Goal: Transaction & Acquisition: Purchase product/service

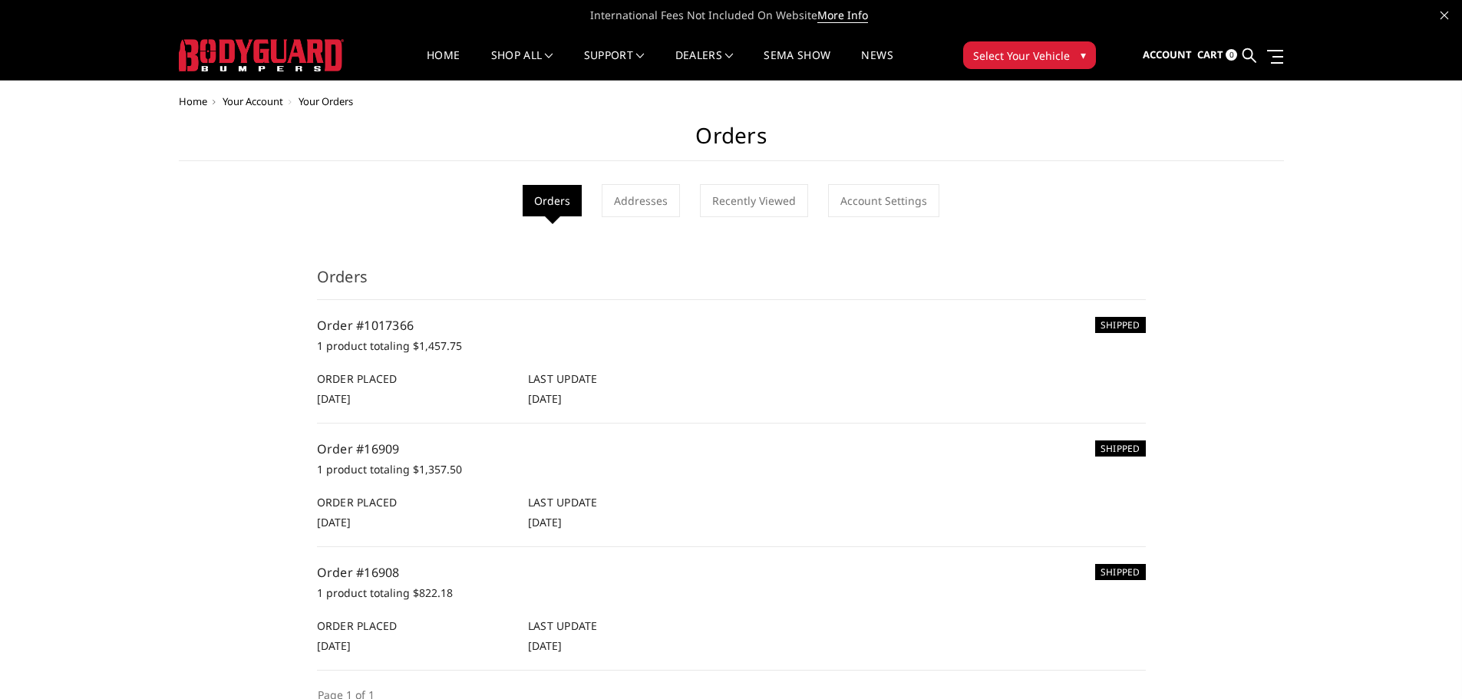
click at [1031, 61] on span "Select Your Vehicle" at bounding box center [1021, 56] width 97 height 16
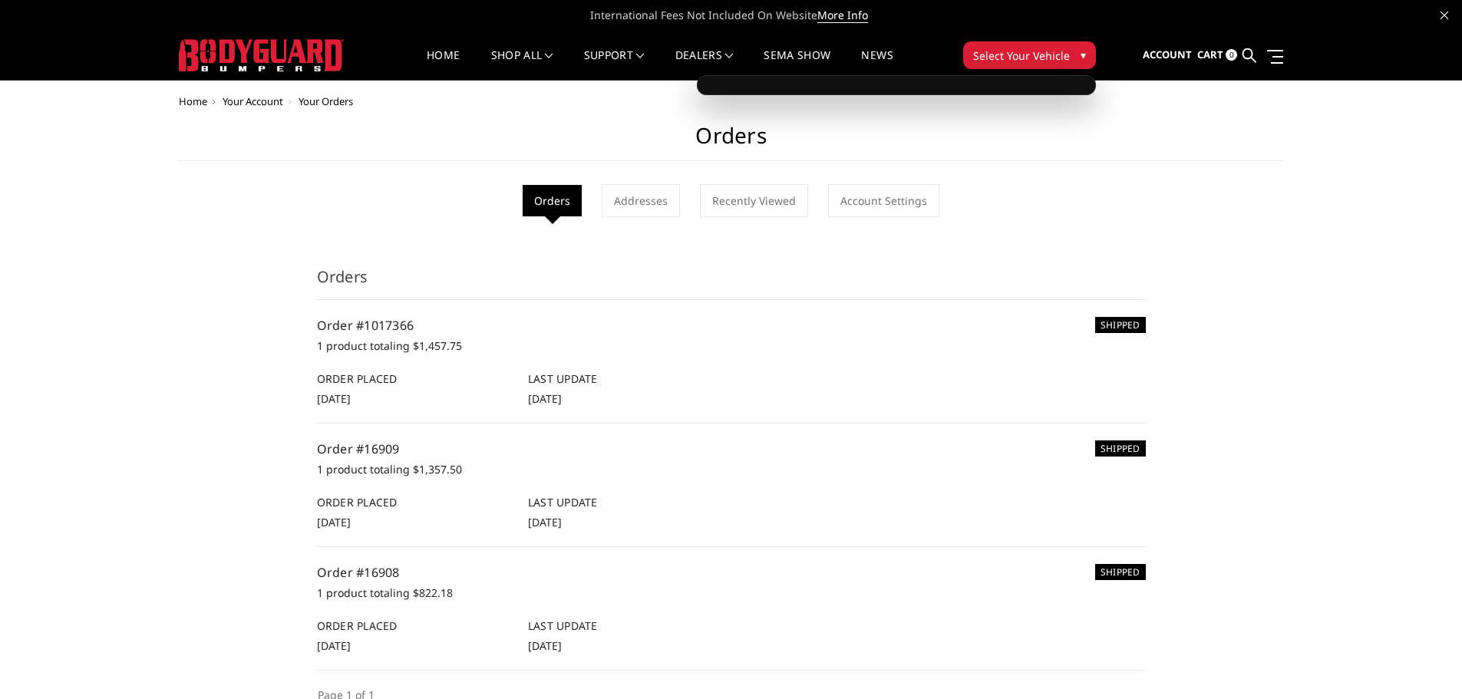
click at [991, 58] on span "Select Your Vehicle" at bounding box center [1021, 56] width 97 height 16
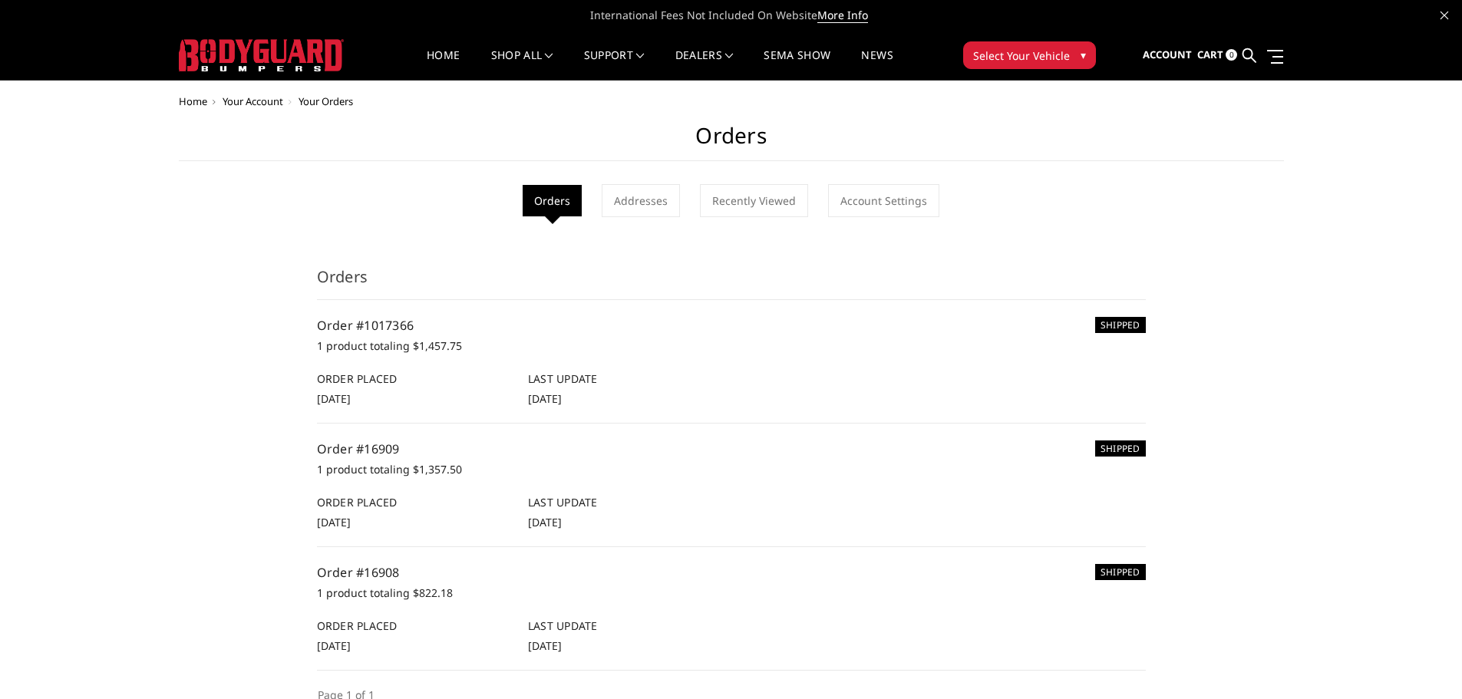
click at [995, 50] on span "Select Your Vehicle" at bounding box center [1021, 56] width 97 height 16
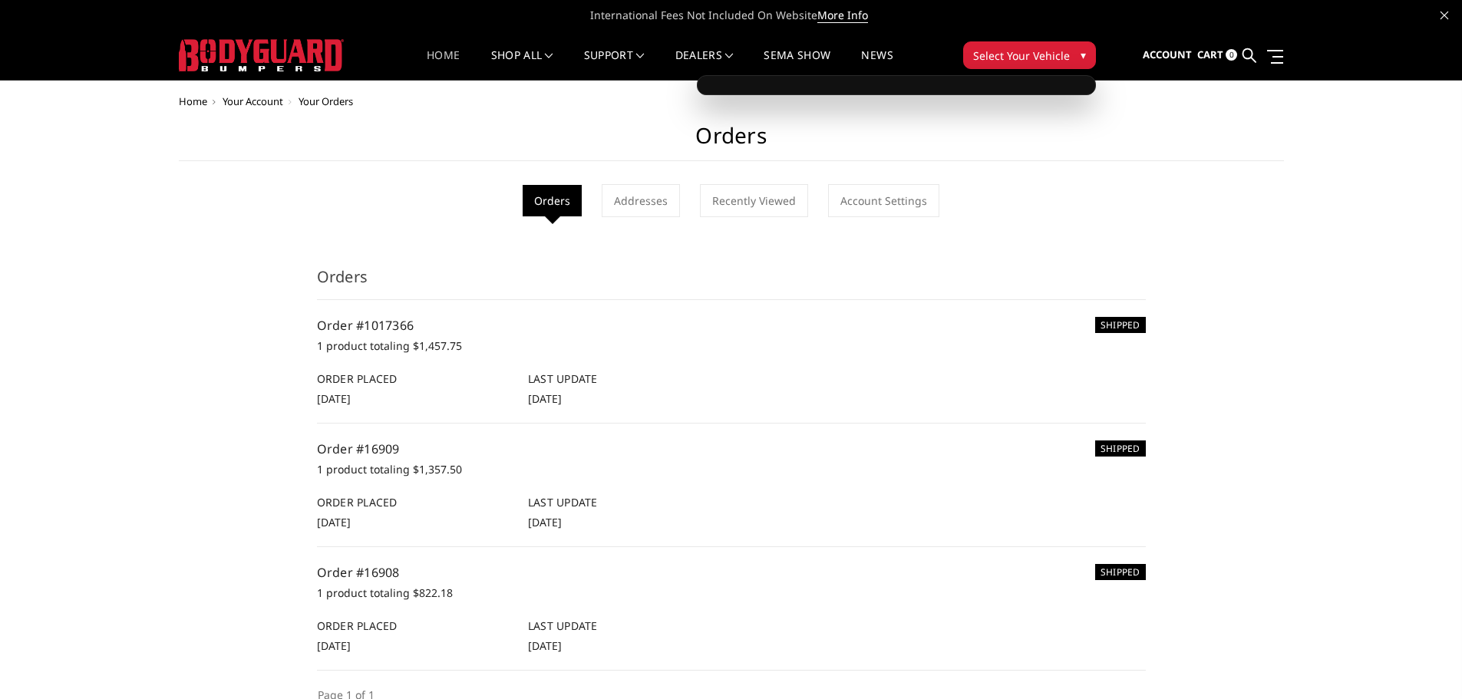
click at [437, 50] on link "Home" at bounding box center [443, 65] width 33 height 30
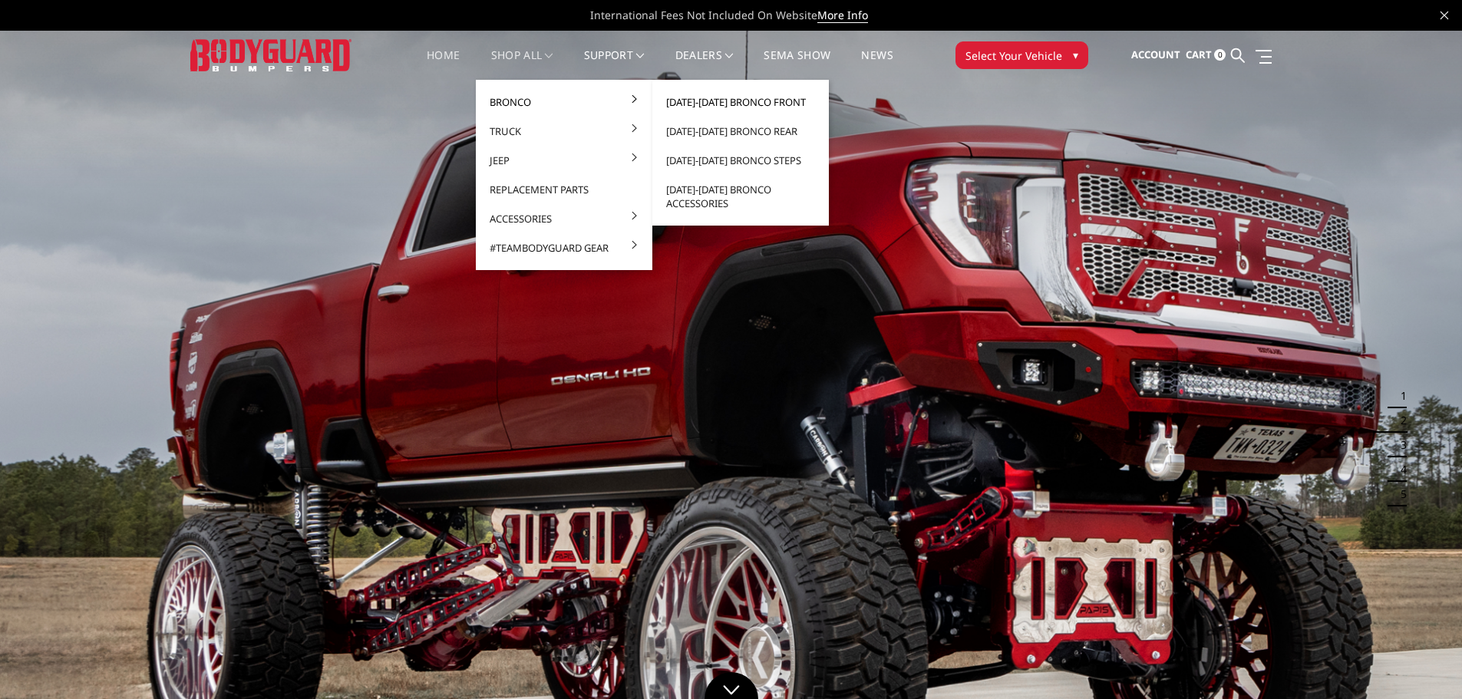
click at [699, 101] on link "[DATE]-[DATE] Bronco Front" at bounding box center [740, 101] width 164 height 29
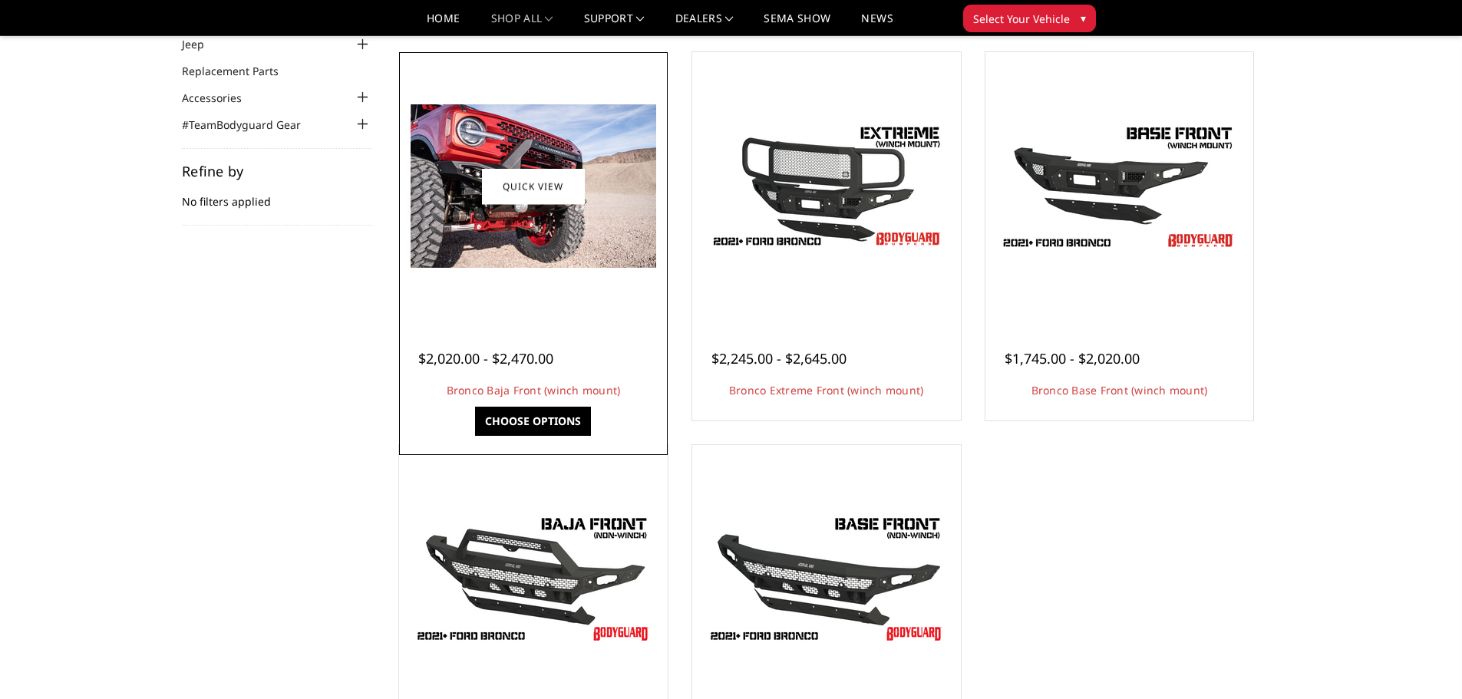
scroll to position [153, 0]
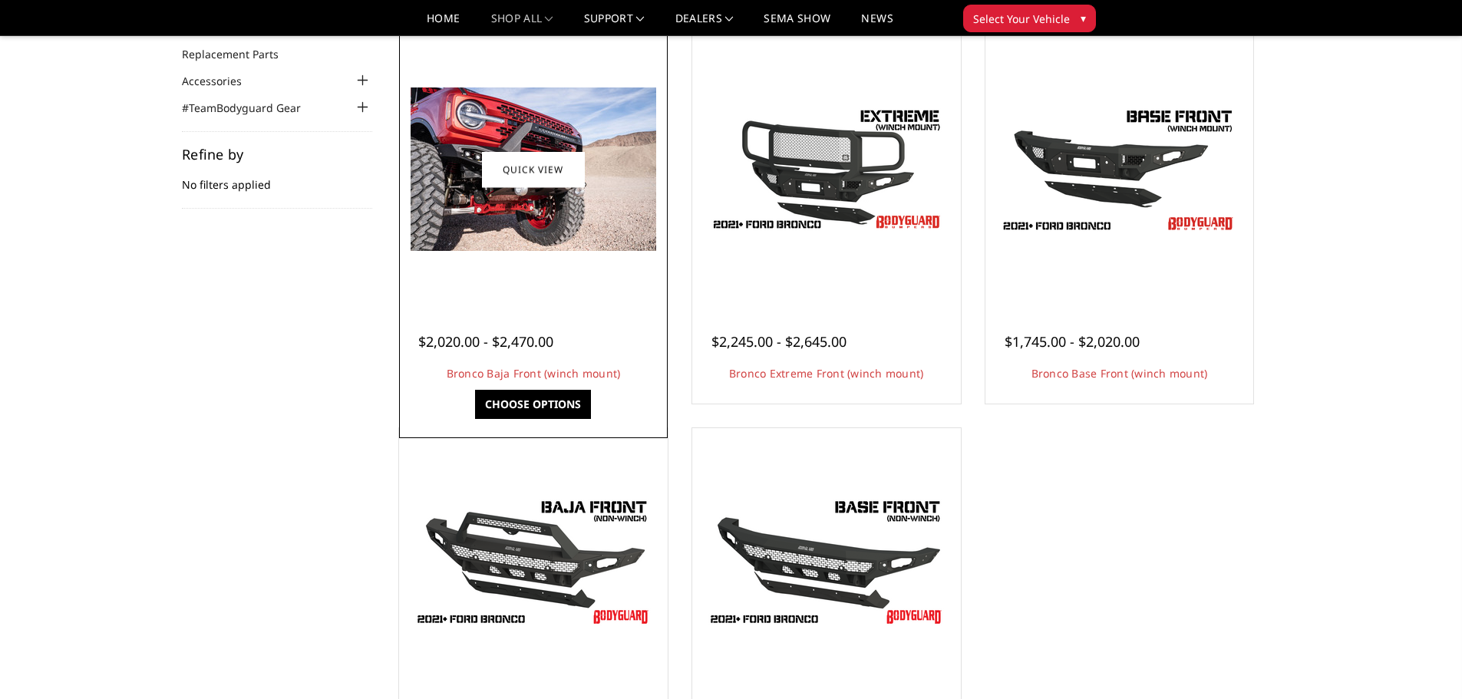
click at [552, 404] on link "Choose Options" at bounding box center [533, 404] width 116 height 29
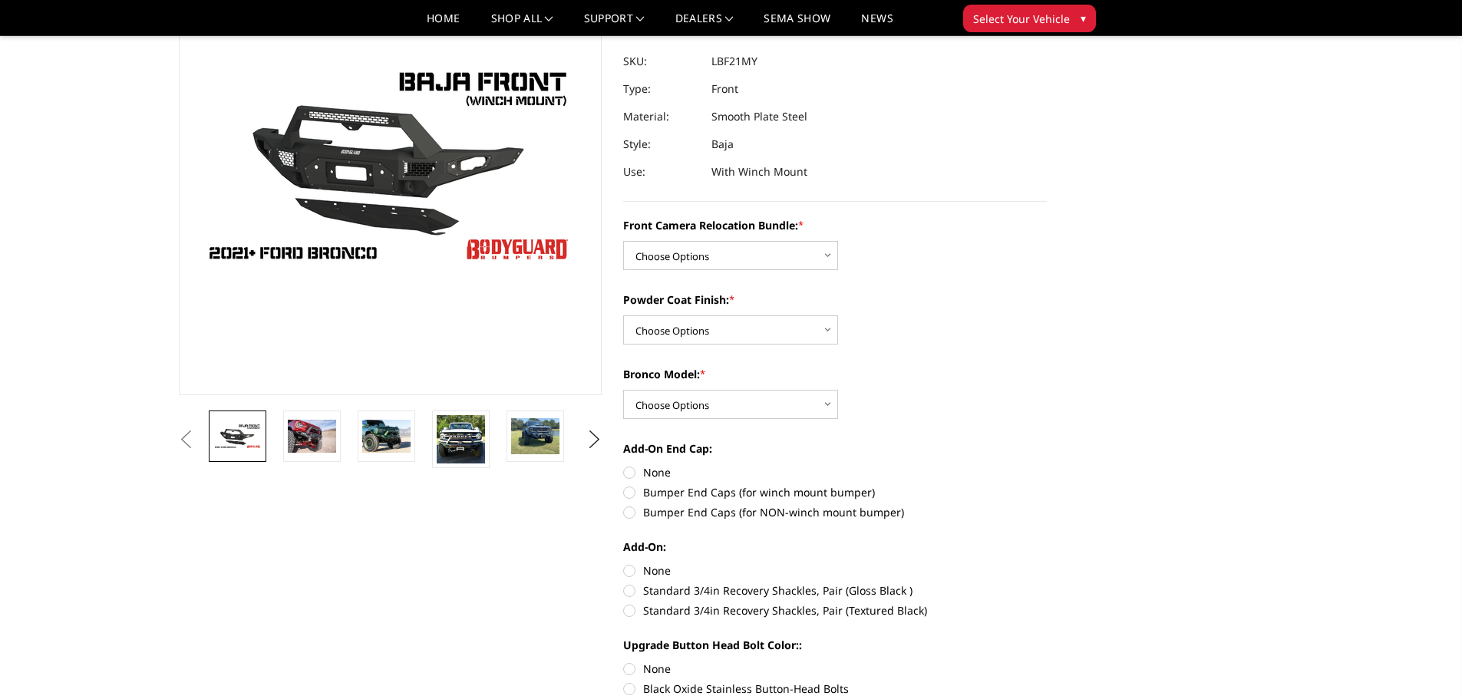
scroll to position [153, 0]
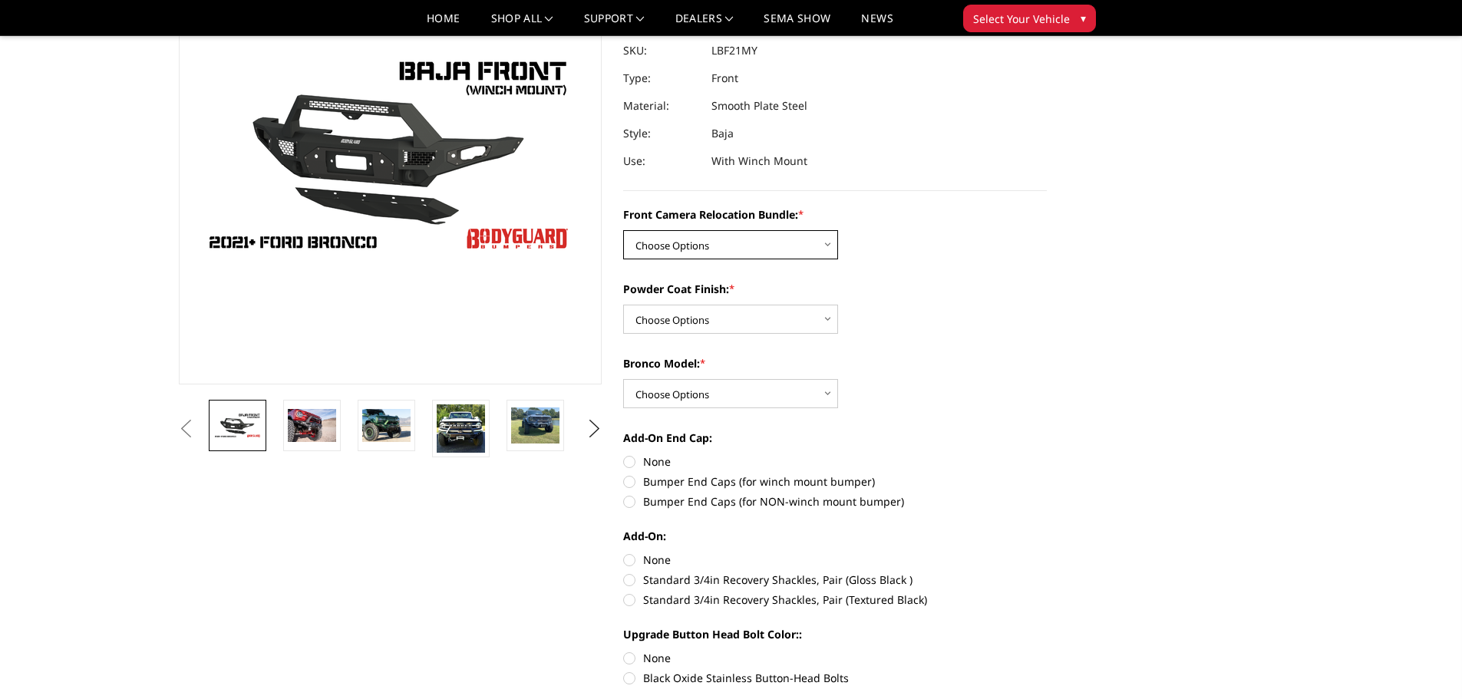
click at [749, 250] on select "Choose Options Without Front Camera Relocation With Front Camera Relocation (Ha…" at bounding box center [730, 244] width 215 height 29
select select "4016"
click at [623, 230] on select "Choose Options Without Front Camera Relocation With Front Camera Relocation (Ha…" at bounding box center [730, 244] width 215 height 29
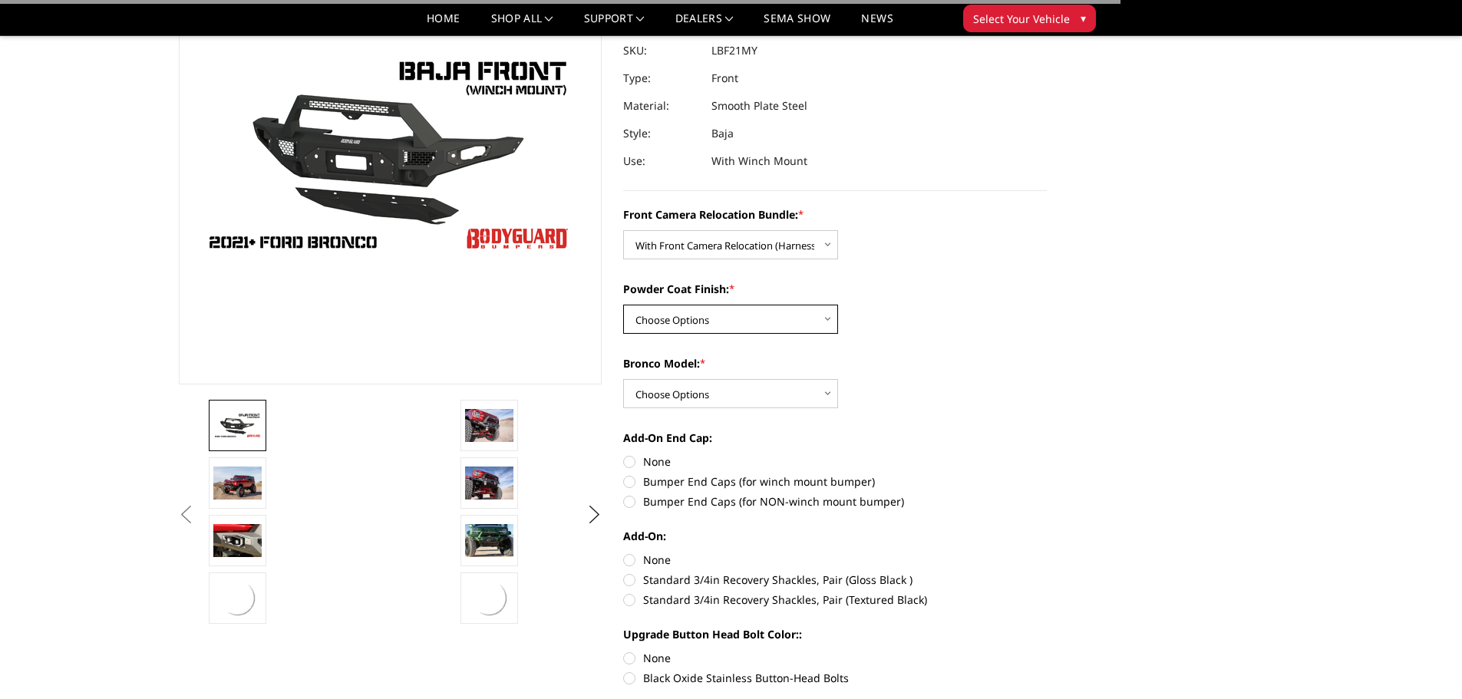
click at [760, 319] on select "Choose Options Textured Black Powder Coat Bare Metal" at bounding box center [730, 319] width 215 height 29
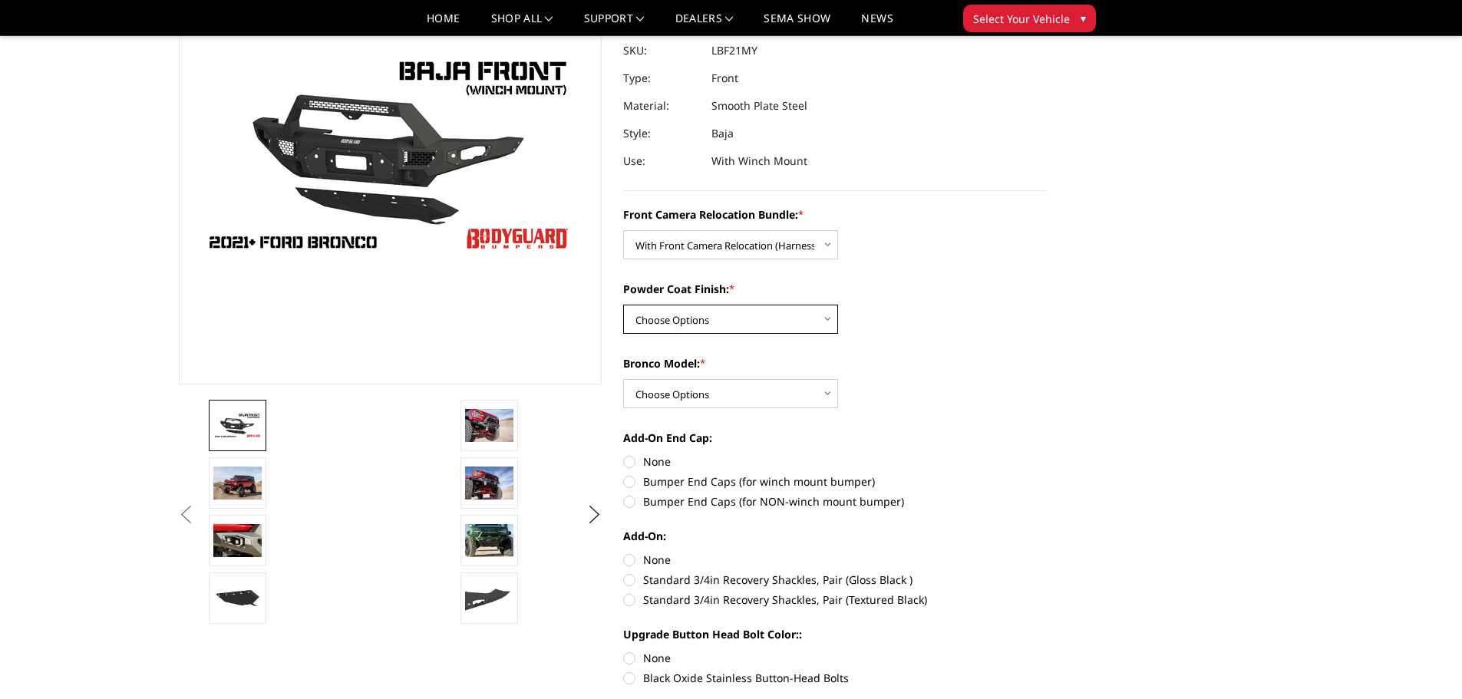
select select "4015"
click at [623, 305] on select "Choose Options Textured Black Powder Coat Bare Metal" at bounding box center [730, 319] width 215 height 29
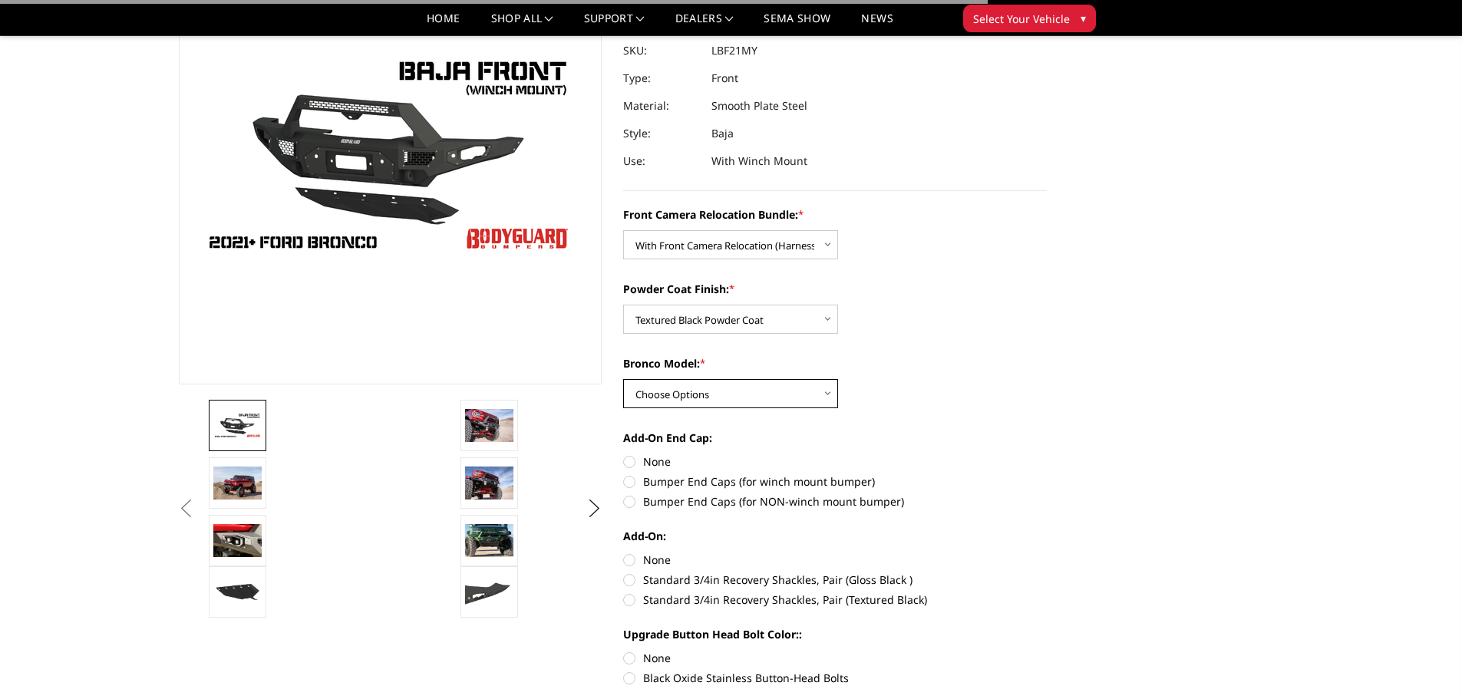
click at [750, 393] on select "Choose Options Raptor Base/Badlands/Wildtrak/etc." at bounding box center [730, 393] width 215 height 29
select select "4013"
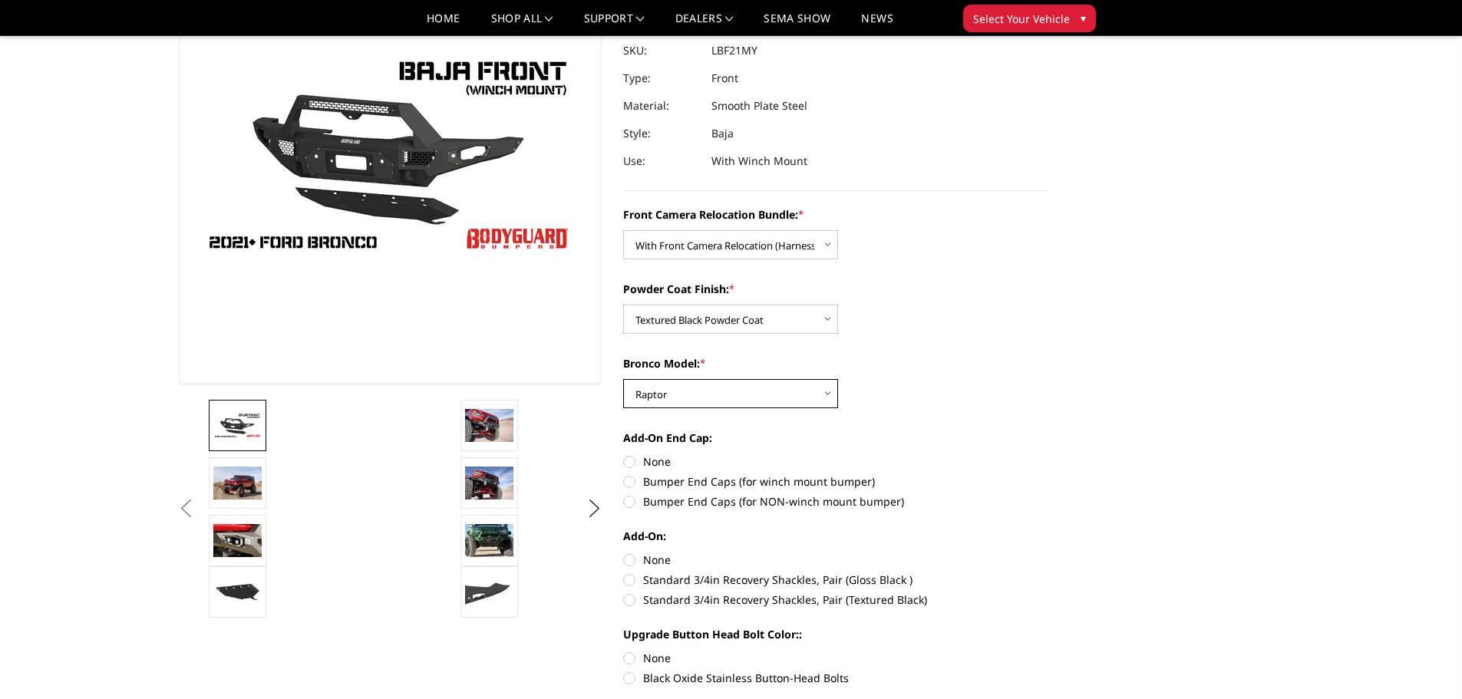
click at [623, 379] on select "Choose Options Raptor Base/Badlands/Wildtrak/etc." at bounding box center [730, 393] width 215 height 29
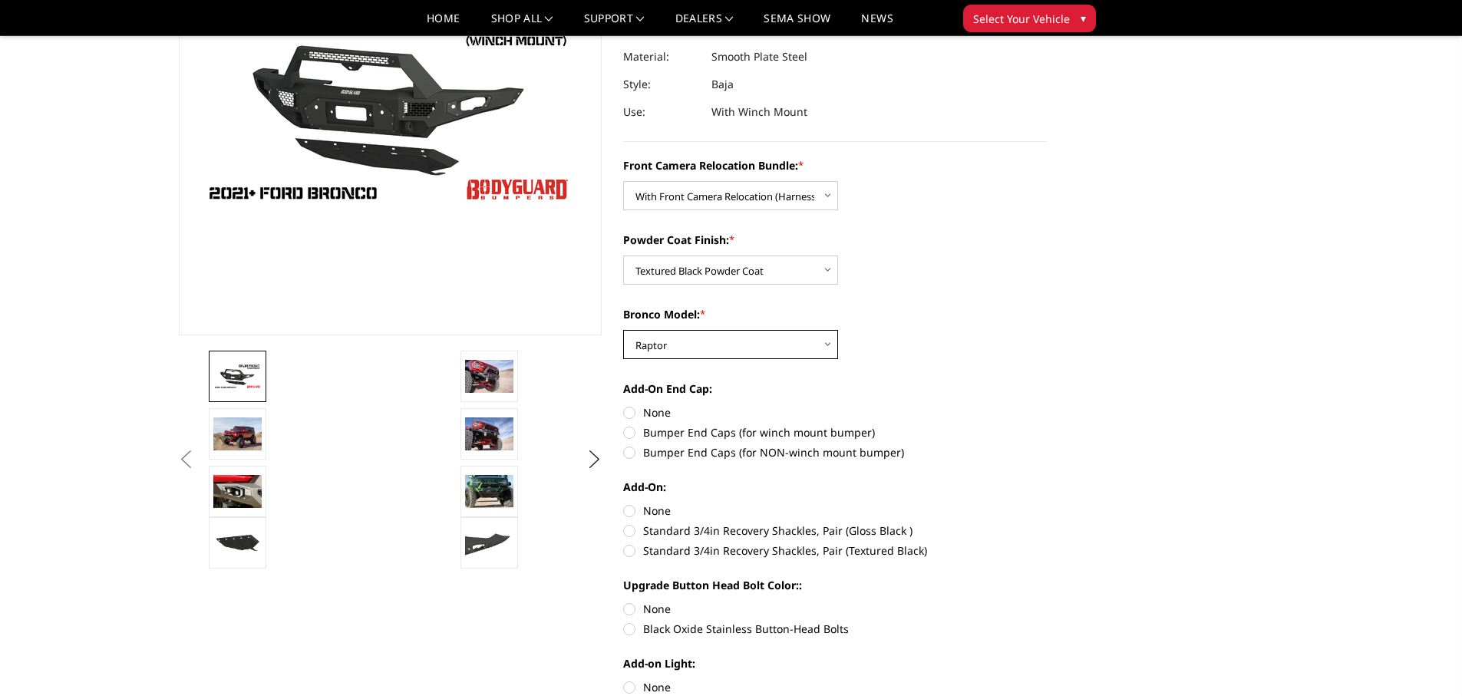
scroll to position [230, 0]
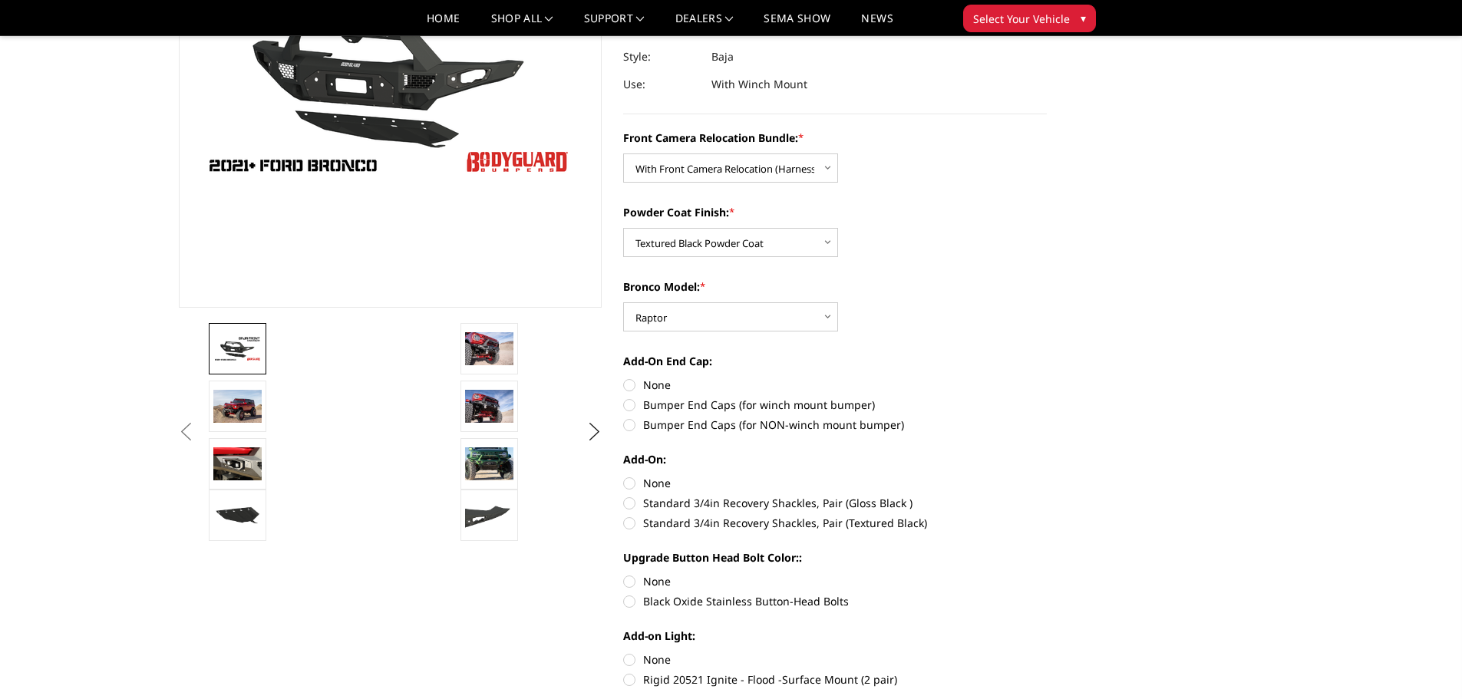
click at [625, 403] on label "Bumper End Caps (for winch mount bumper)" at bounding box center [835, 405] width 424 height 16
click at [1047, 377] on input "Bumper End Caps (for winch mount bumper)" at bounding box center [1047, 377] width 1 height 1
radio input "true"
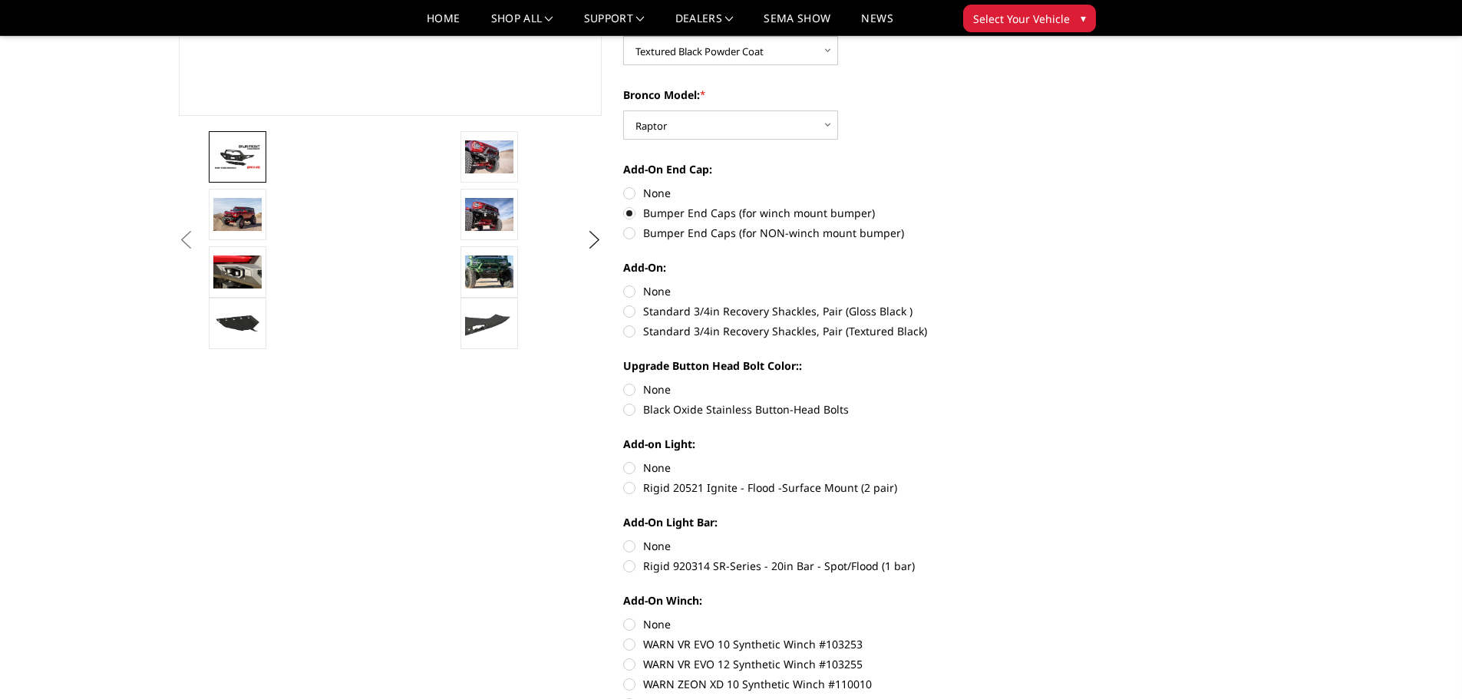
scroll to position [460, 0]
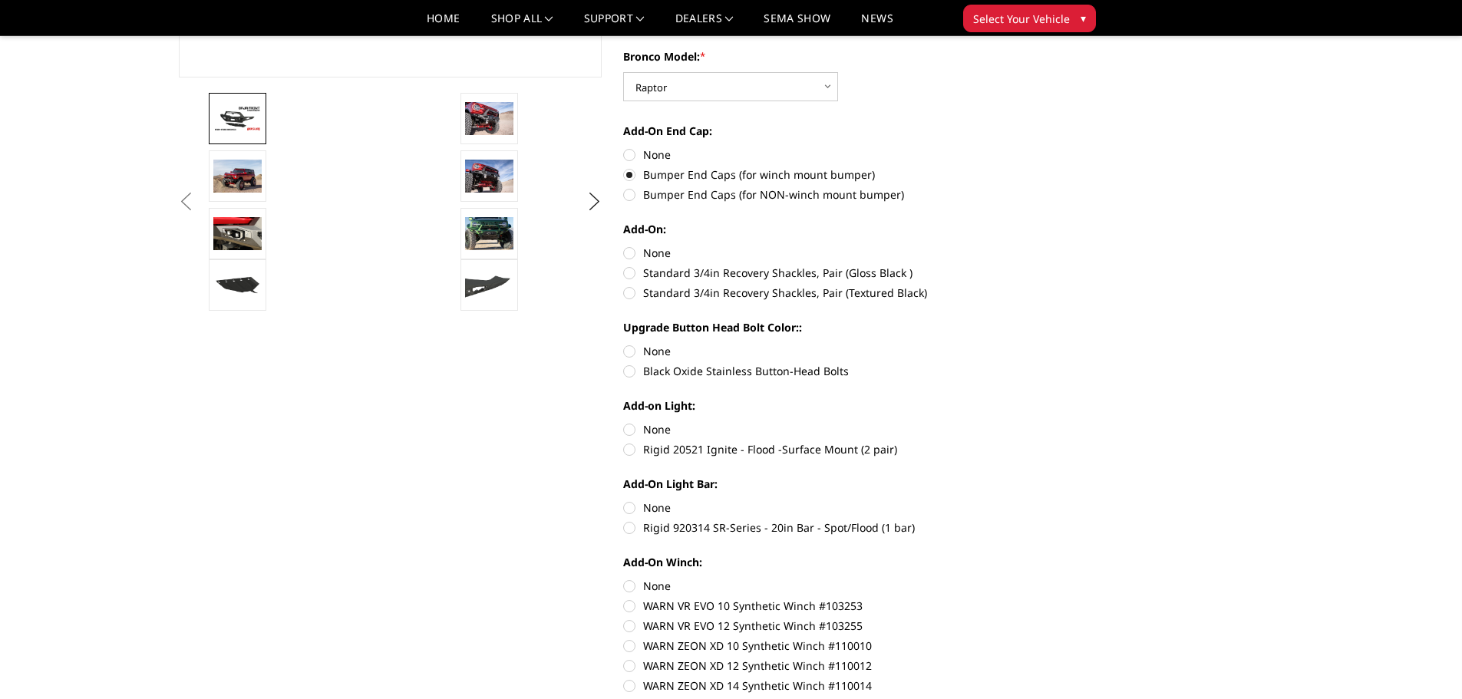
click at [629, 254] on label "None" at bounding box center [835, 253] width 424 height 16
click at [624, 246] on input "None" at bounding box center [623, 245] width 1 height 1
radio input "true"
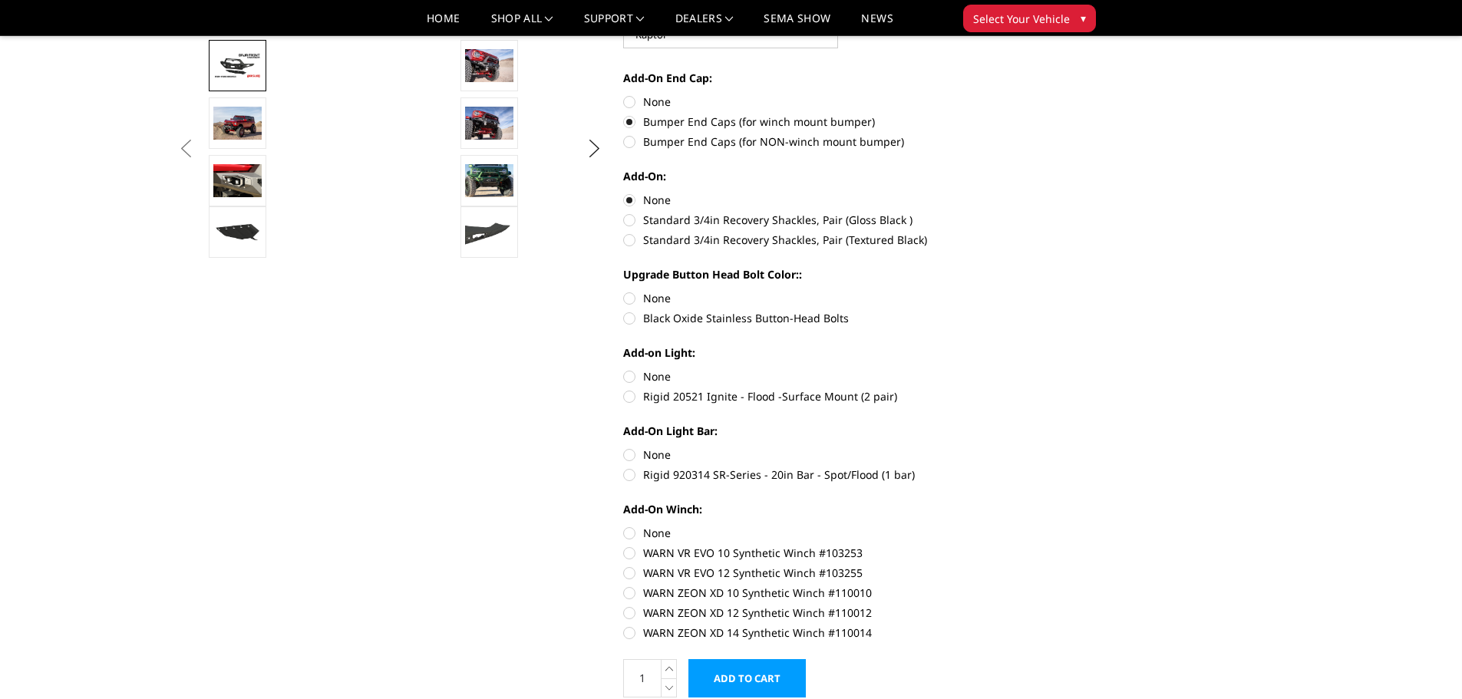
scroll to position [537, 0]
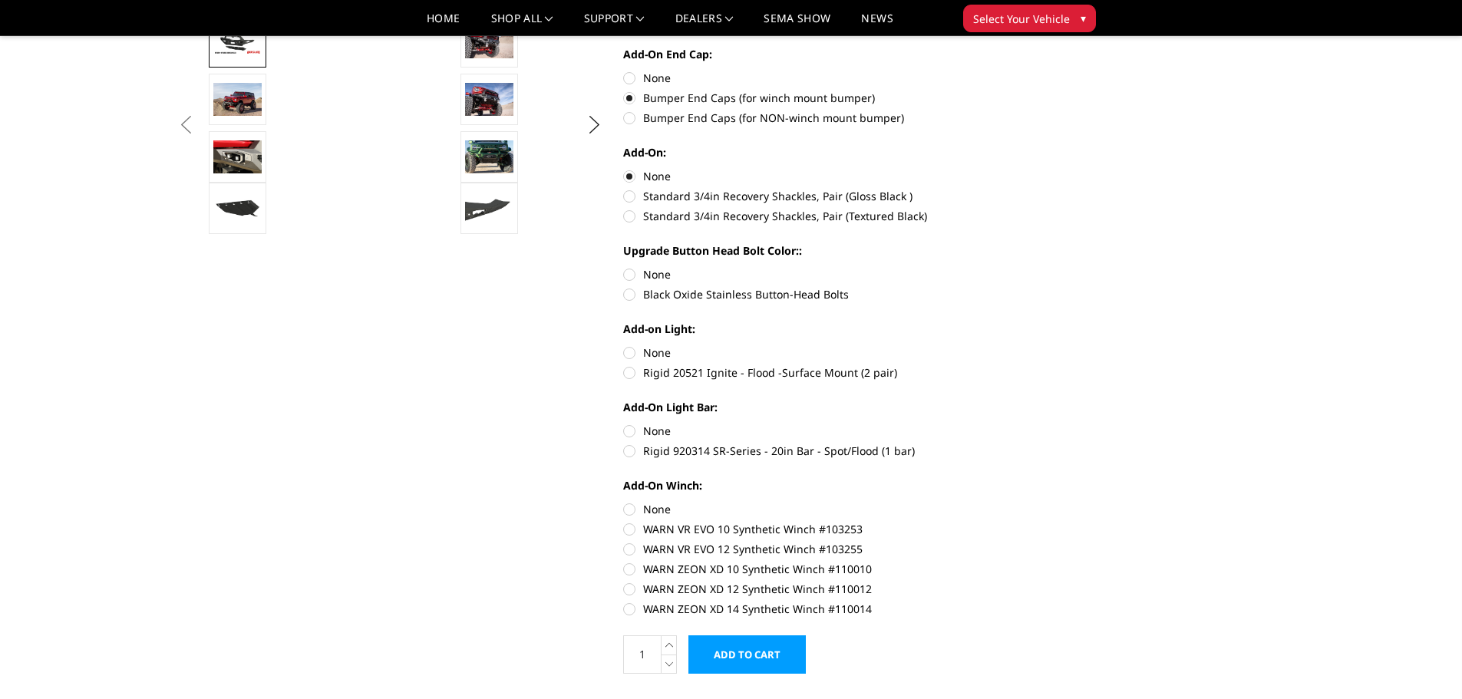
click at [631, 295] on label "Black Oxide Stainless Button-Head Bolts" at bounding box center [835, 294] width 424 height 16
click at [1047, 267] on input "Black Oxide Stainless Button-Head Bolts" at bounding box center [1047, 266] width 1 height 1
radio input "true"
click at [631, 350] on label "None" at bounding box center [835, 352] width 424 height 16
click at [624, 345] on input "None" at bounding box center [623, 344] width 1 height 1
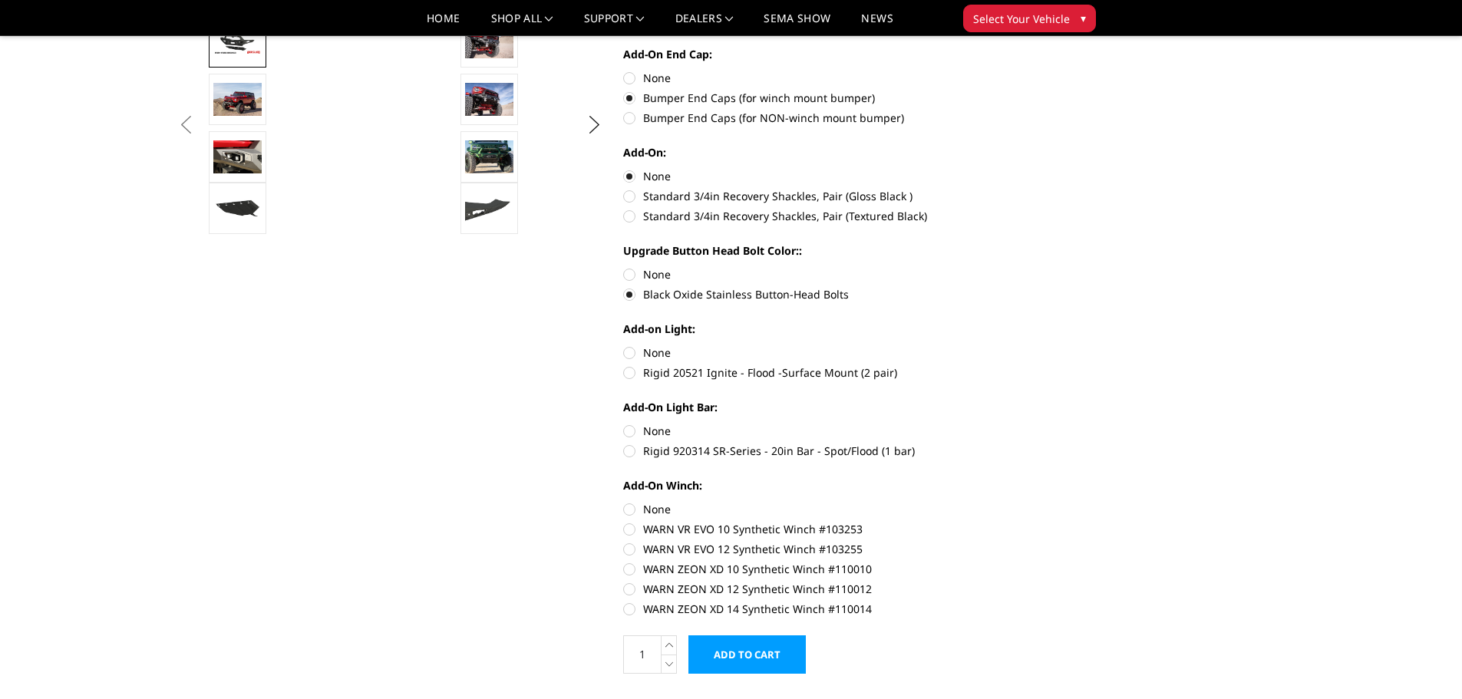
radio input "true"
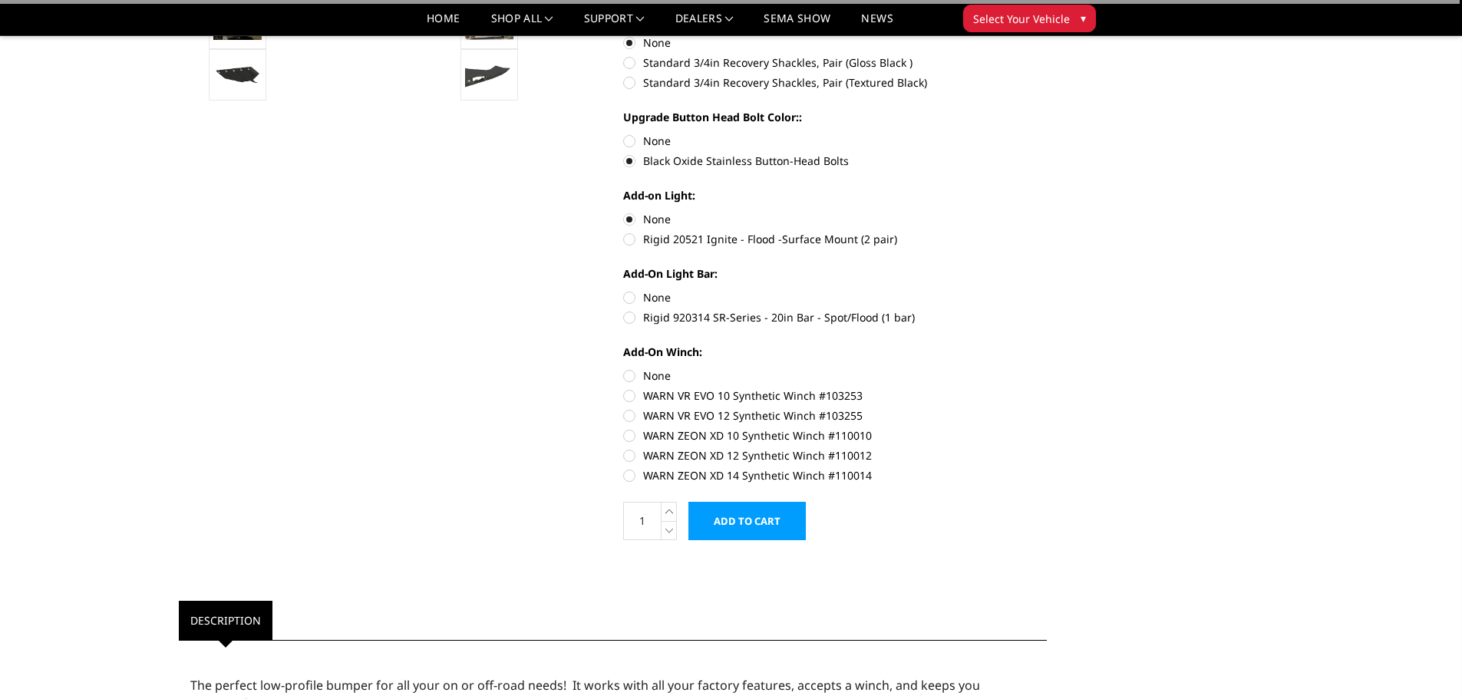
scroll to position [691, 0]
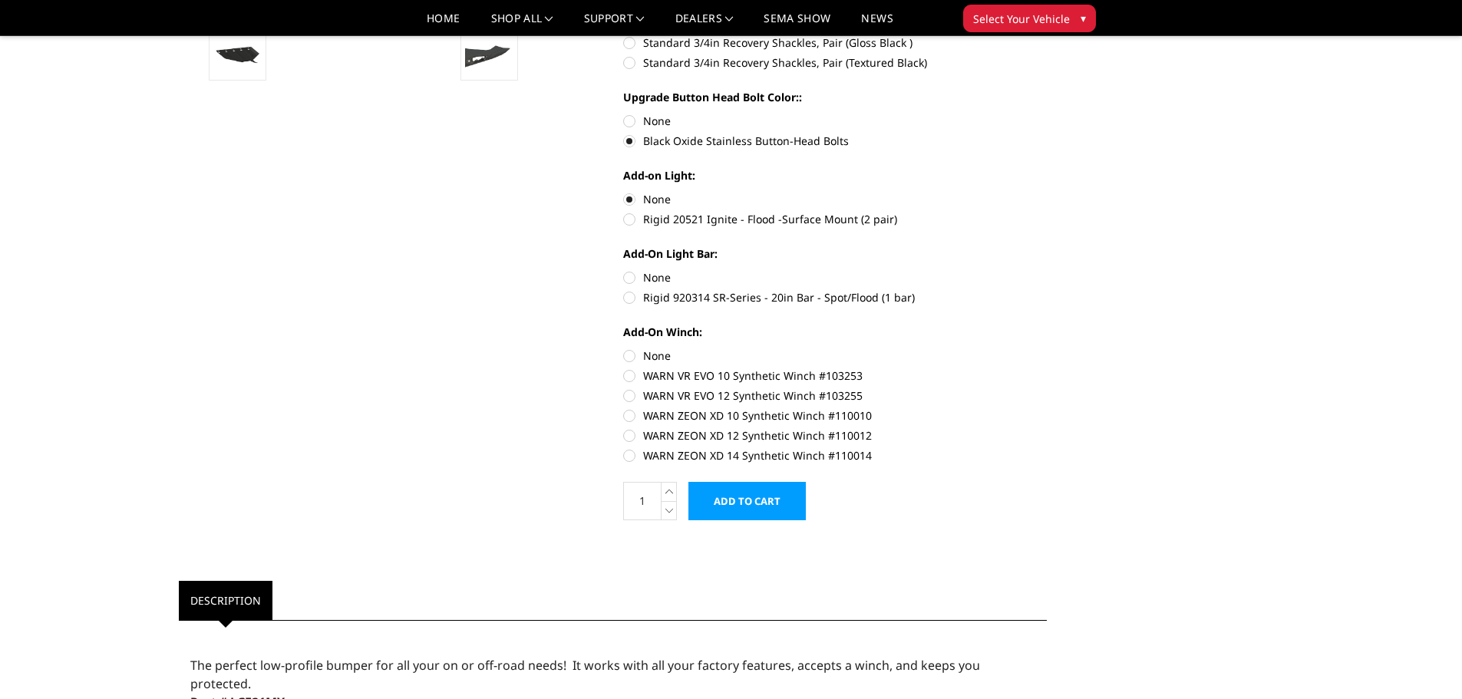
click at [629, 277] on label "None" at bounding box center [835, 277] width 424 height 16
click at [624, 270] on input "None" at bounding box center [623, 269] width 1 height 1
radio input "true"
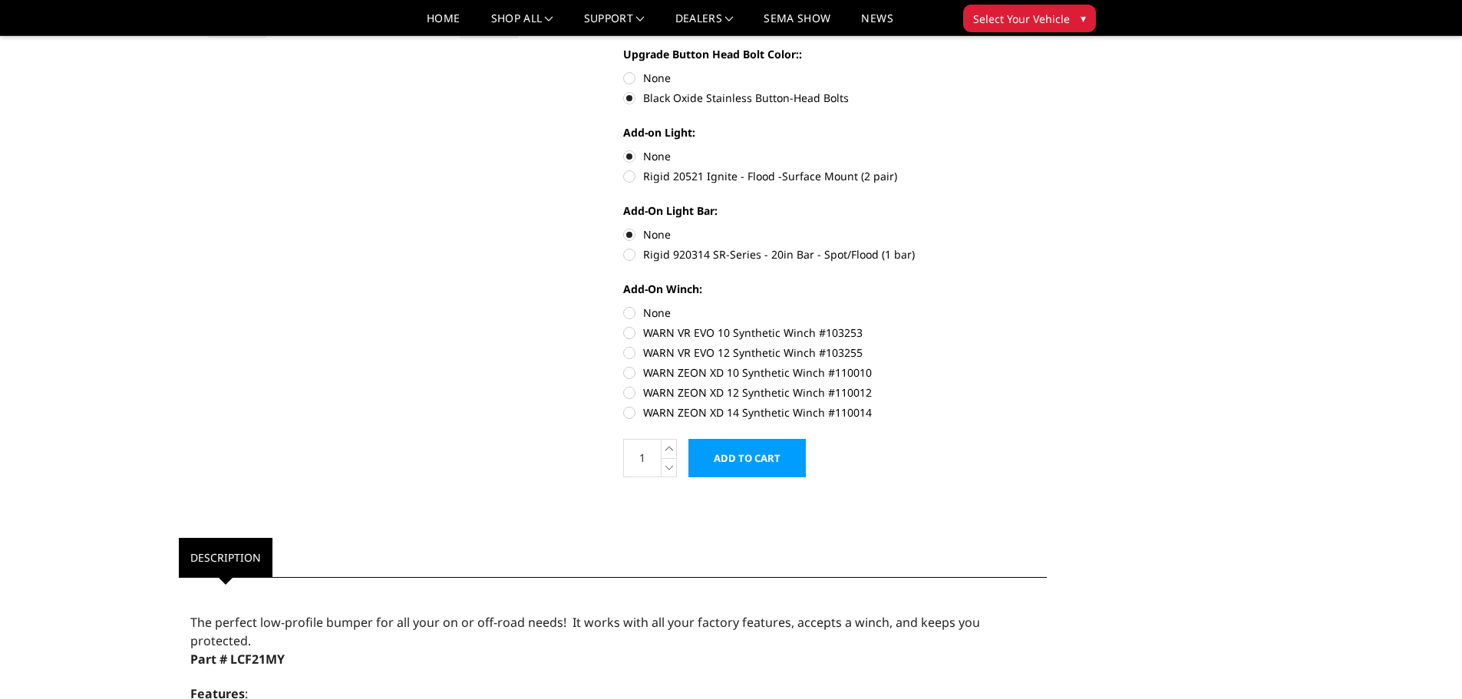
scroll to position [761, 0]
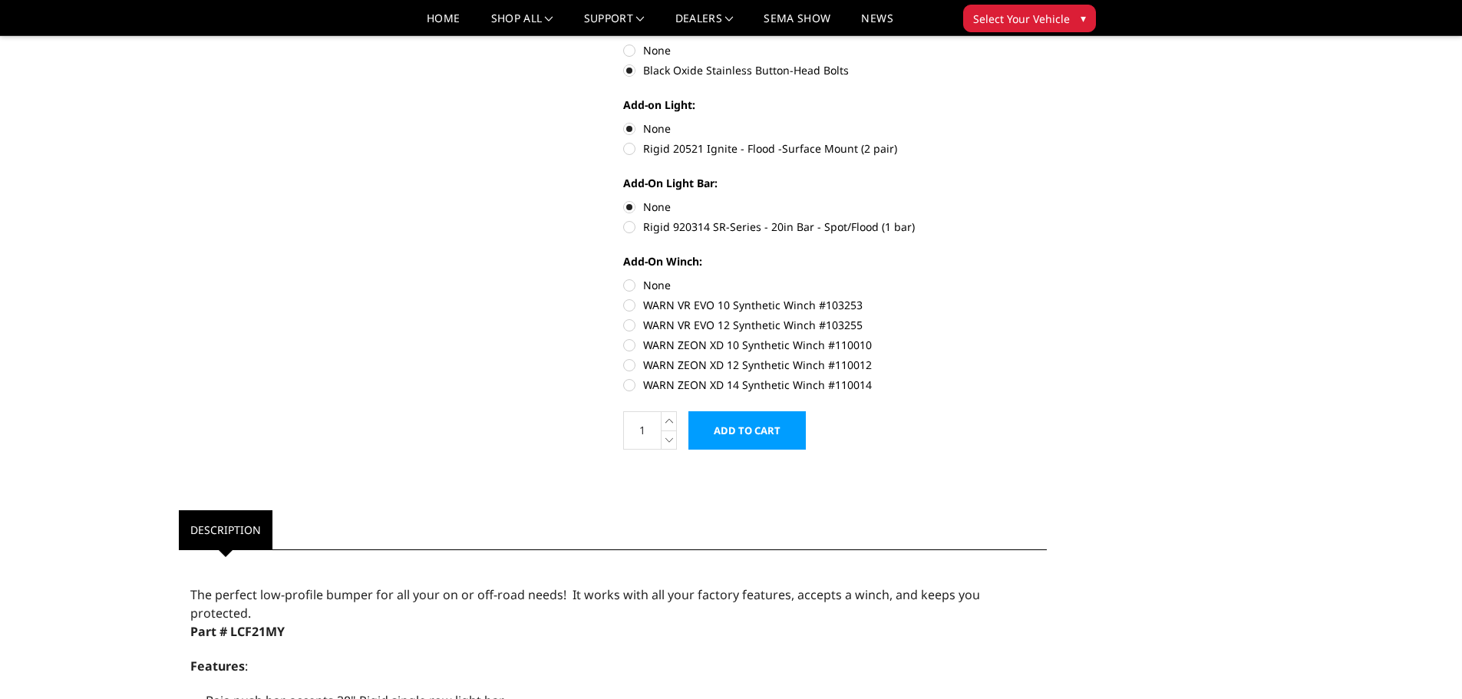
click at [631, 283] on label "None" at bounding box center [835, 285] width 424 height 16
click at [624, 278] on input "None" at bounding box center [623, 277] width 1 height 1
radio input "true"
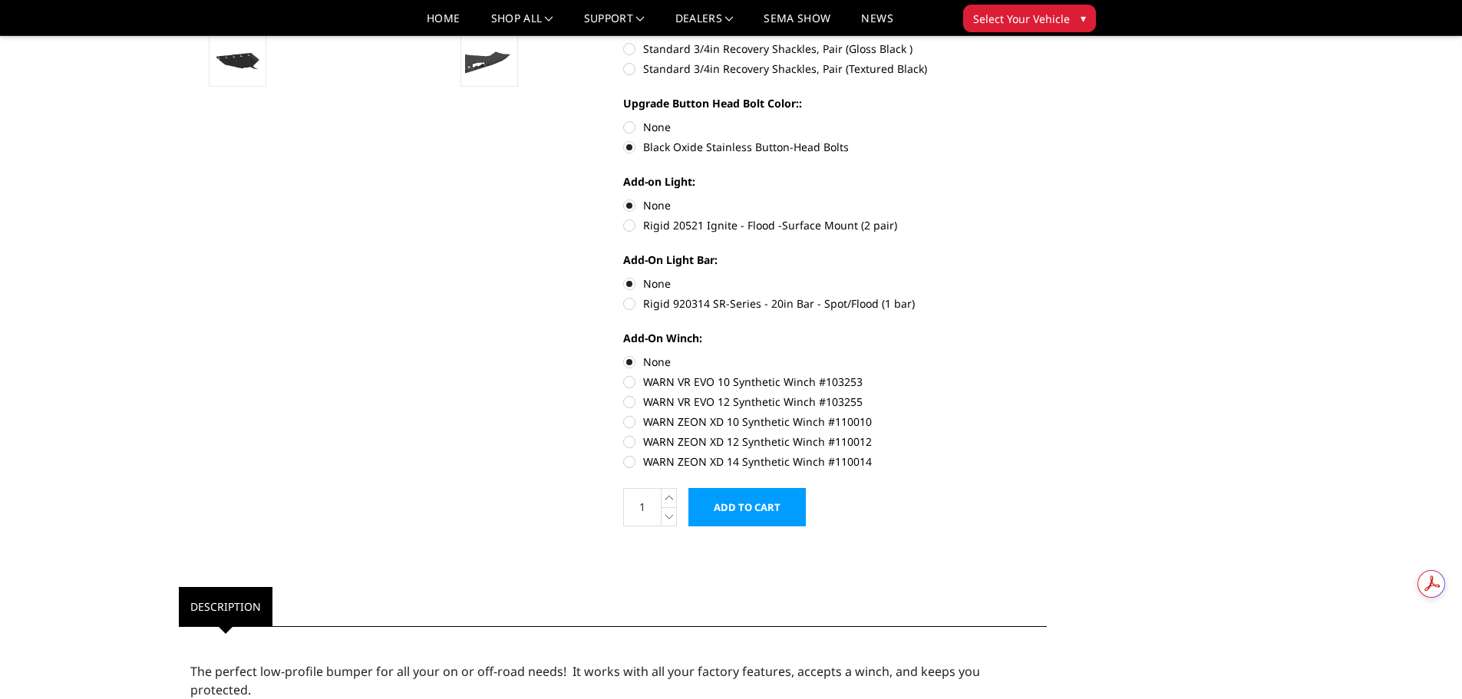
scroll to position [0, 0]
click at [756, 503] on input "Add to Cart" at bounding box center [746, 507] width 117 height 38
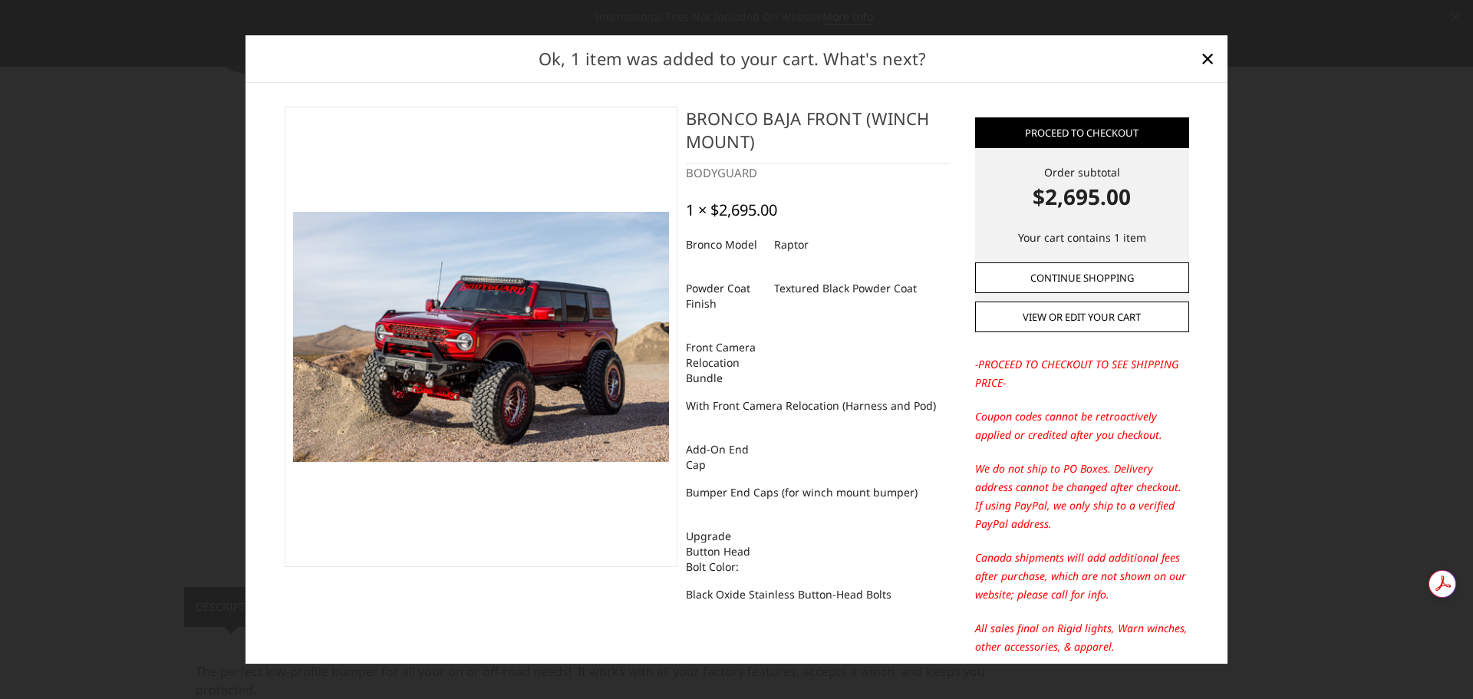
click at [1028, 281] on link "Continue Shopping" at bounding box center [1082, 277] width 214 height 31
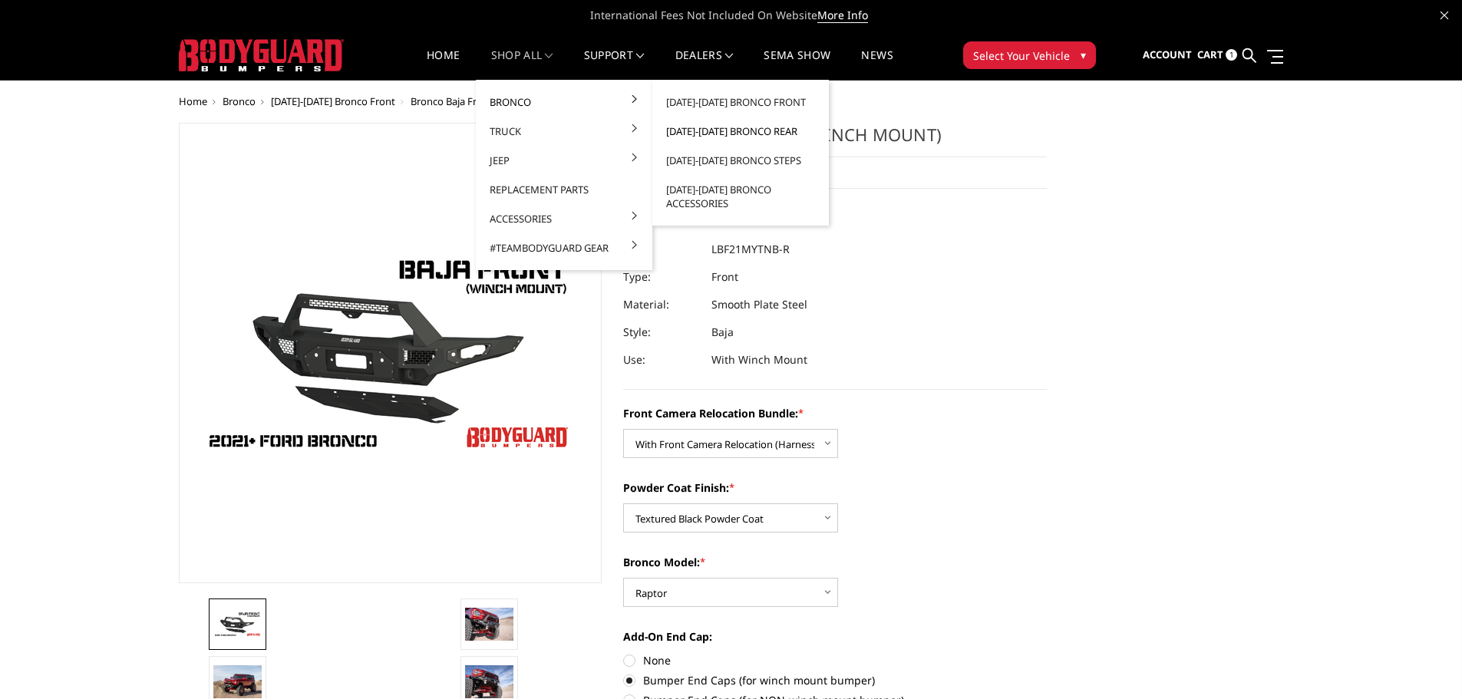
click at [680, 126] on link "[DATE]-[DATE] Bronco Rear" at bounding box center [740, 131] width 164 height 29
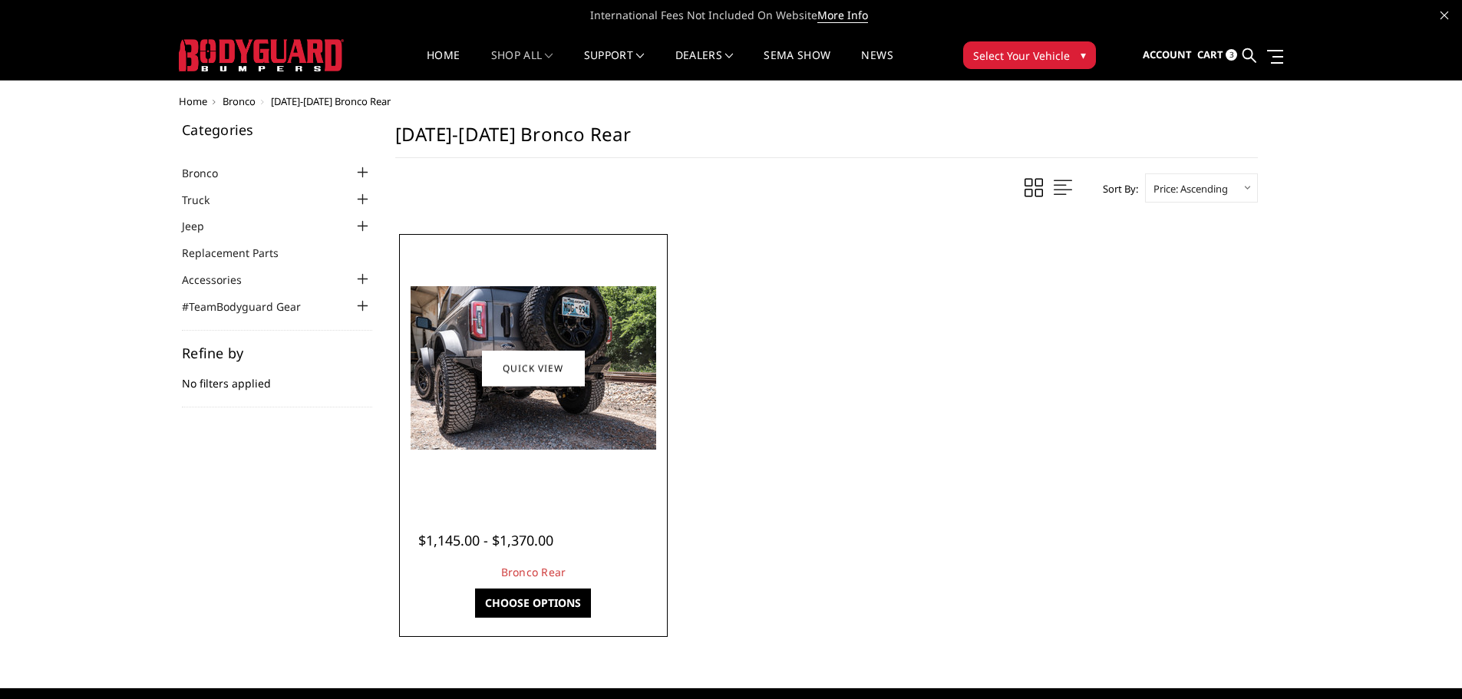
click at [540, 597] on link "Choose Options" at bounding box center [533, 602] width 116 height 29
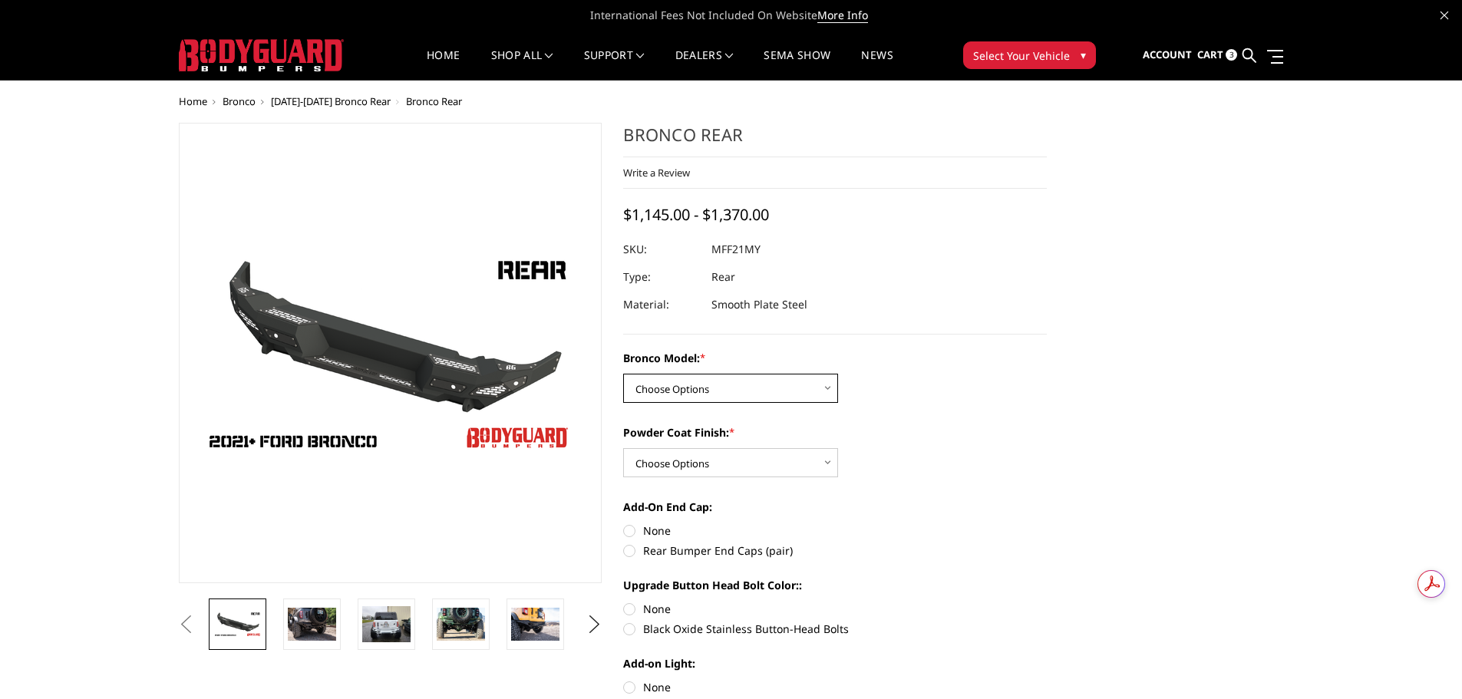
click at [814, 374] on select "Choose Options Base/Badlands/Wildtrak/etc. Raptor" at bounding box center [730, 388] width 215 height 29
select select "4025"
click at [623, 374] on select "Choose Options Base/Badlands/Wildtrak/etc. Raptor" at bounding box center [730, 388] width 215 height 29
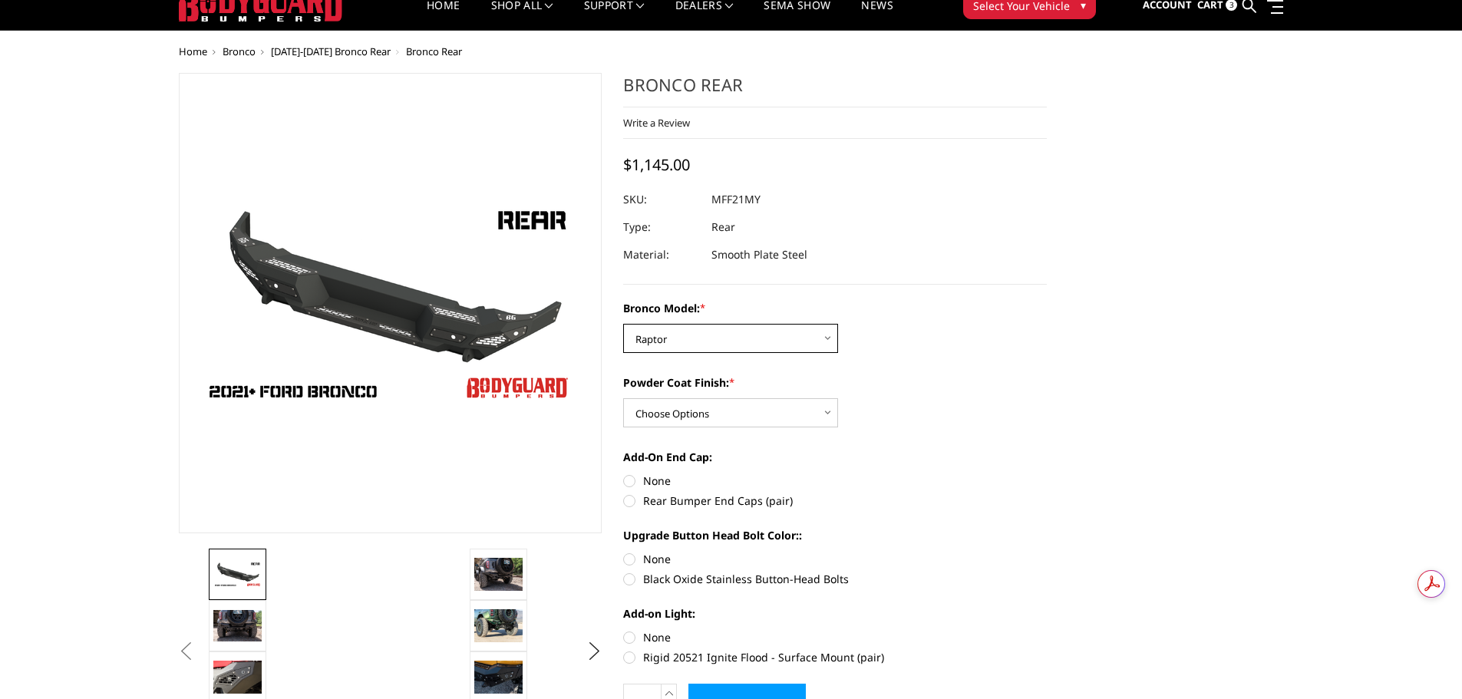
scroll to position [77, 0]
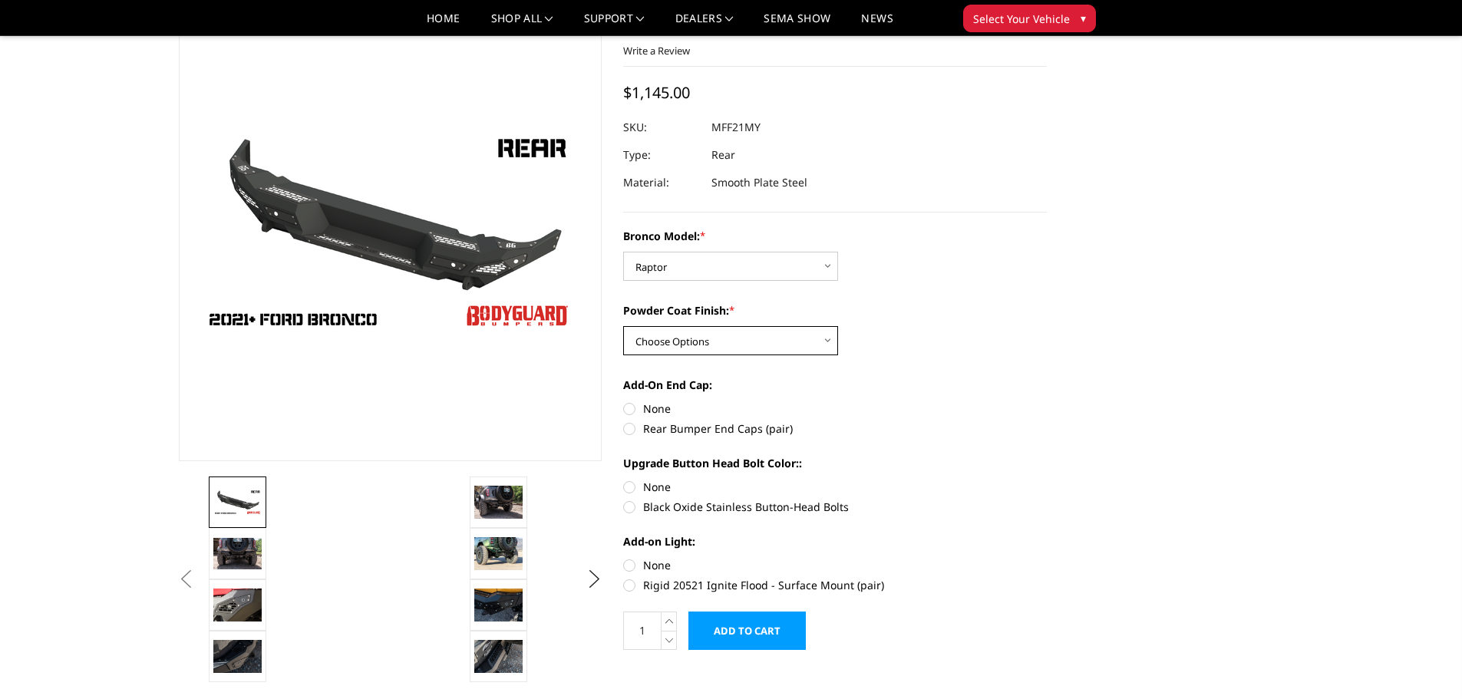
click at [770, 345] on select "Choose Options Bare Metal Textured Black Powder Coat" at bounding box center [730, 340] width 215 height 29
select select "4027"
click at [623, 326] on select "Choose Options Bare Metal Textured Black Powder Coat" at bounding box center [730, 340] width 215 height 29
click at [631, 427] on label "Rear Bumper End Caps (pair)" at bounding box center [835, 428] width 424 height 16
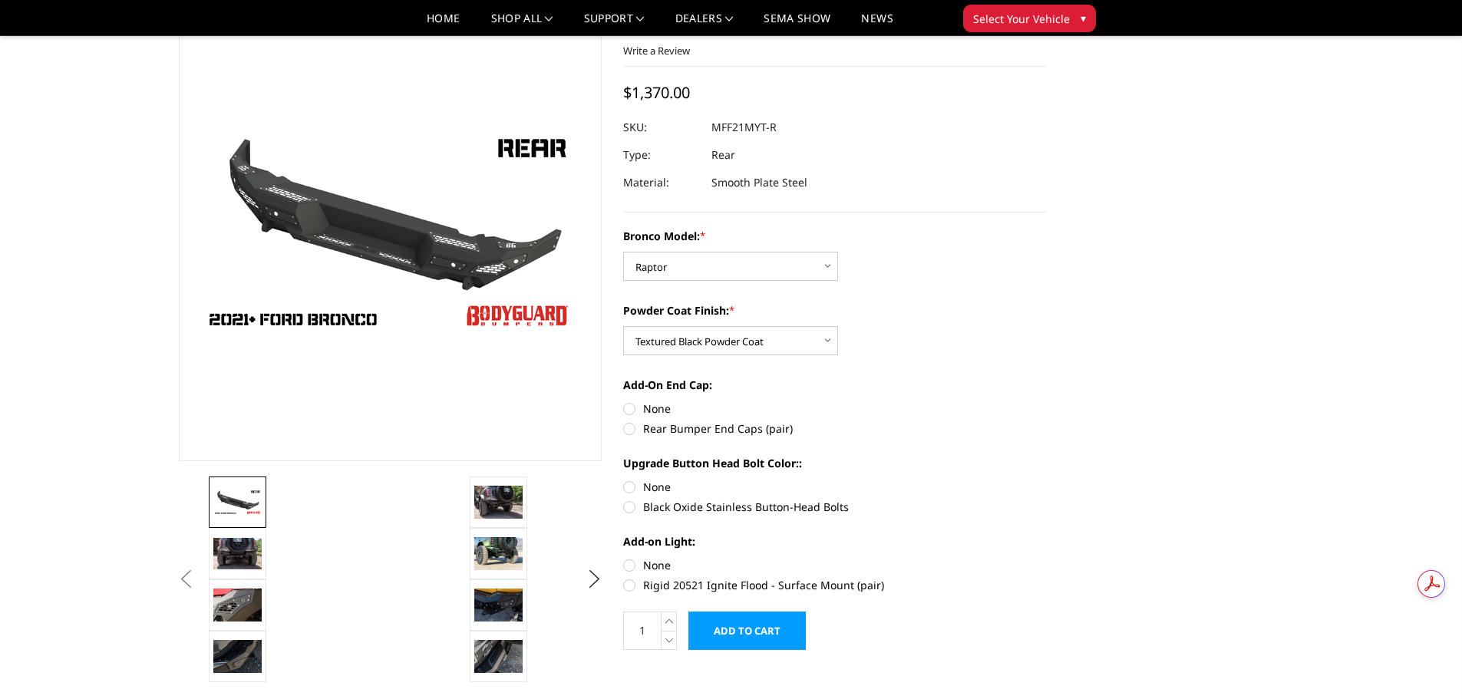
click at [1047, 401] on input "Rear Bumper End Caps (pair)" at bounding box center [1047, 401] width 1 height 1
radio input "true"
click at [630, 505] on label "Black Oxide Stainless Button-Head Bolts" at bounding box center [835, 507] width 424 height 16
click at [1047, 480] on input "Black Oxide Stainless Button-Head Bolts" at bounding box center [1047, 479] width 1 height 1
radio input "true"
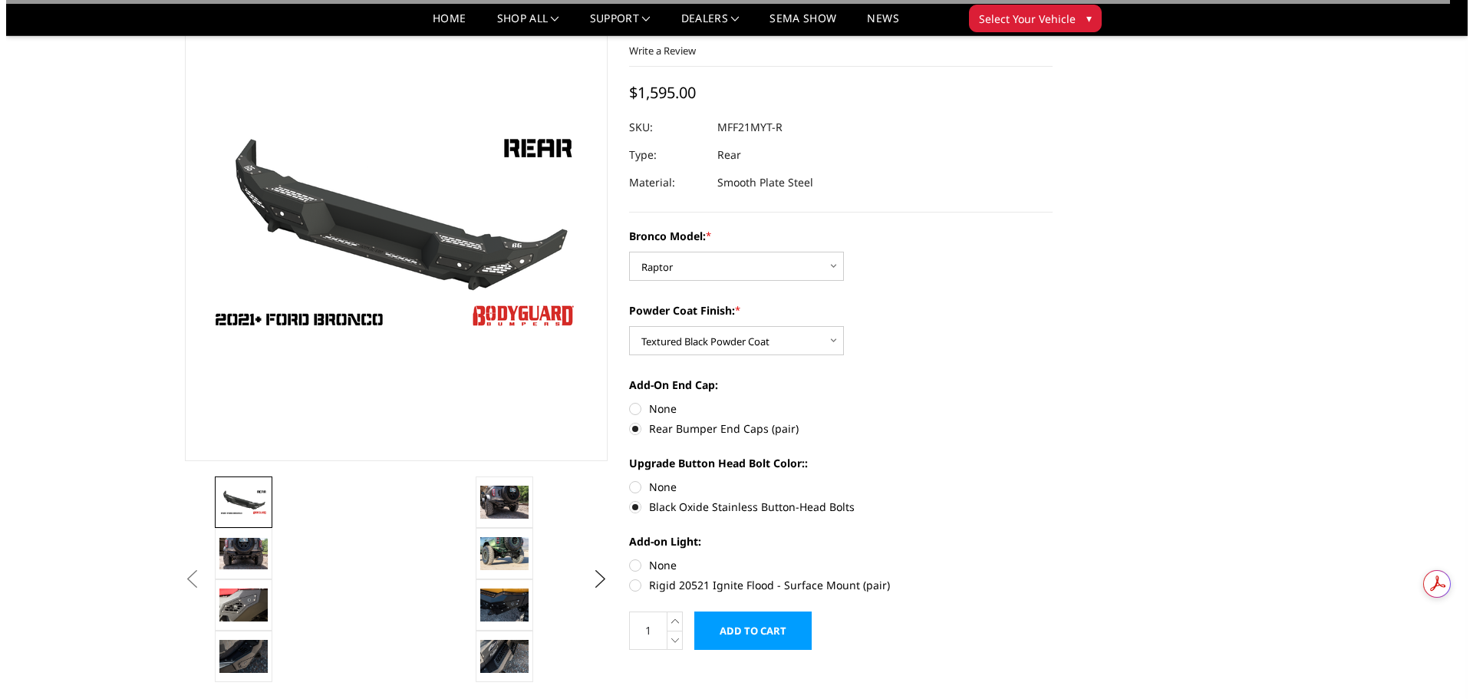
scroll to position [153, 0]
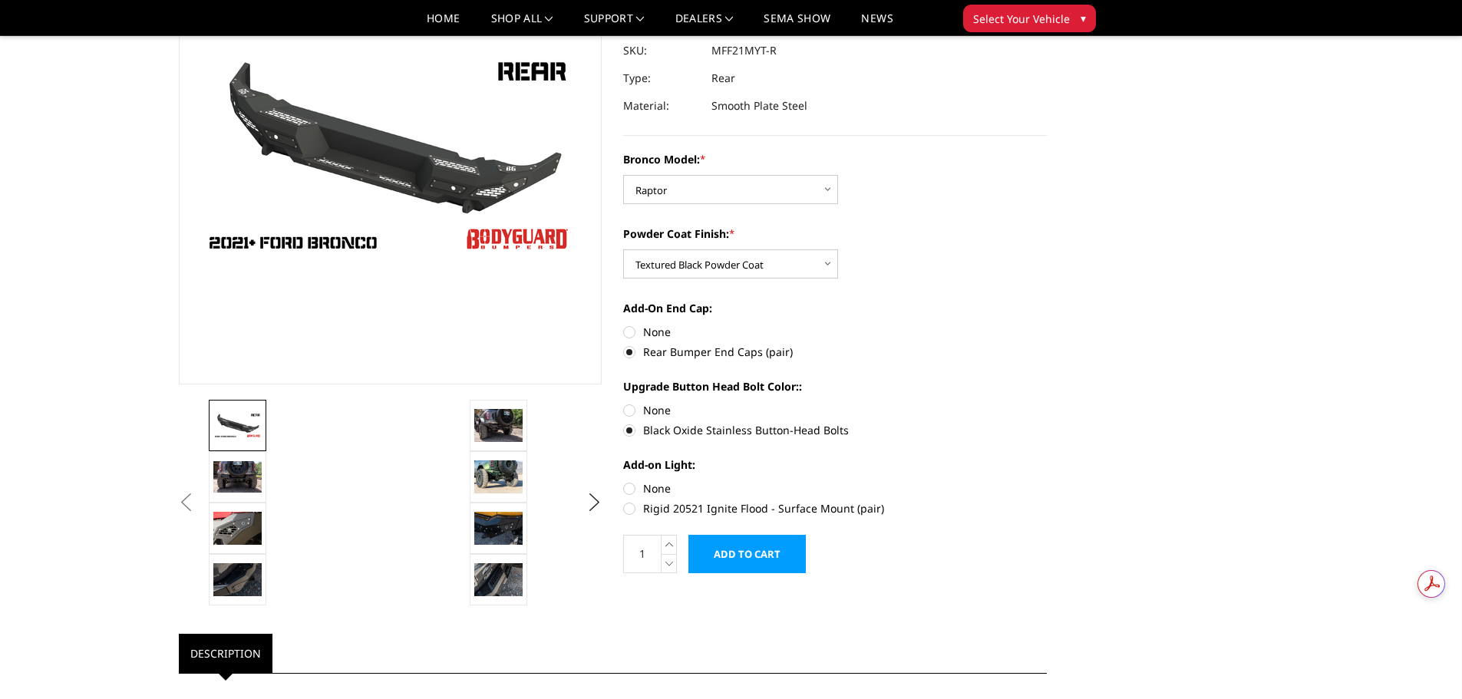
click at [628, 488] on label "None" at bounding box center [835, 488] width 424 height 16
click at [624, 481] on input "None" at bounding box center [623, 480] width 1 height 1
radio input "true"
click at [737, 551] on input "Add to Cart" at bounding box center [746, 554] width 117 height 38
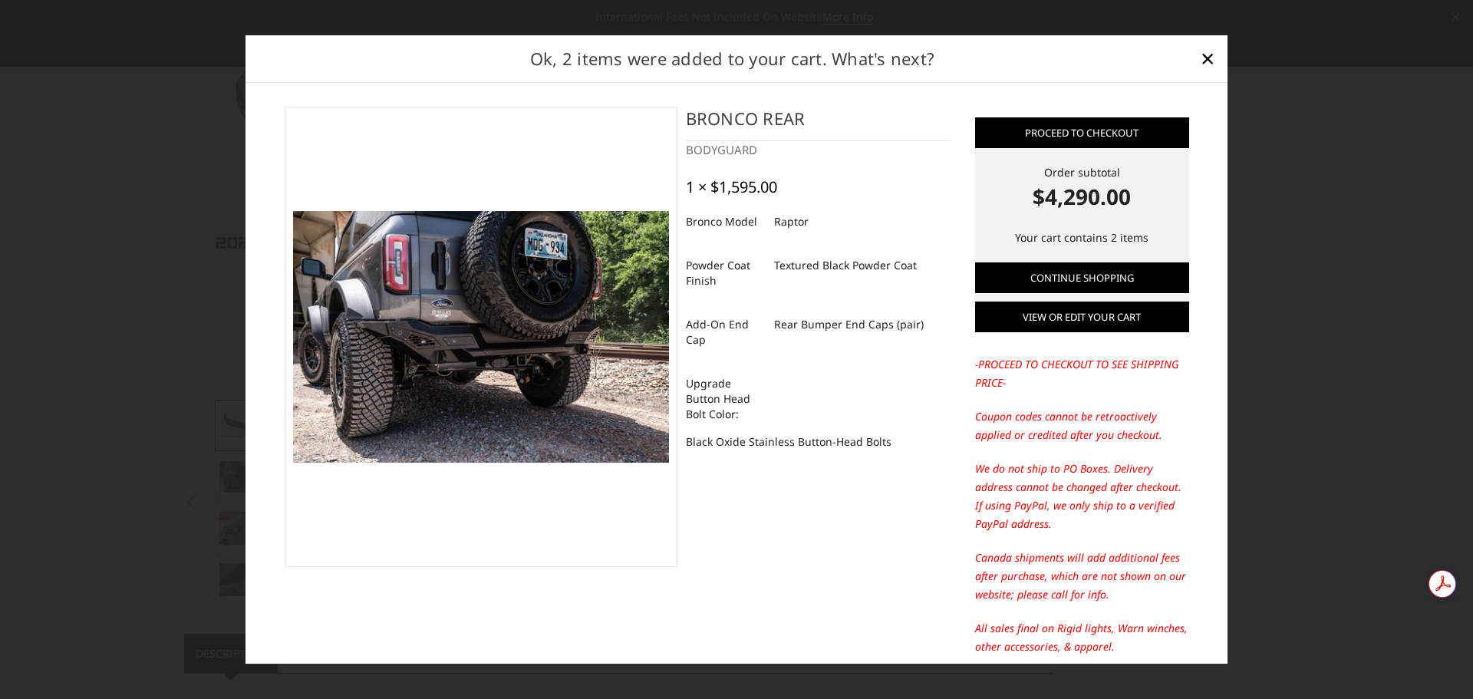
click at [1033, 323] on link "View or edit your cart" at bounding box center [1082, 317] width 214 height 31
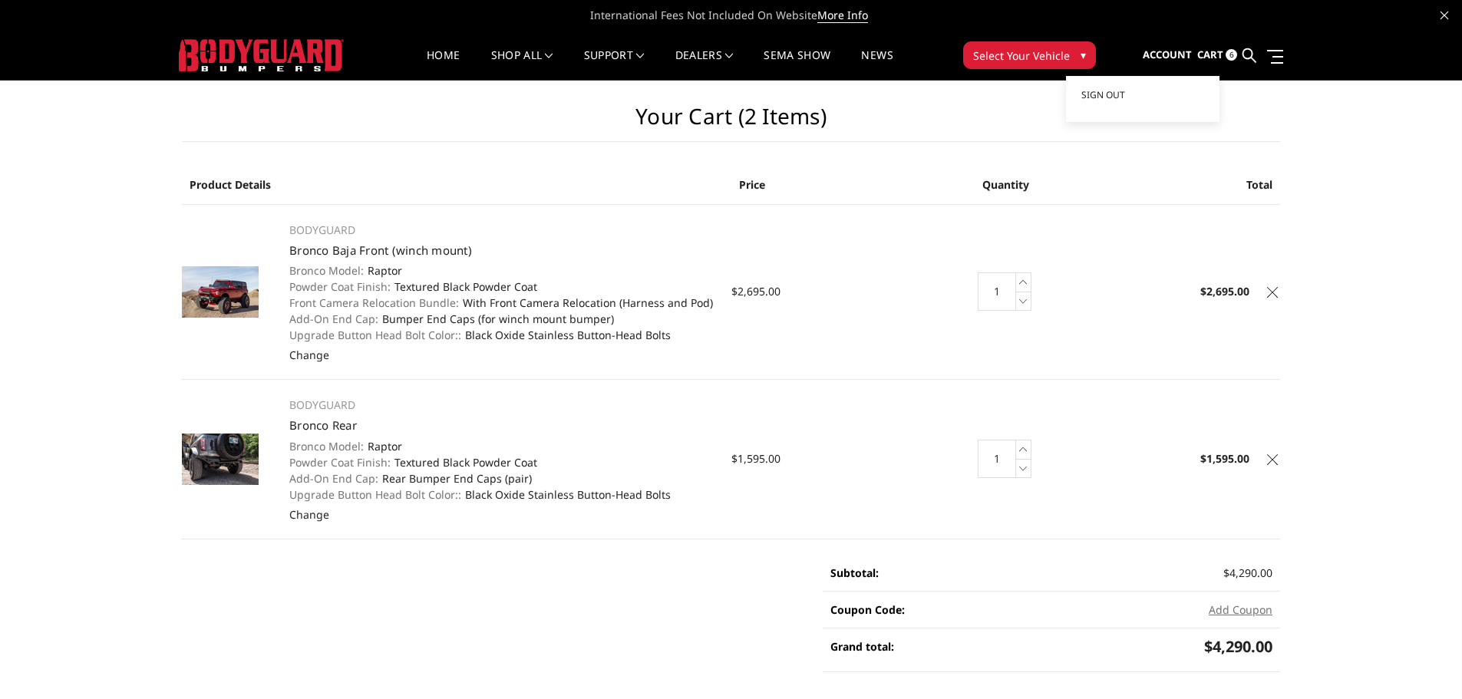
click at [1166, 56] on span "Account" at bounding box center [1166, 55] width 49 height 14
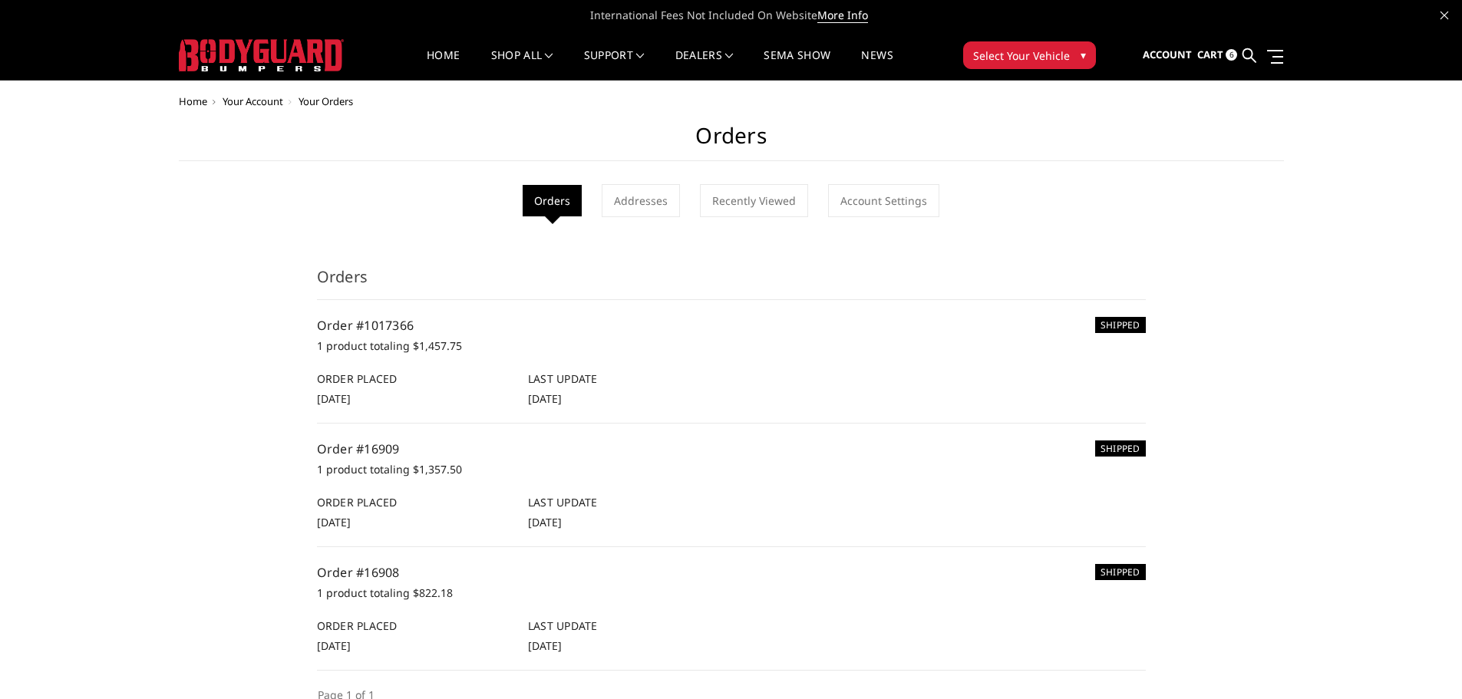
click at [1212, 52] on span "Cart" at bounding box center [1210, 55] width 26 height 14
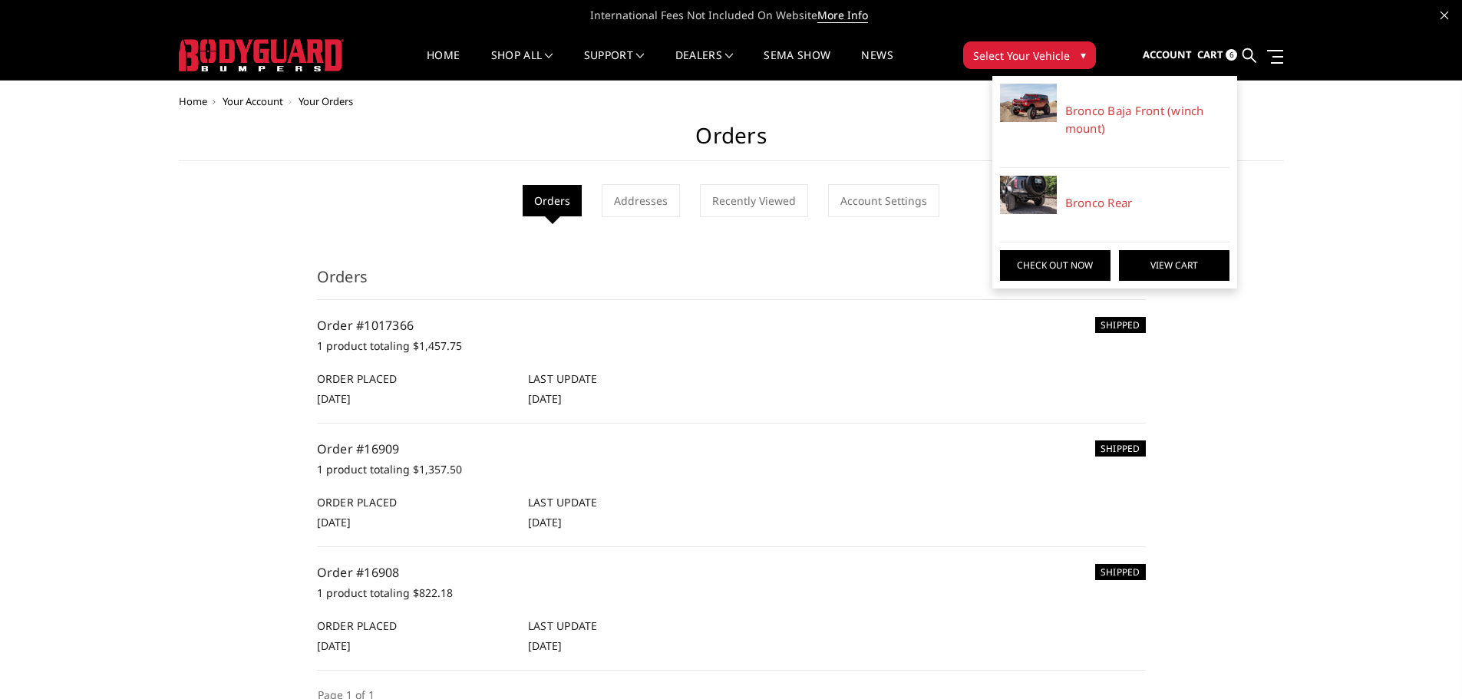
click at [1167, 257] on link "View Cart" at bounding box center [1174, 265] width 110 height 31
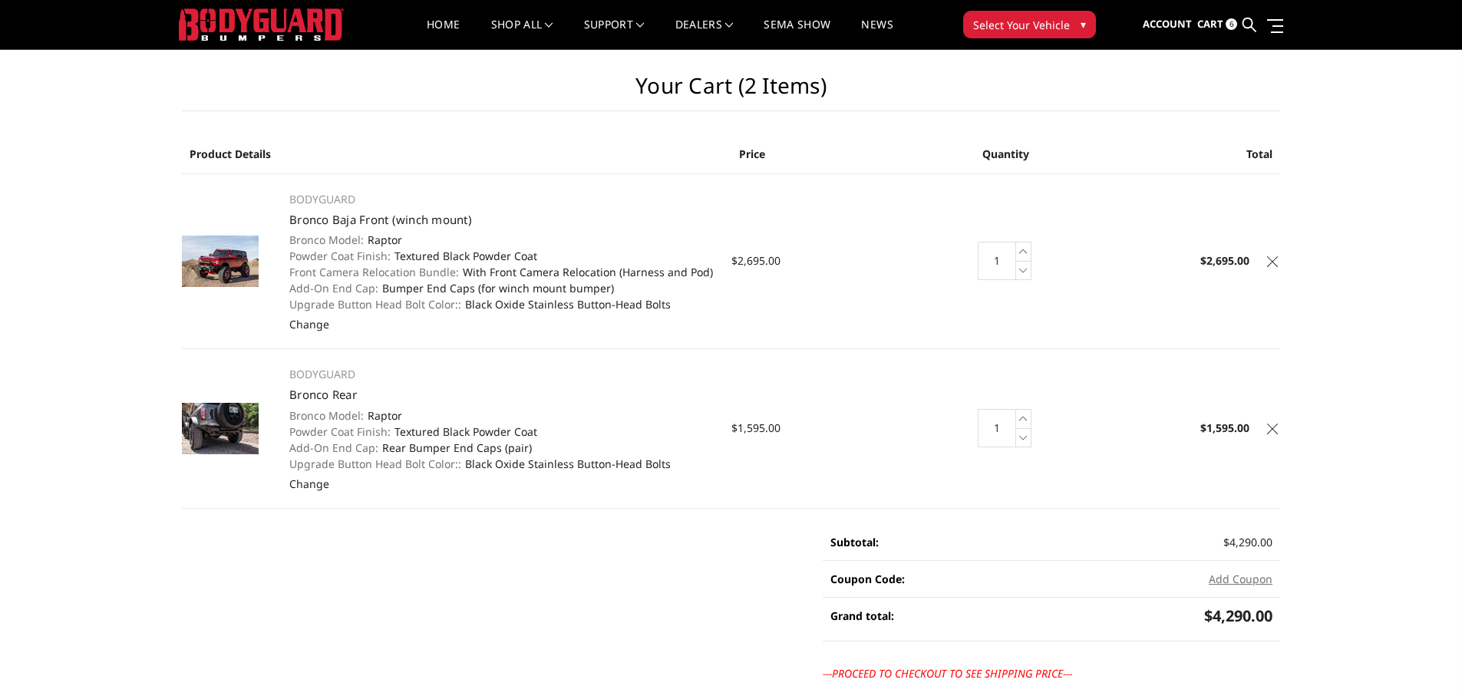
click at [240, 13] on img at bounding box center [261, 24] width 165 height 32
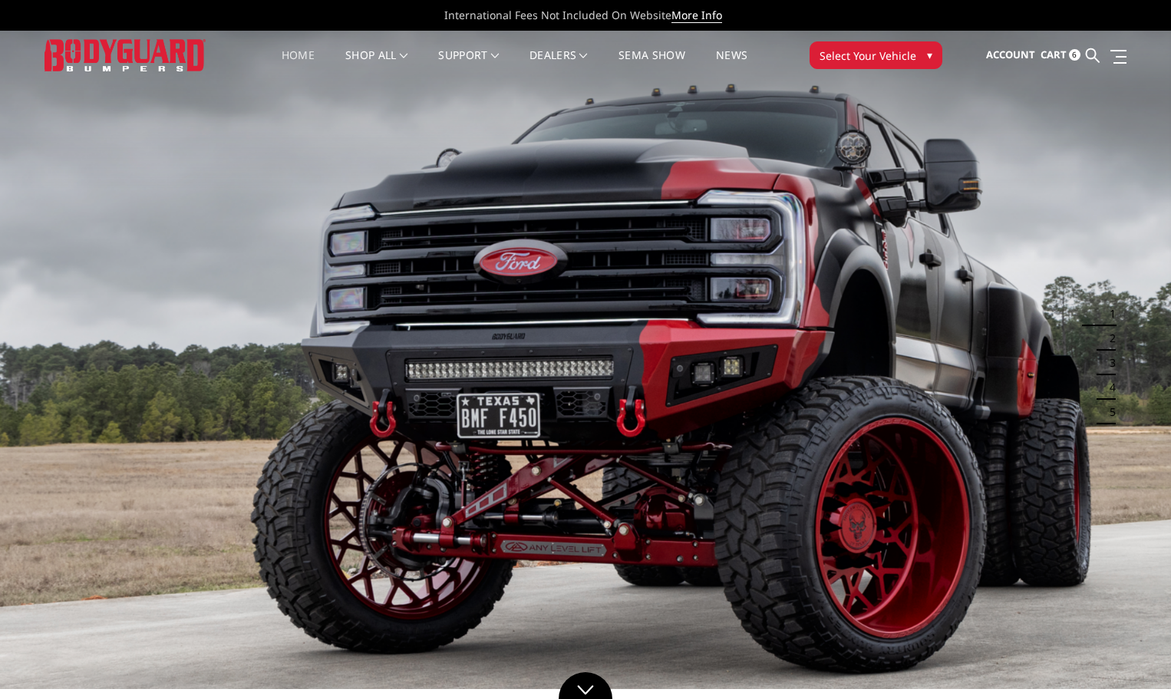
click at [1155, 18] on icon at bounding box center [1153, 16] width 8 height 8
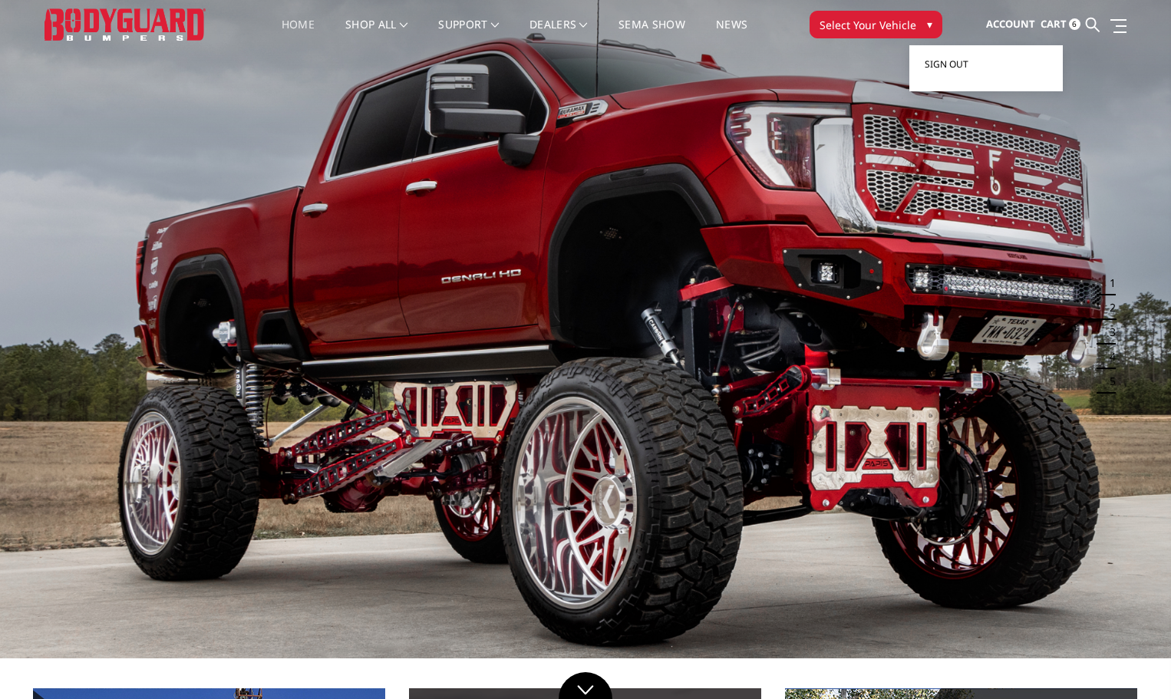
click at [960, 61] on span "Sign out" at bounding box center [947, 64] width 44 height 13
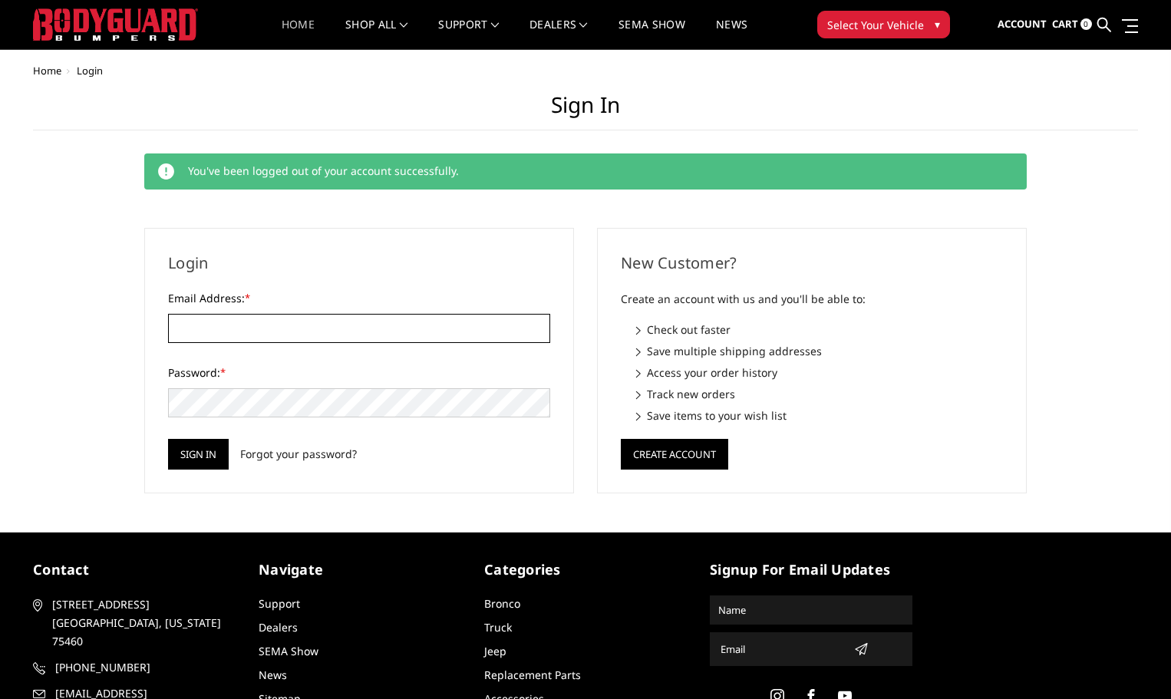
type input "TRAILSWESTONLINE@GMAIL.COM"
click at [292, 25] on link "Home" at bounding box center [298, 34] width 33 height 30
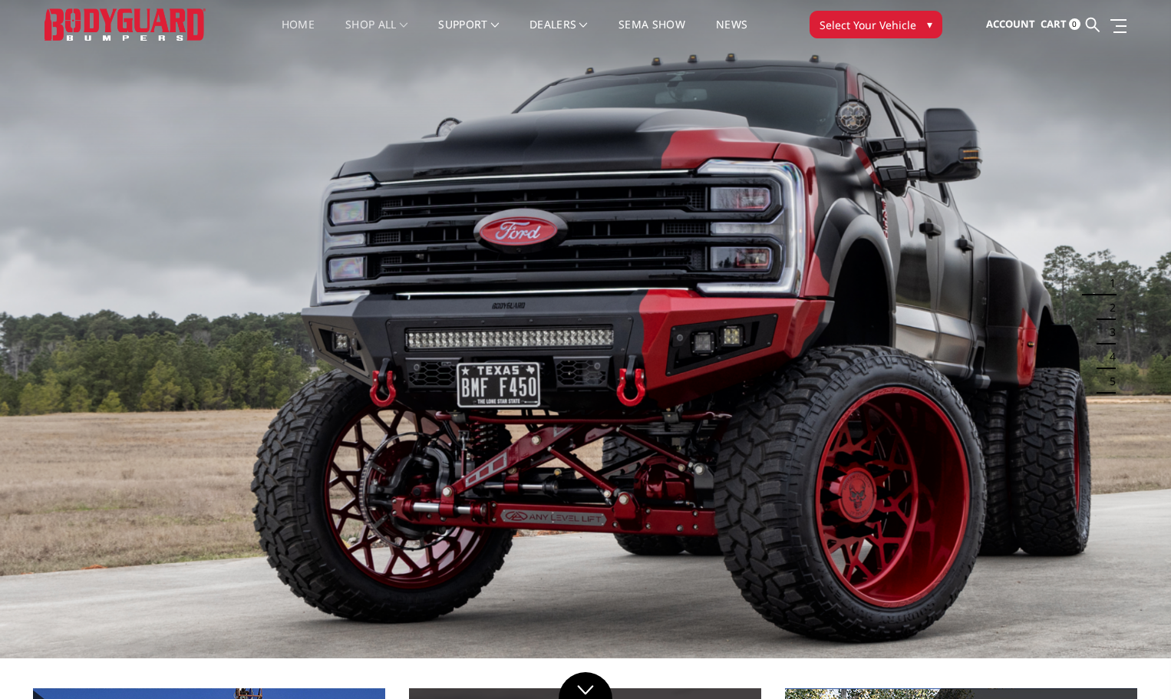
click at [367, 23] on link "shop all" at bounding box center [376, 34] width 62 height 30
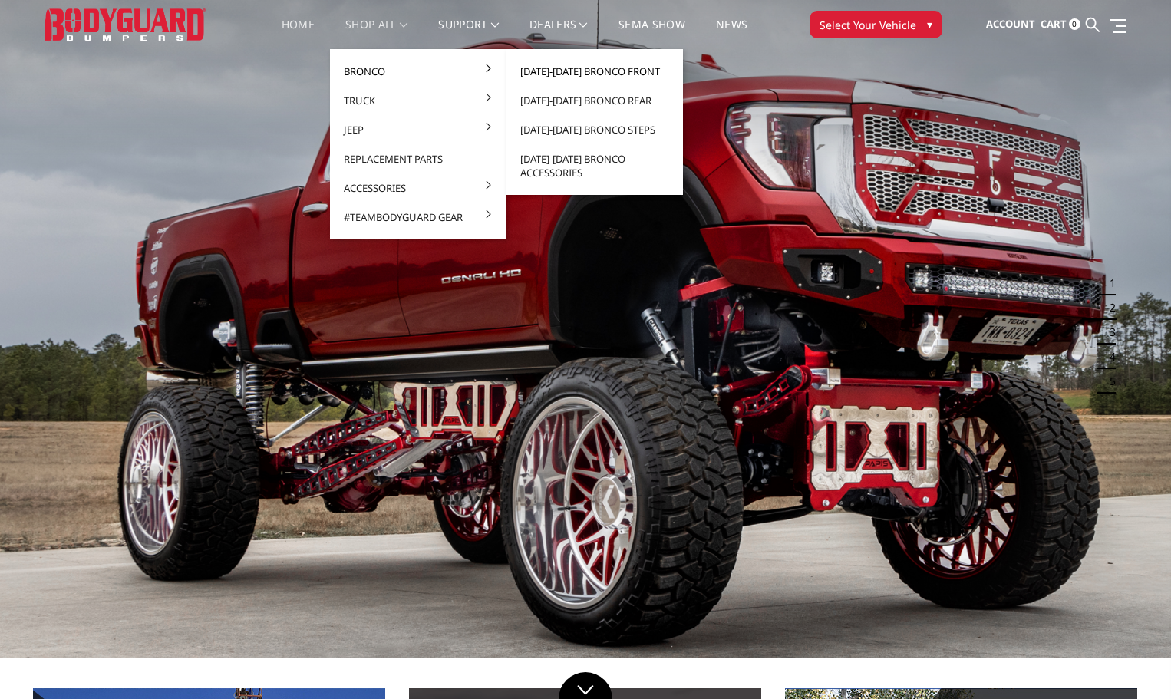
click at [577, 70] on link "[DATE]-[DATE] Bronco Front" at bounding box center [595, 71] width 164 height 29
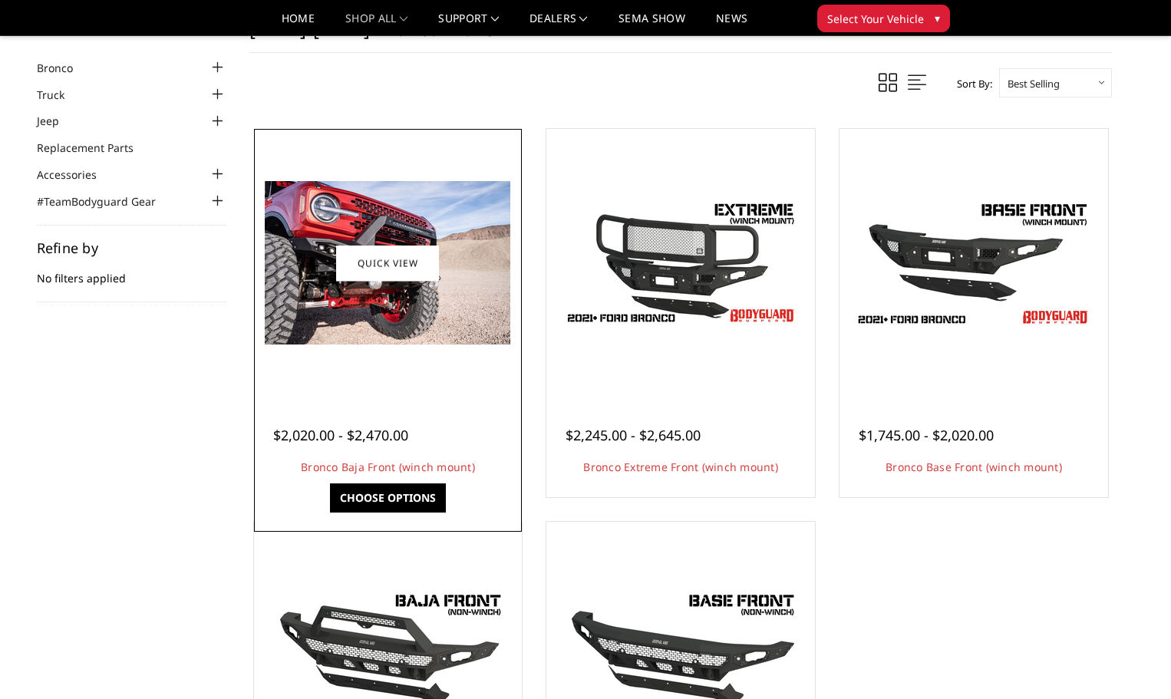
scroll to position [153, 0]
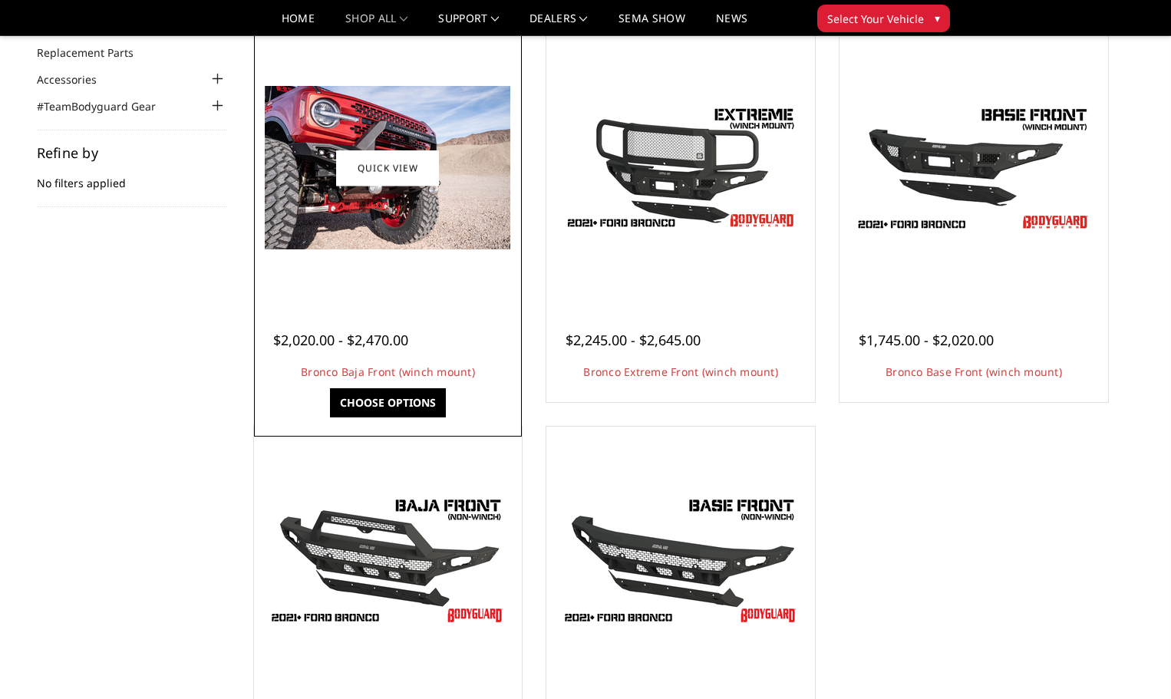
click at [396, 399] on link "Choose Options" at bounding box center [388, 402] width 116 height 29
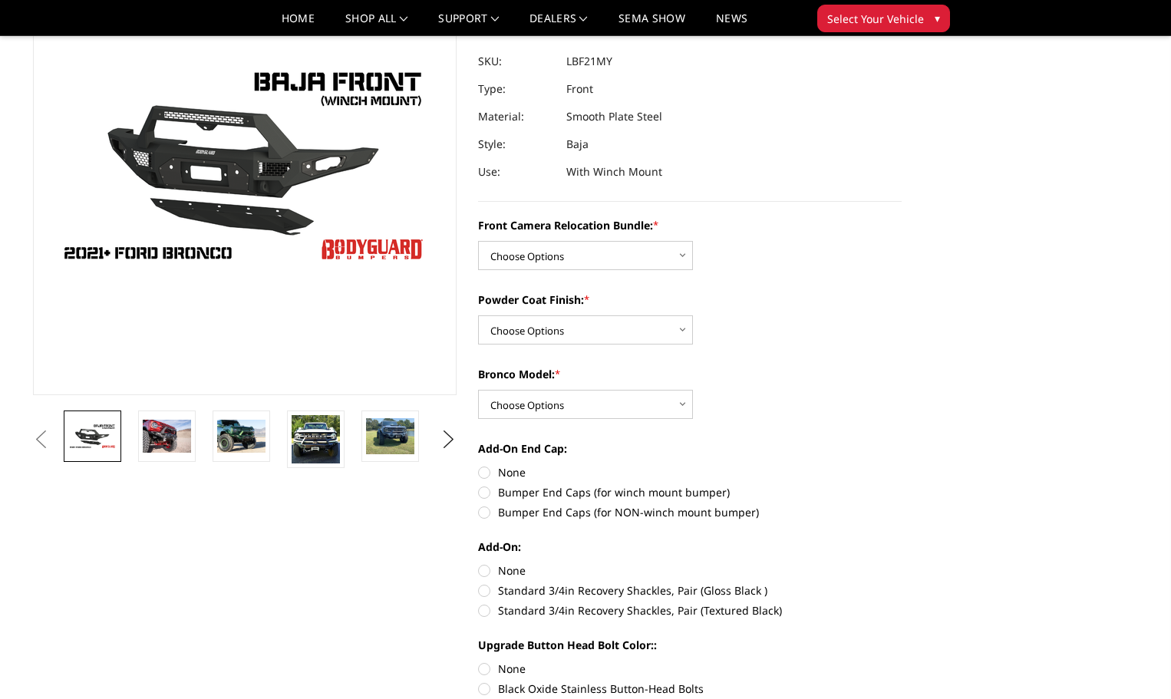
scroll to position [153, 0]
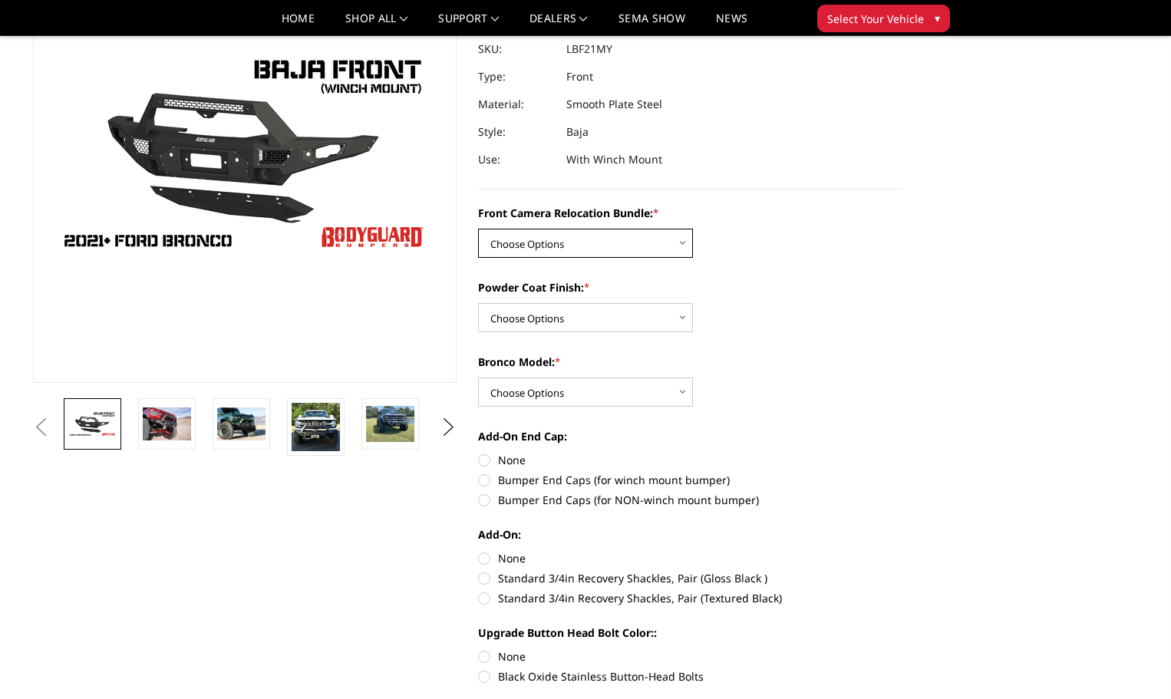
click at [563, 249] on select "Choose Options Without Front Camera Relocation With Front Camera Relocation (Ha…" at bounding box center [585, 243] width 215 height 29
select select "4016"
click at [478, 229] on select "Choose Options Without Front Camera Relocation With Front Camera Relocation (Ha…" at bounding box center [585, 243] width 215 height 29
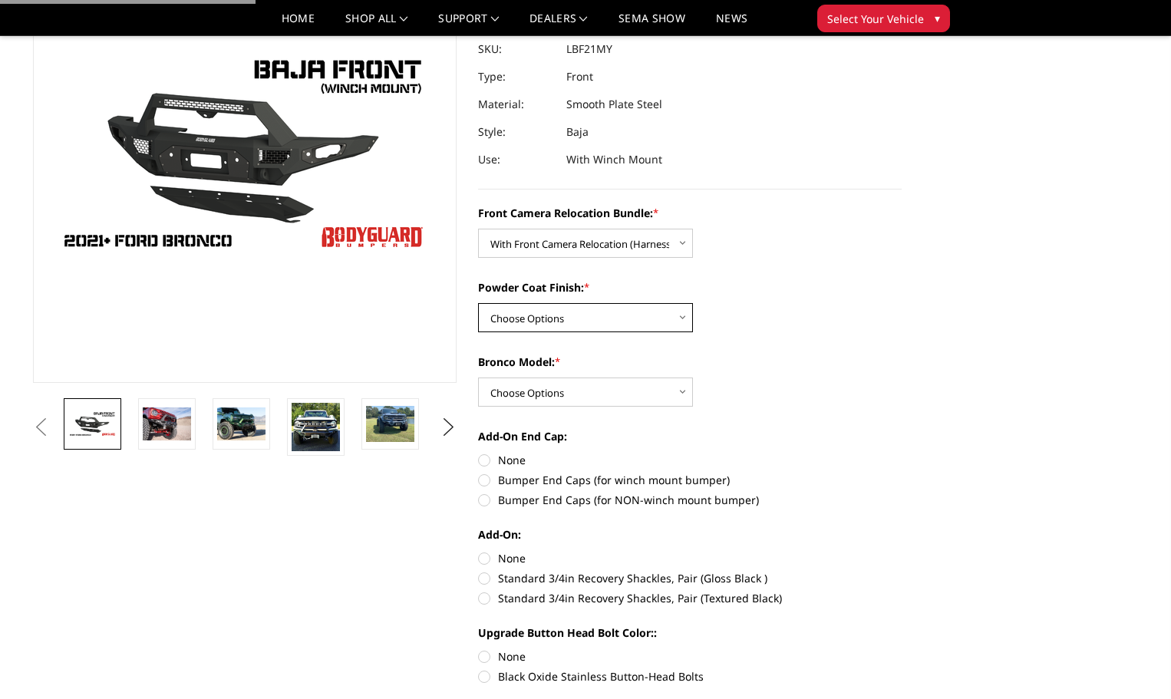
click at [580, 321] on select "Choose Options Textured Black Powder Coat Bare Metal" at bounding box center [585, 317] width 215 height 29
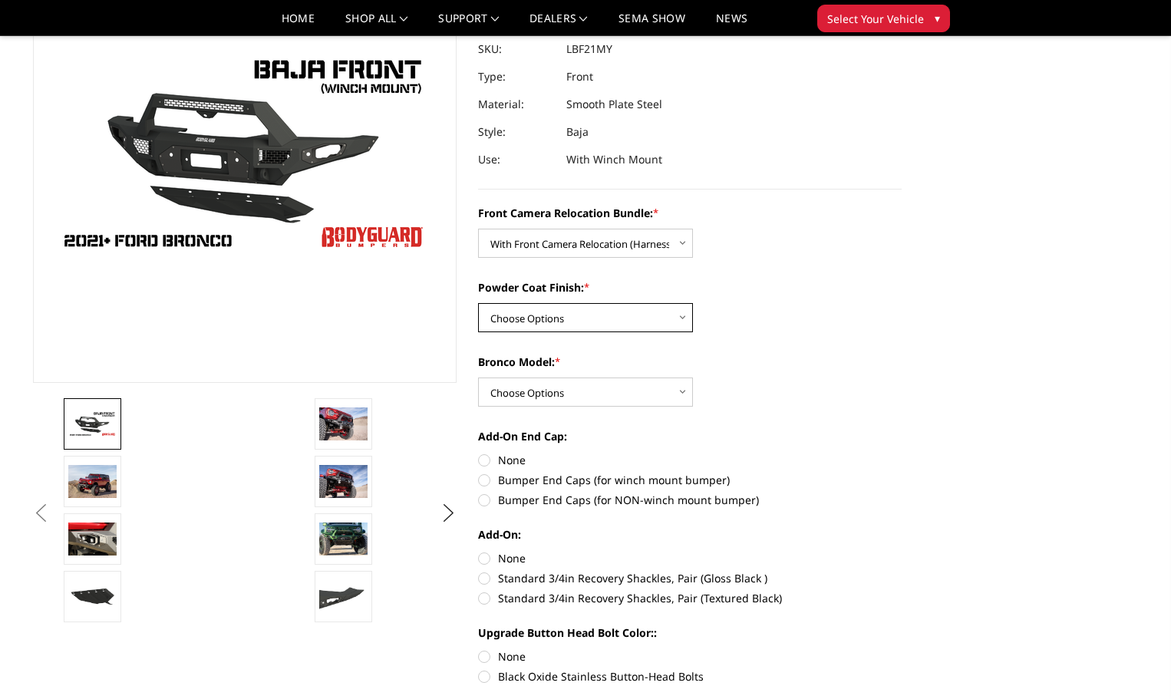
select select "4015"
click at [478, 303] on select "Choose Options Textured Black Powder Coat Bare Metal" at bounding box center [585, 317] width 215 height 29
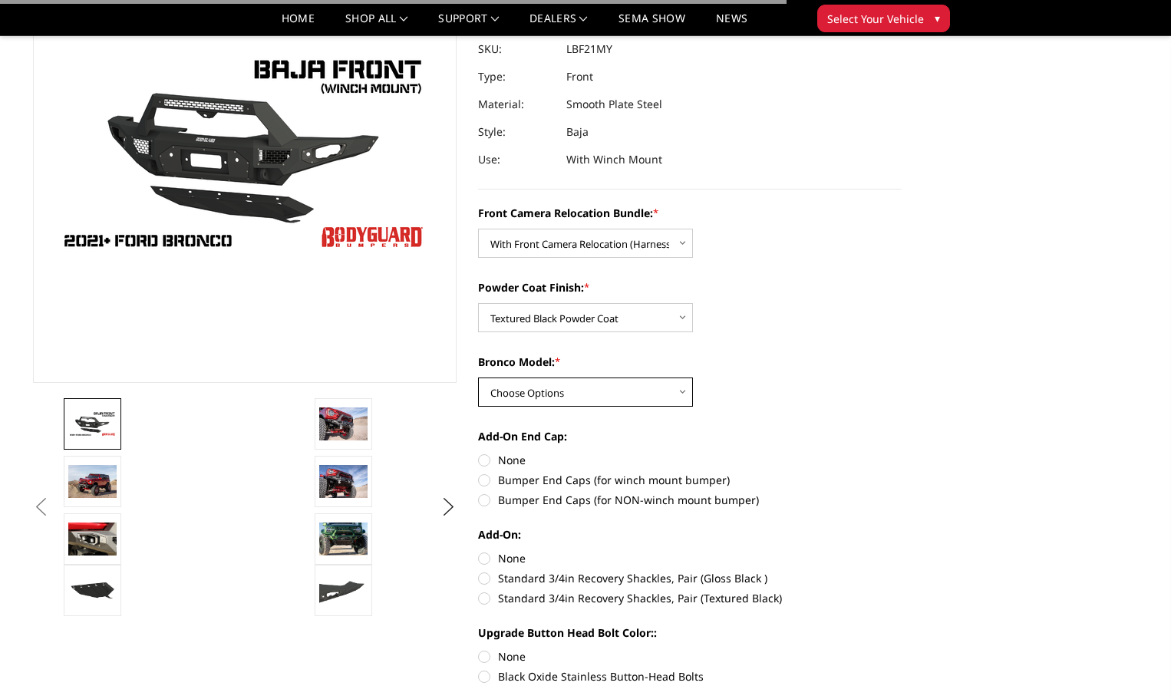
click at [579, 388] on select "Choose Options Raptor Base/Badlands/Wildtrak/etc." at bounding box center [585, 391] width 215 height 29
select select "4013"
click at [478, 377] on select "Choose Options Raptor Base/Badlands/Wildtrak/etc." at bounding box center [585, 391] width 215 height 29
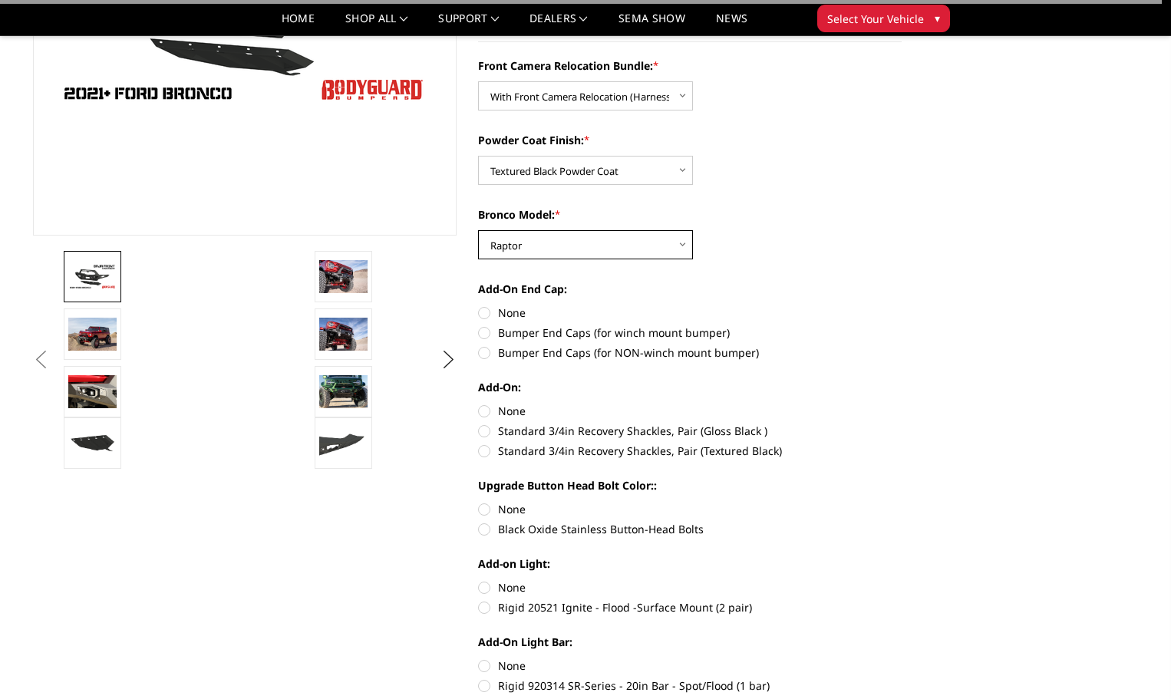
scroll to position [307, 0]
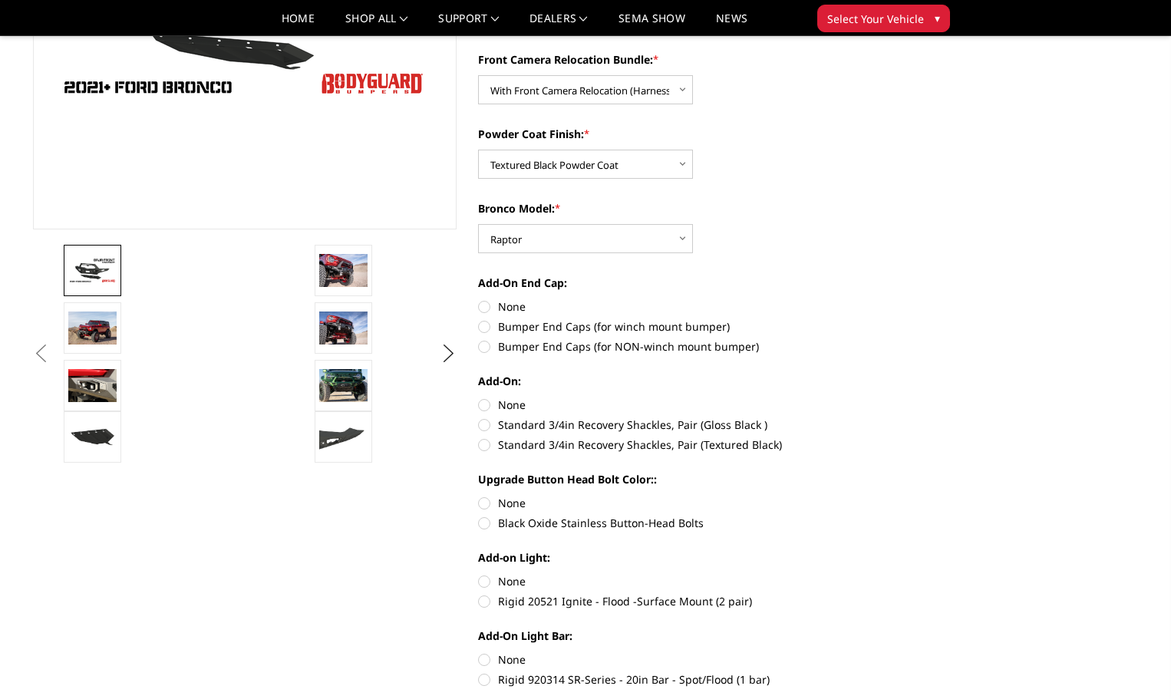
click at [482, 328] on label "Bumper End Caps (for winch mount bumper)" at bounding box center [690, 326] width 424 height 16
click at [902, 299] on input "Bumper End Caps (for winch mount bumper)" at bounding box center [902, 298] width 1 height 1
radio input "true"
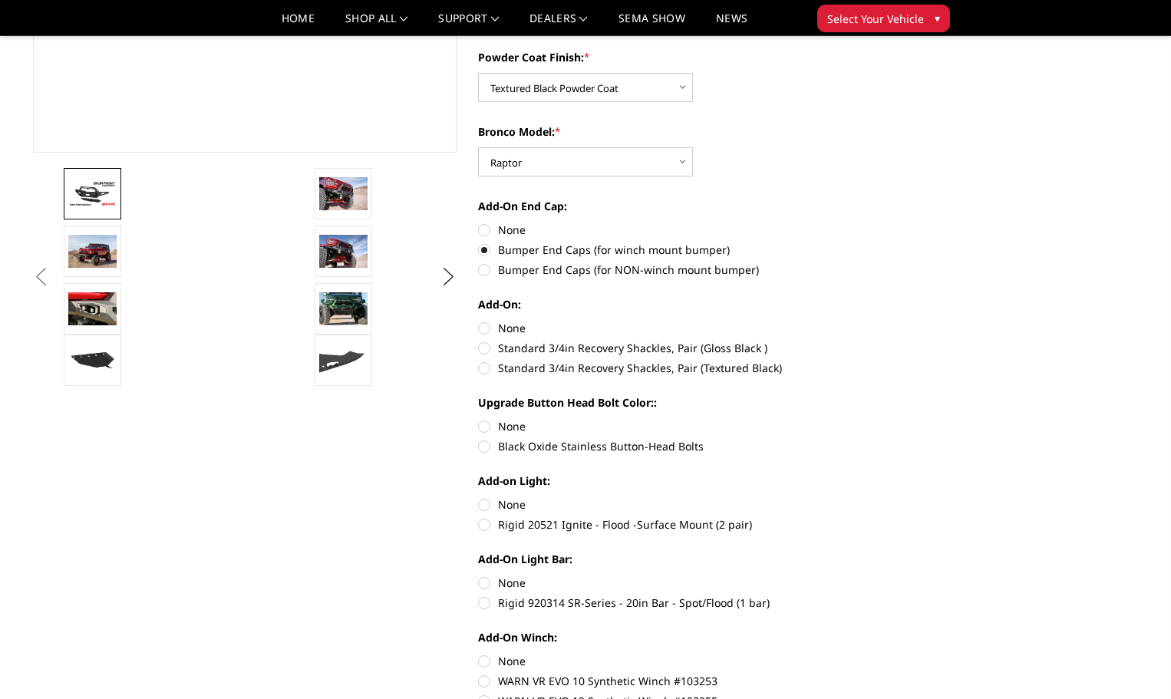
click at [486, 328] on label "None" at bounding box center [690, 328] width 424 height 16
click at [479, 321] on input "None" at bounding box center [478, 320] width 1 height 1
radio input "true"
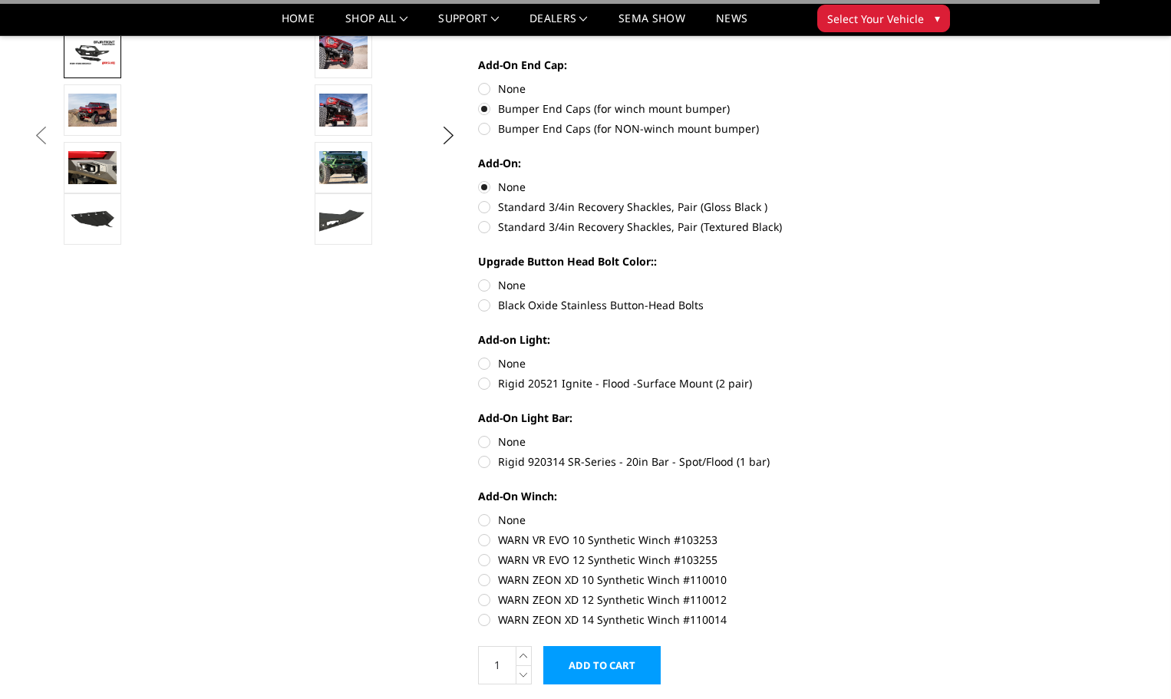
scroll to position [537, 0]
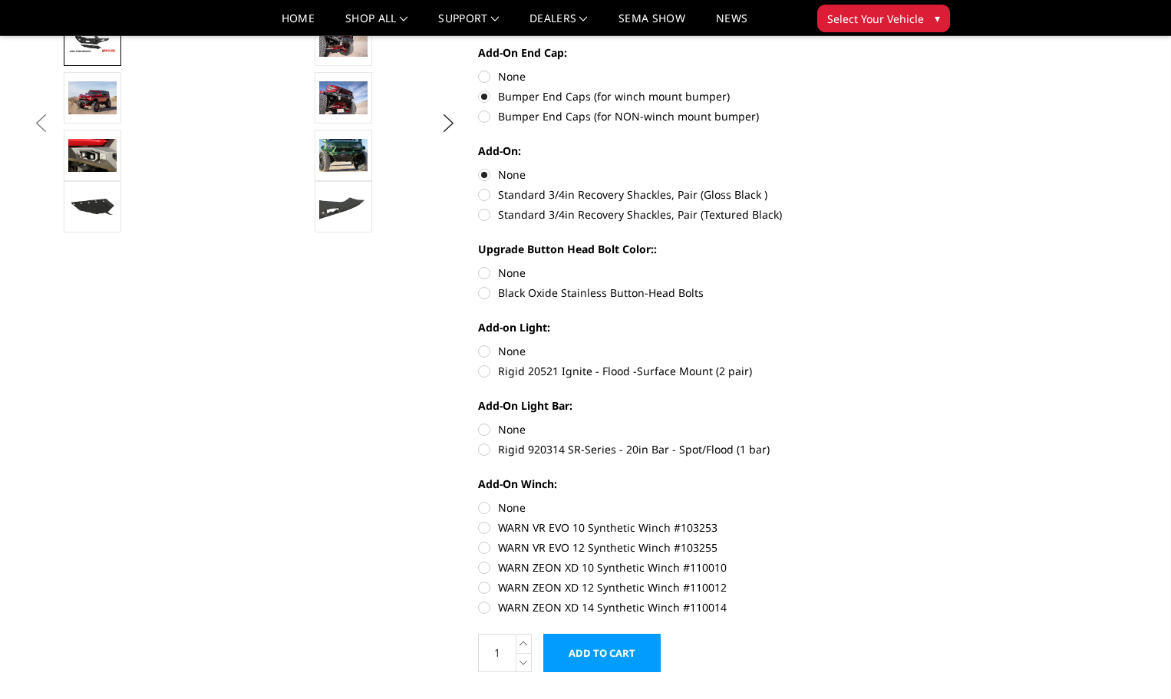
click at [484, 297] on label "Black Oxide Stainless Button-Head Bolts" at bounding box center [690, 293] width 424 height 16
click at [902, 265] on input "Black Oxide Stainless Button-Head Bolts" at bounding box center [902, 265] width 1 height 1
radio input "true"
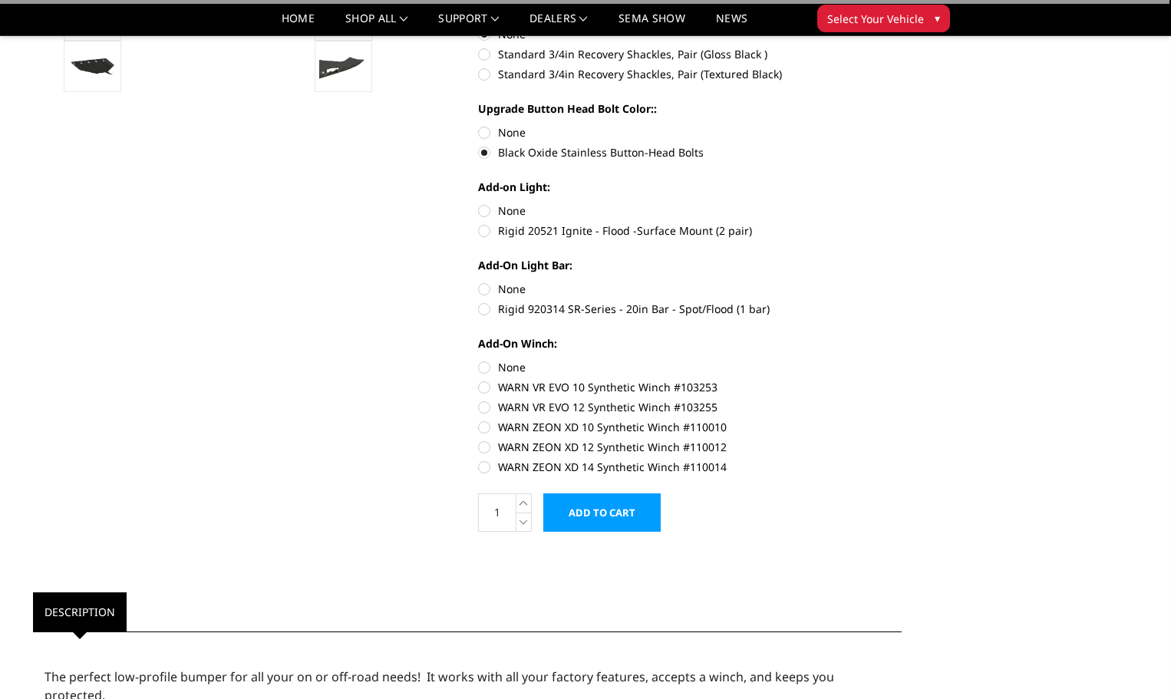
scroll to position [691, 0]
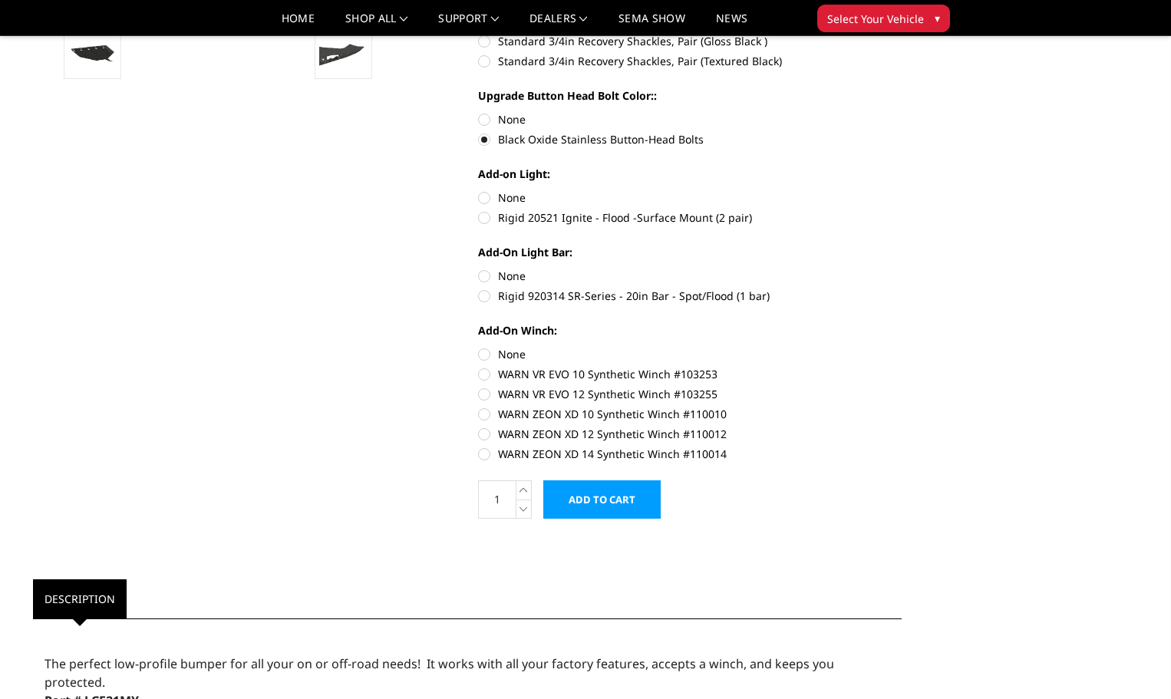
click at [487, 199] on label "None" at bounding box center [690, 198] width 424 height 16
click at [479, 190] on input "None" at bounding box center [478, 190] width 1 height 1
radio input "true"
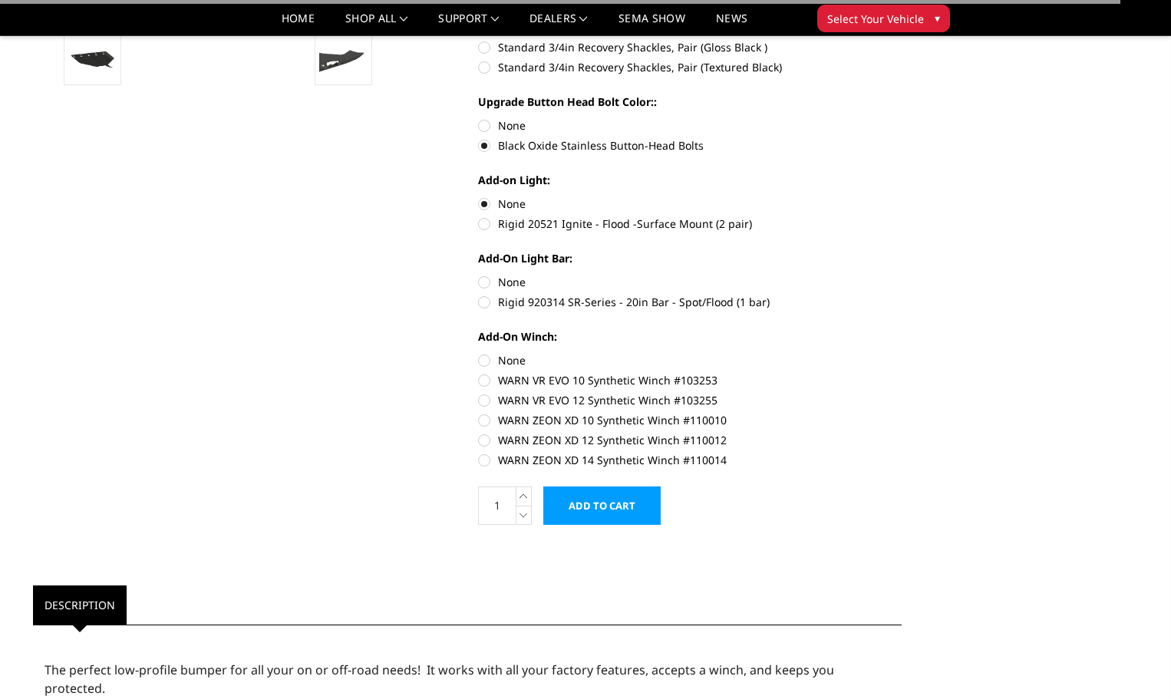
click at [484, 273] on div "Add-On Light Bar: None Rigid 920314 SR-Series - 20in Bar - Spot/Flood (1 bar)" at bounding box center [690, 278] width 424 height 57
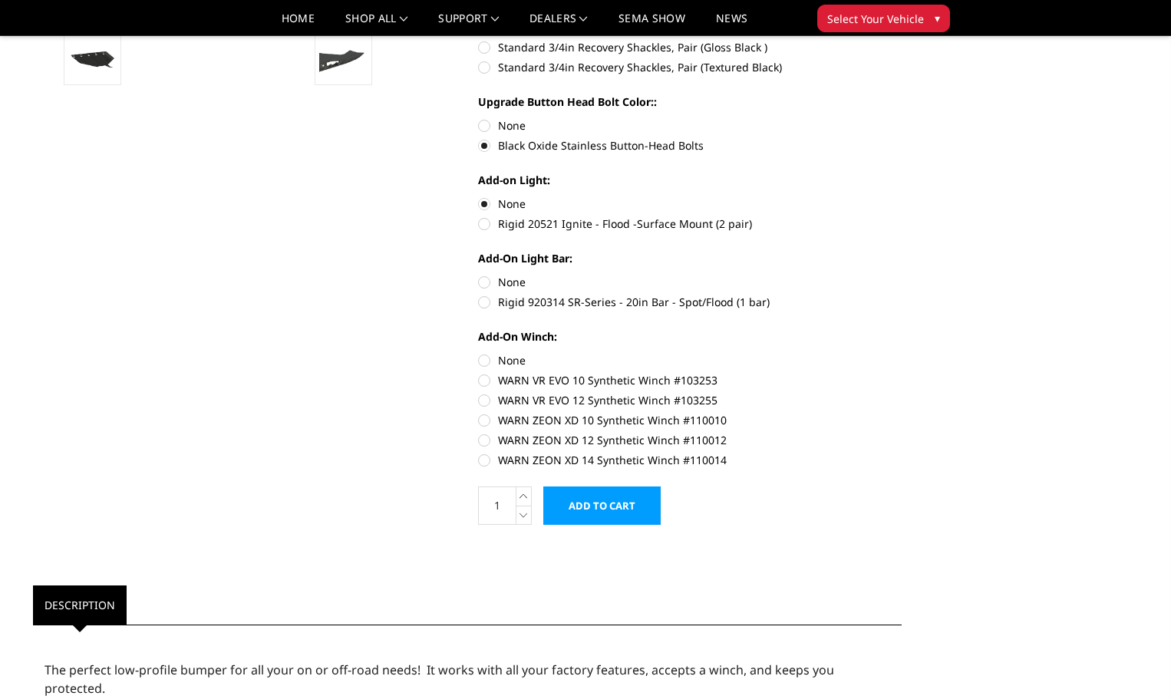
click at [485, 281] on label "None" at bounding box center [690, 282] width 424 height 16
click at [479, 275] on input "None" at bounding box center [478, 274] width 1 height 1
radio input "true"
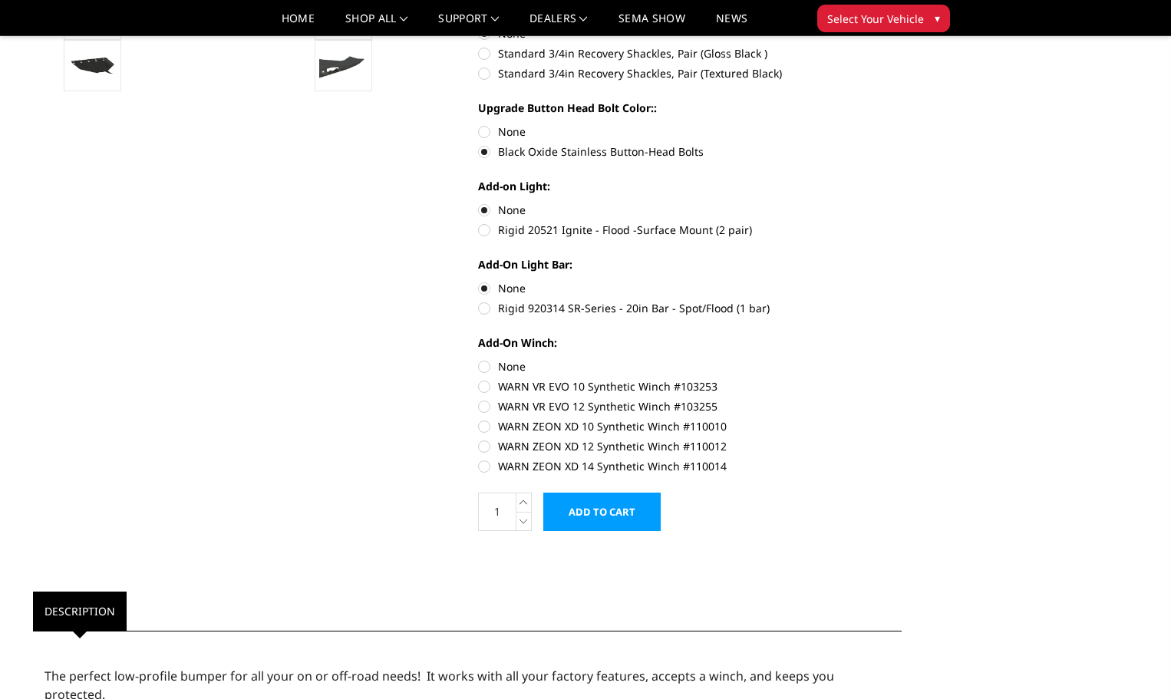
click at [485, 368] on label "None" at bounding box center [690, 366] width 424 height 16
click at [479, 359] on input "None" at bounding box center [478, 358] width 1 height 1
radio input "true"
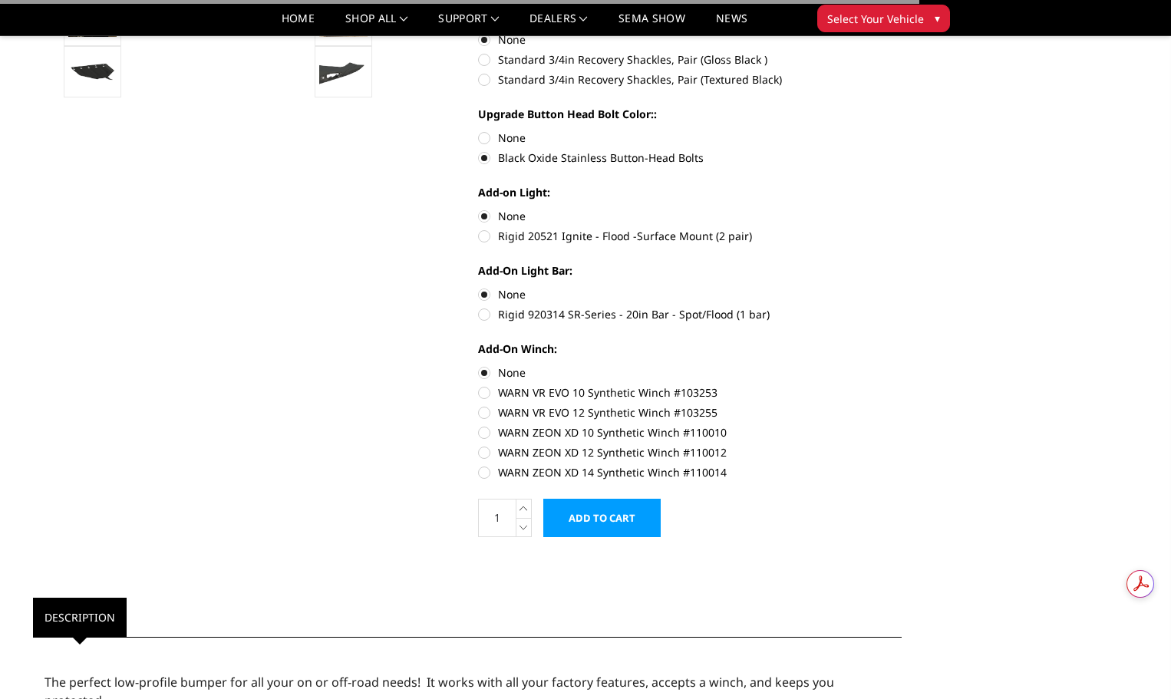
scroll to position [0, 0]
click at [602, 525] on input "Add to Cart" at bounding box center [601, 518] width 117 height 38
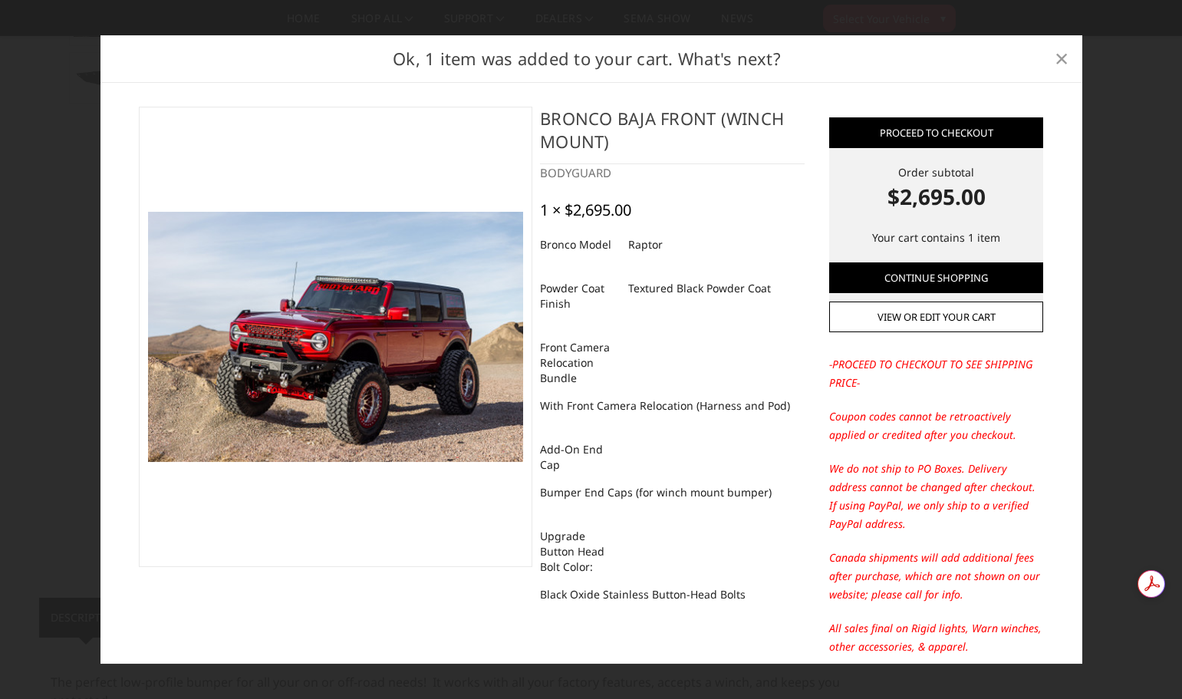
click at [1060, 59] on span "×" at bounding box center [1062, 57] width 14 height 33
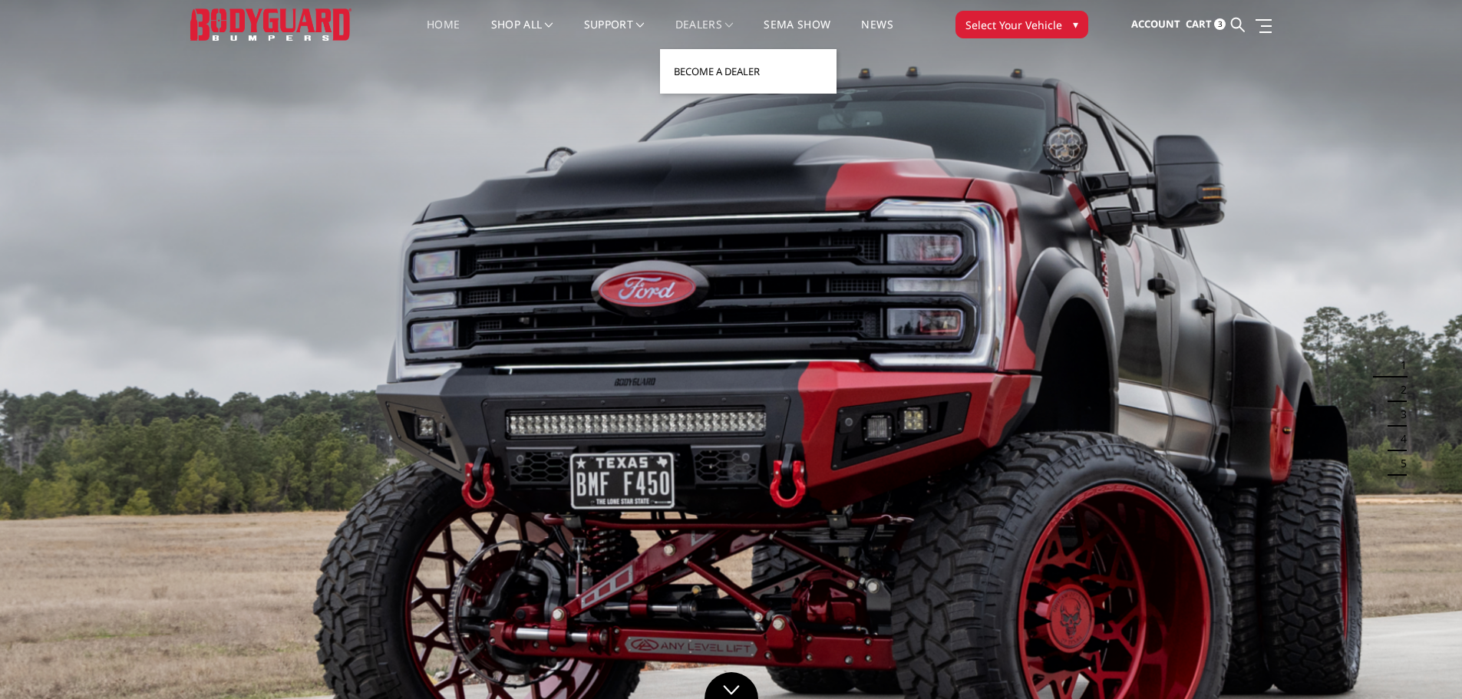
click at [714, 71] on link "Become a Dealer" at bounding box center [748, 71] width 164 height 29
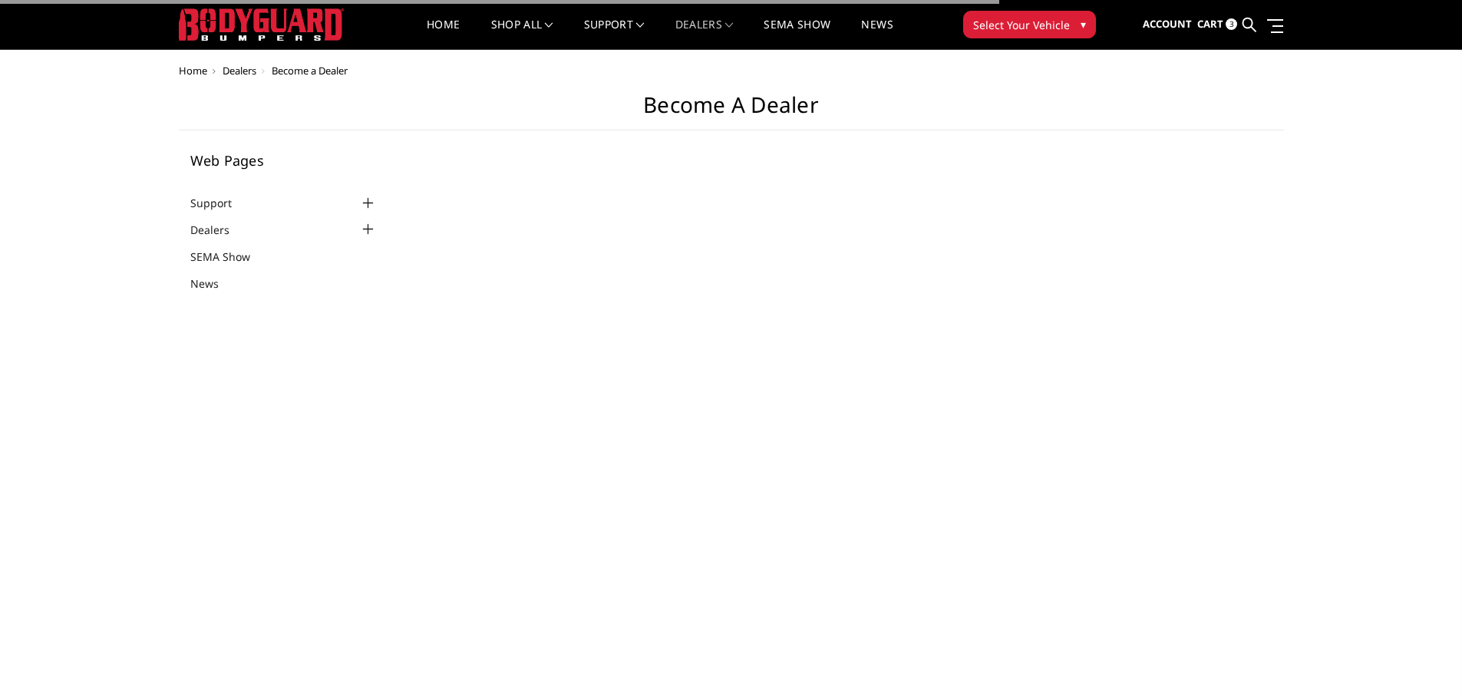
select select "US"
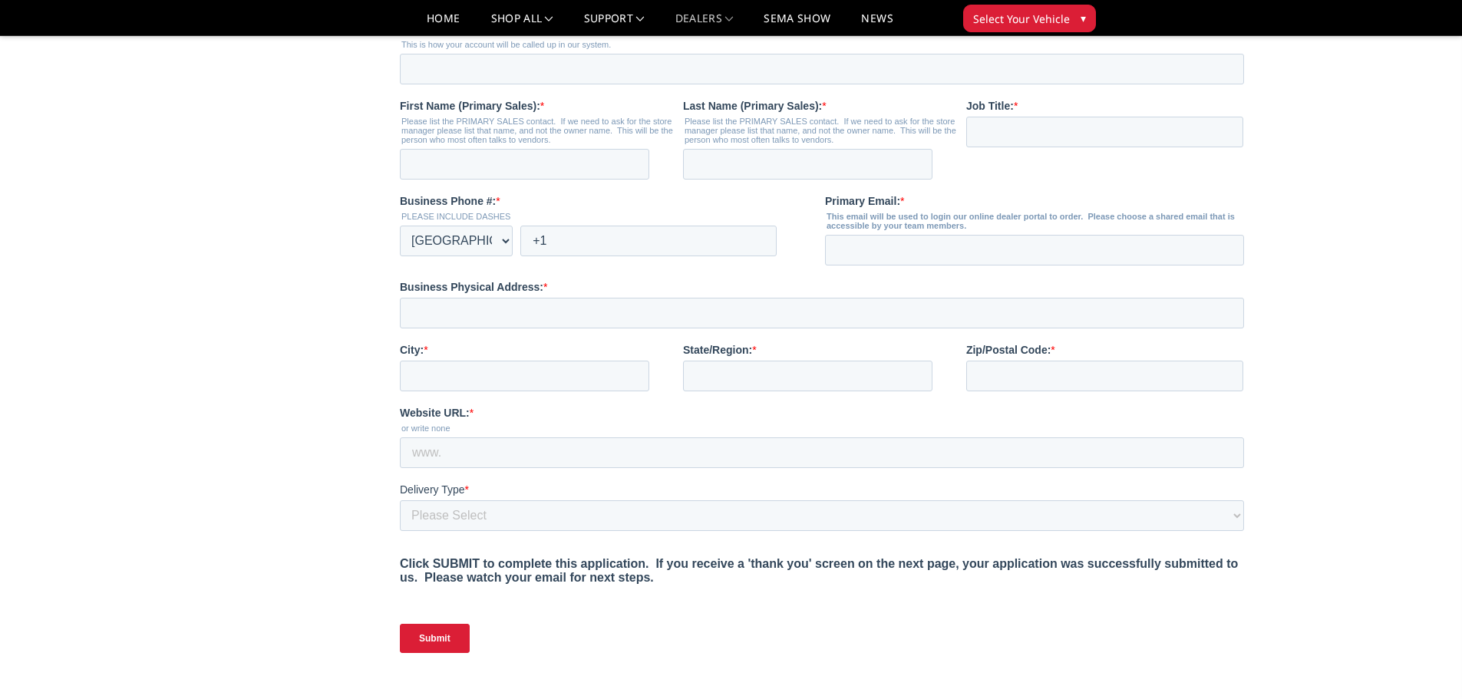
scroll to position [307, 0]
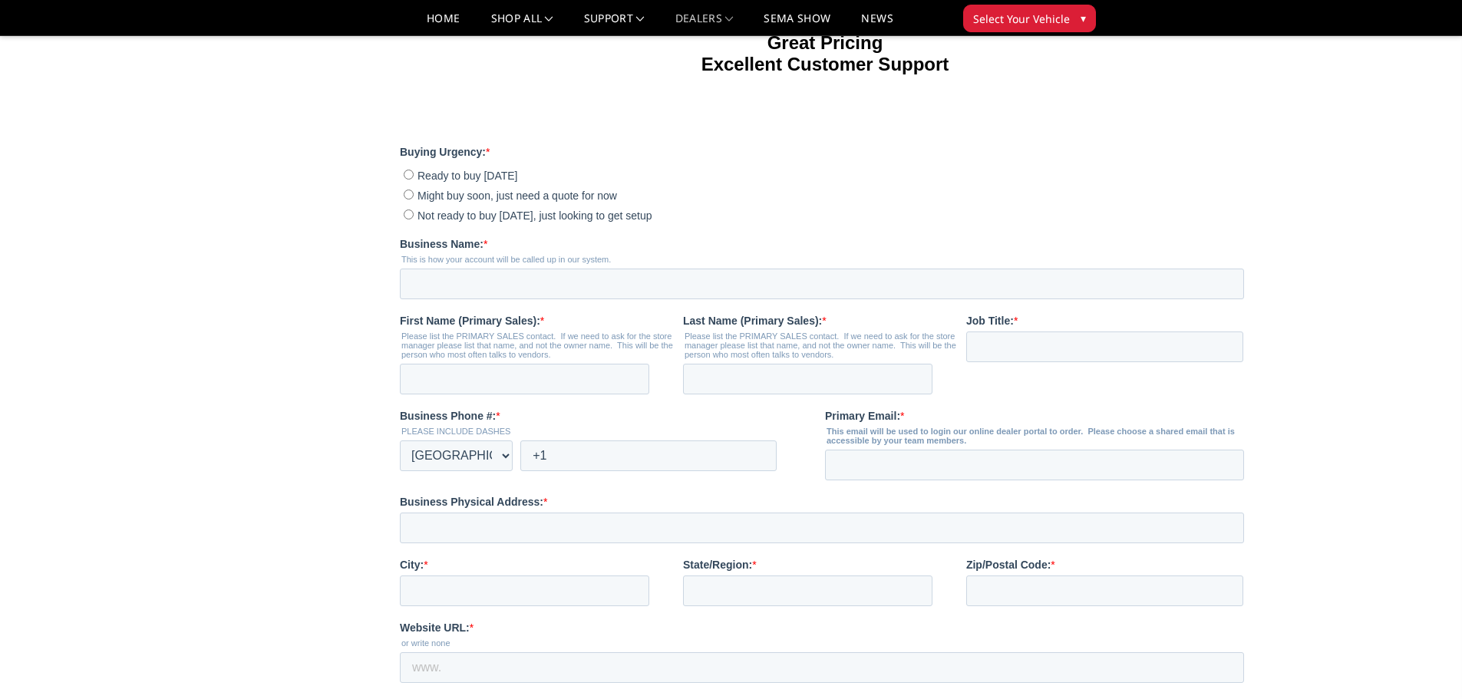
click at [406, 180] on input "Ready to buy [DATE]" at bounding box center [409, 175] width 10 height 10
radio input "true"
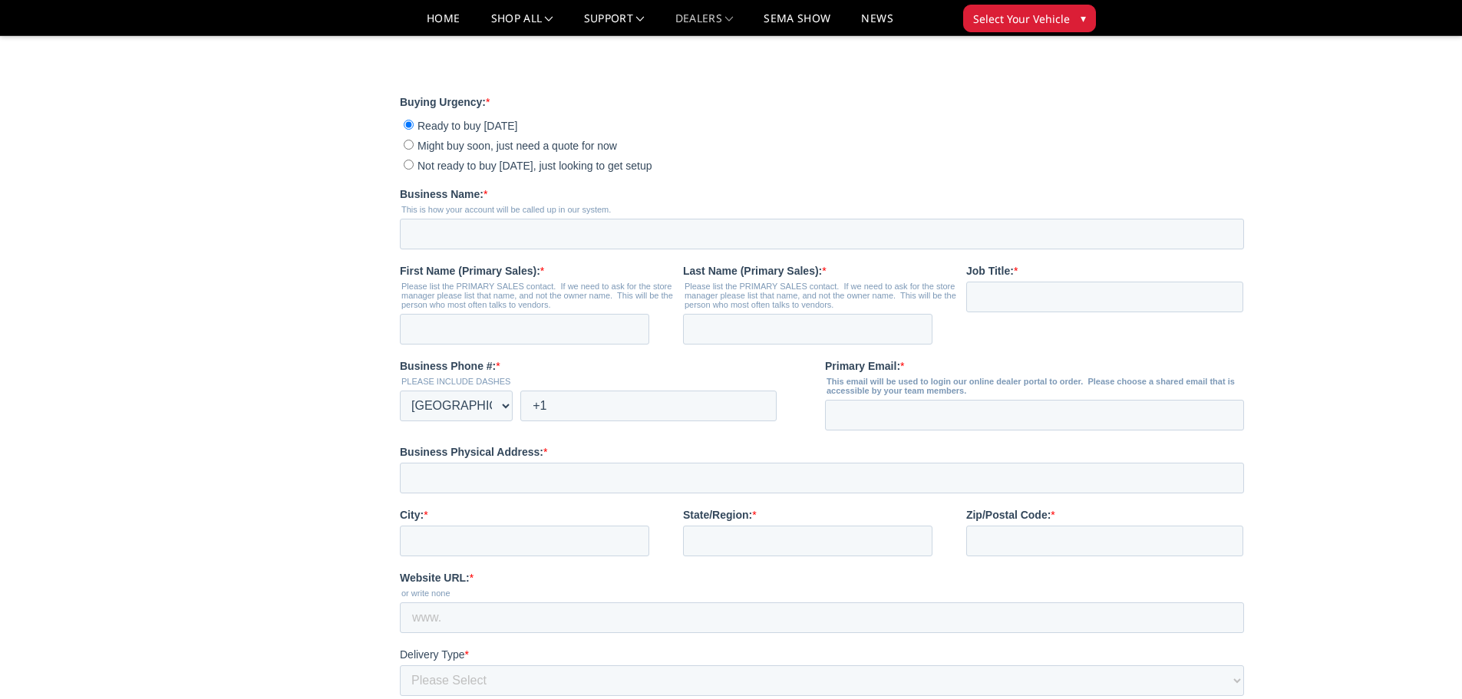
scroll to position [384, 0]
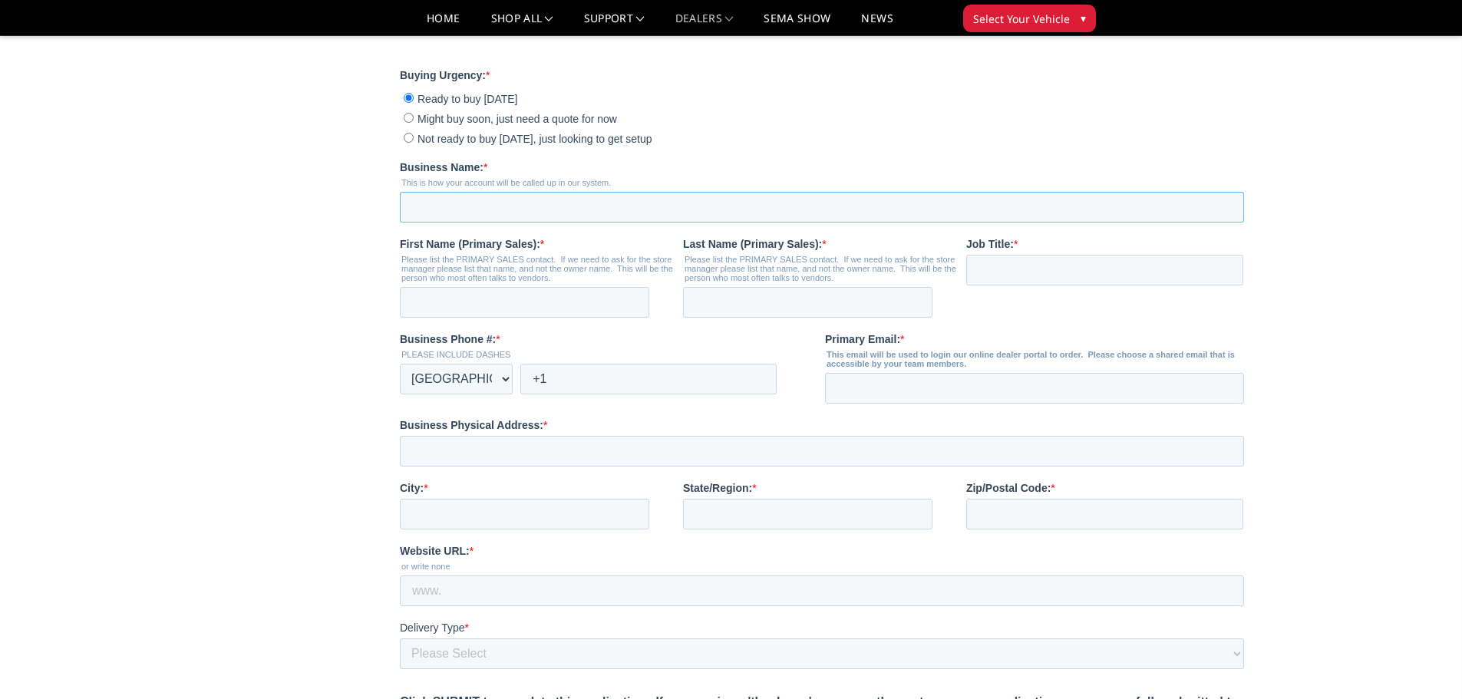
click at [514, 223] on input "Business Name: *" at bounding box center [822, 207] width 844 height 31
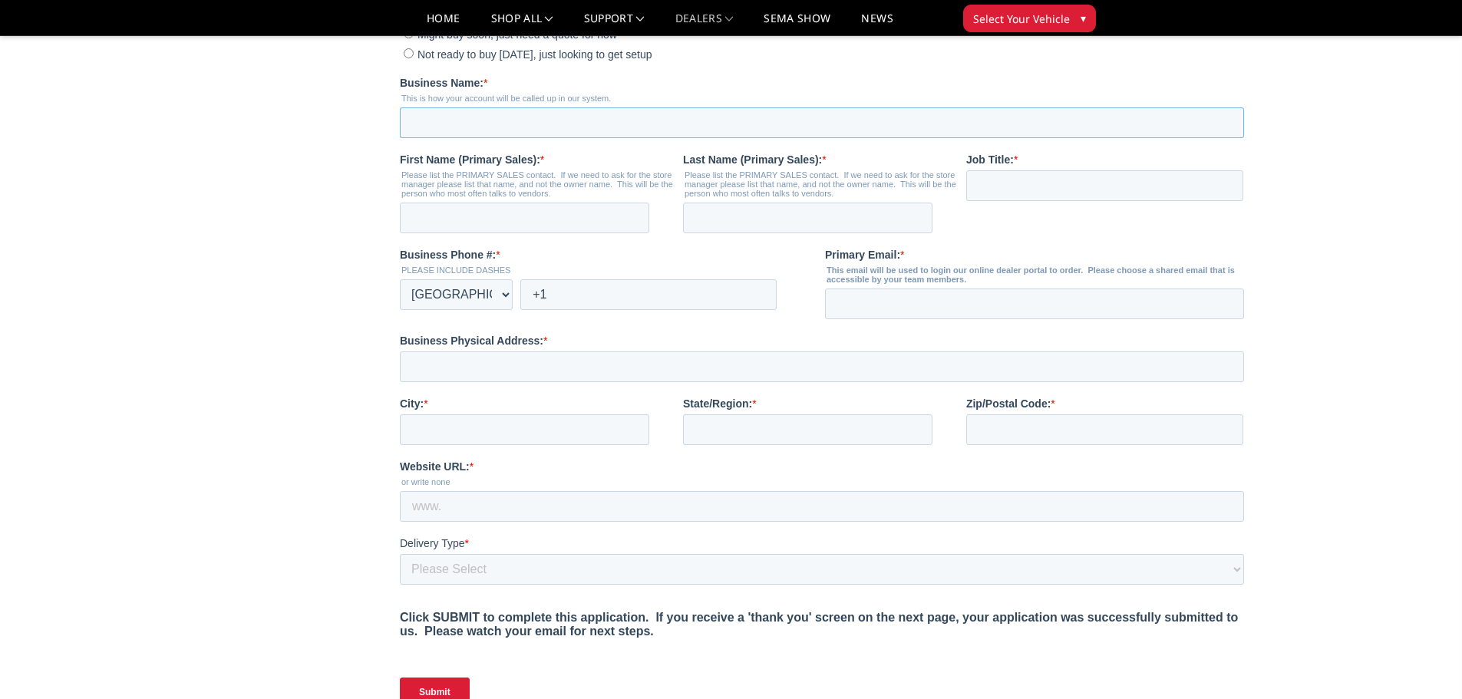
scroll to position [537, 0]
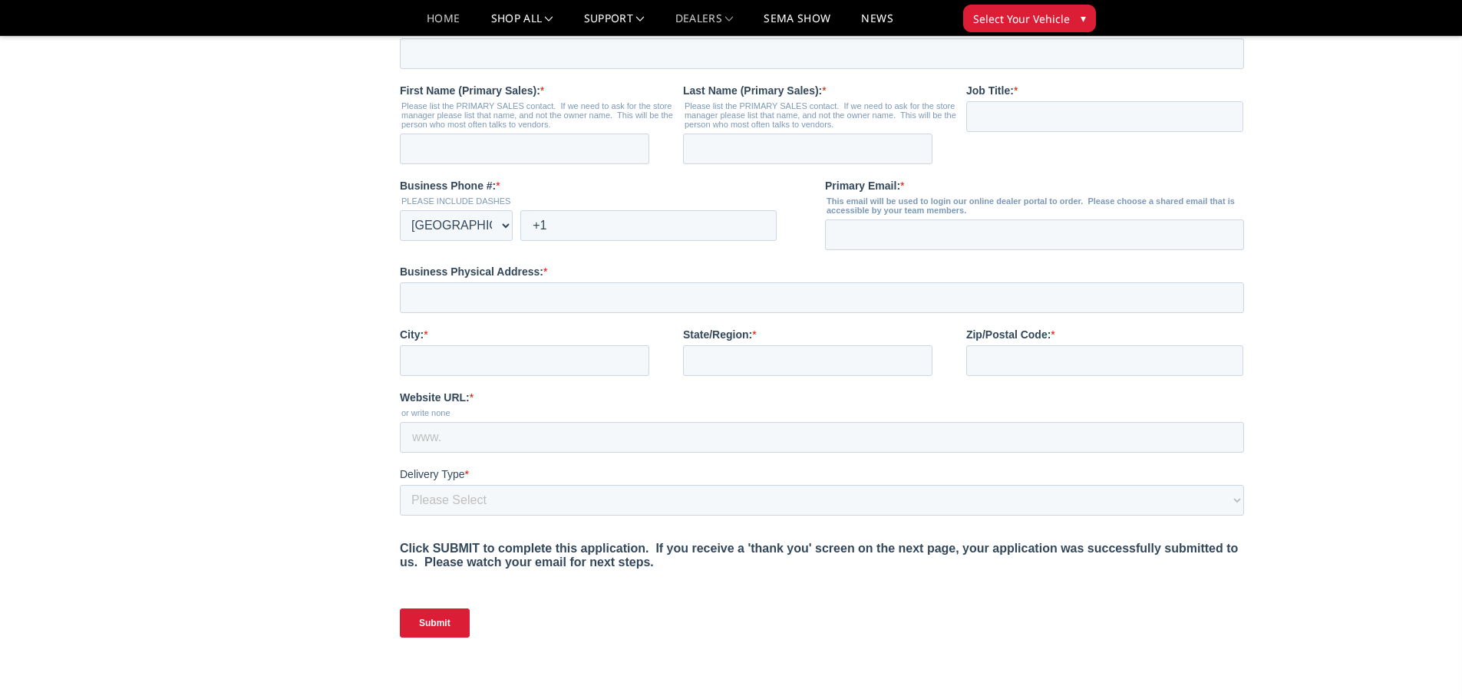
click at [444, 21] on link "Home" at bounding box center [443, 24] width 33 height 22
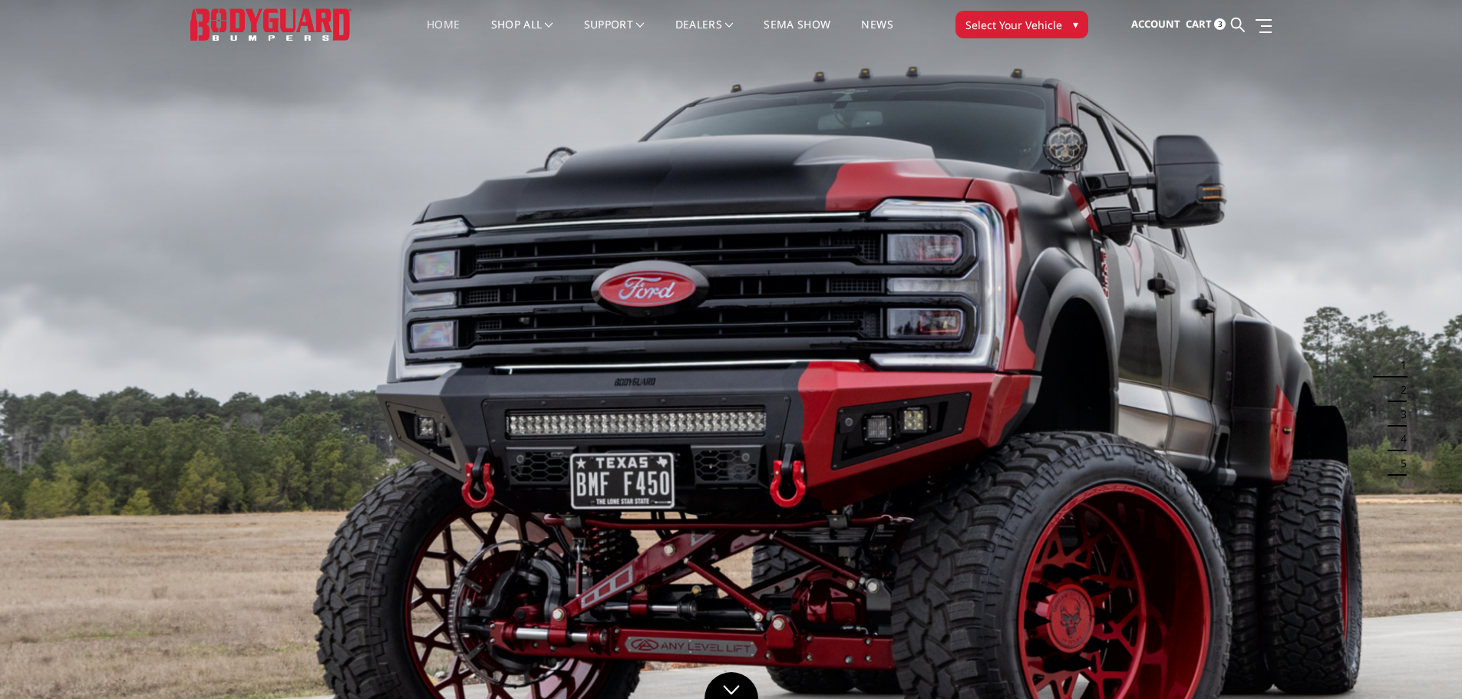
click at [1211, 20] on span "Cart" at bounding box center [1198, 24] width 26 height 14
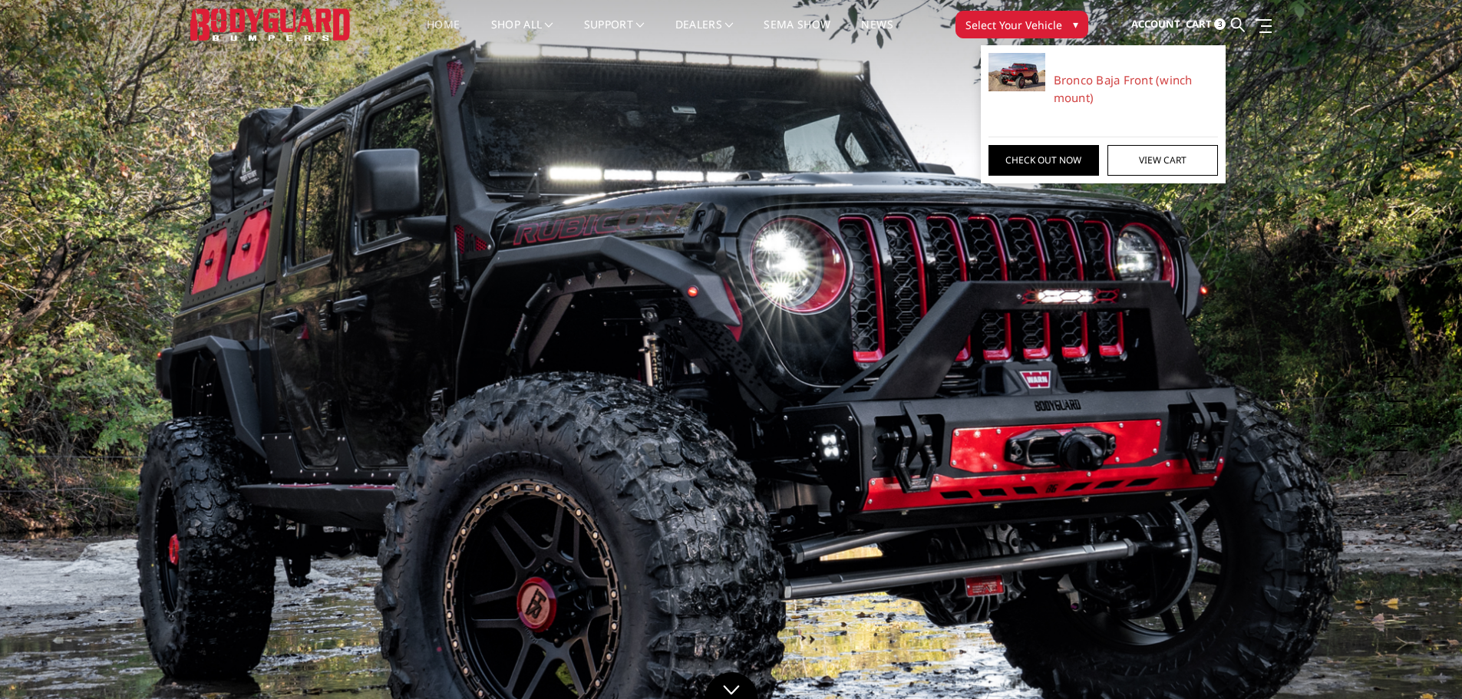
click at [1205, 23] on span "Cart" at bounding box center [1198, 24] width 26 height 14
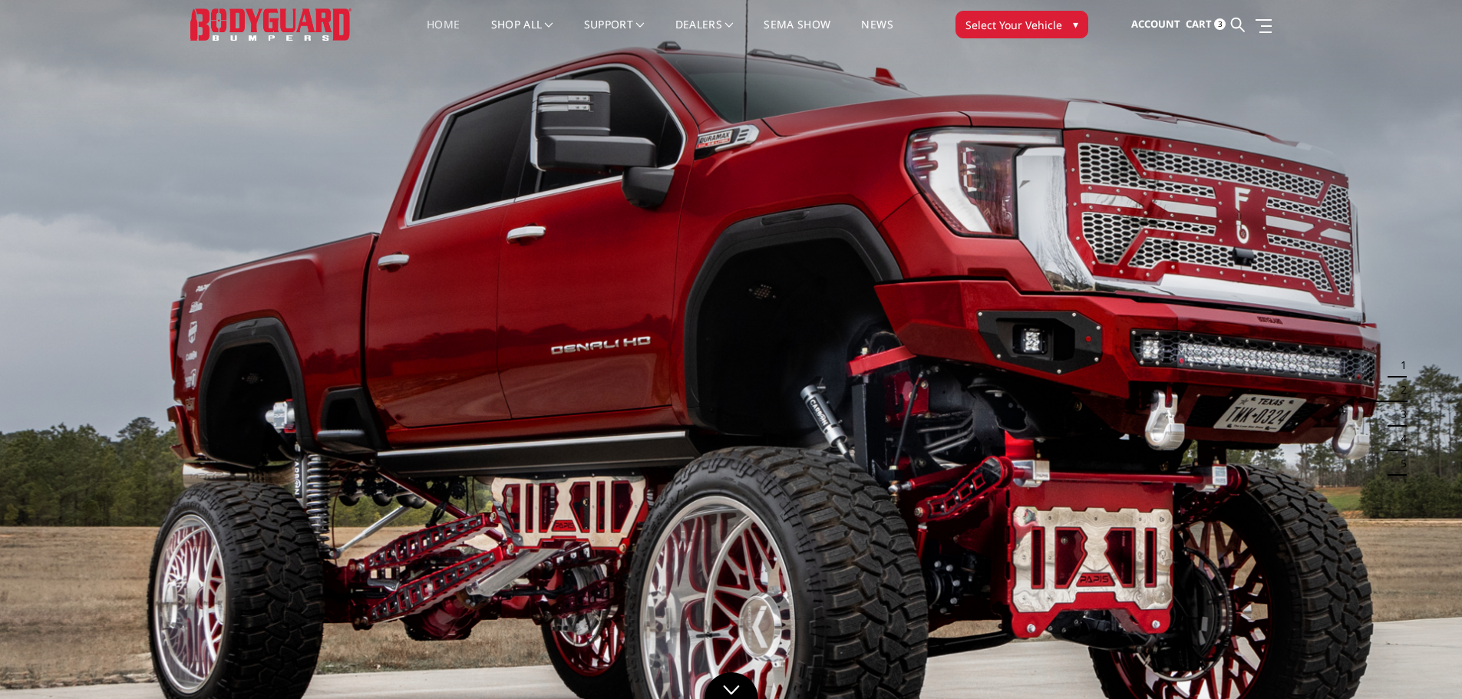
drag, startPoint x: 1219, startPoint y: 22, endPoint x: 1222, endPoint y: 31, distance: 9.0
click at [1219, 24] on span "3" at bounding box center [1220, 24] width 12 height 12
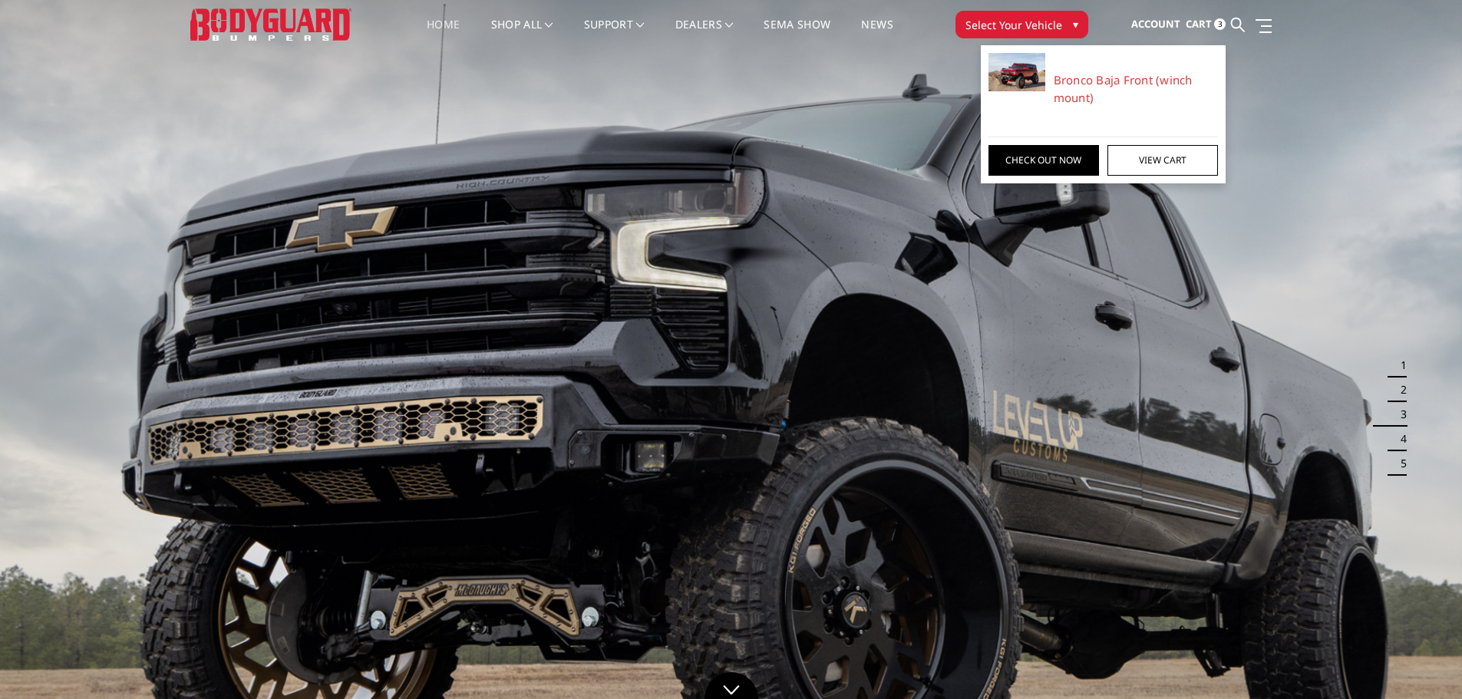
click at [1197, 21] on span "Cart" at bounding box center [1198, 24] width 26 height 14
